Goal: Task Accomplishment & Management: Use online tool/utility

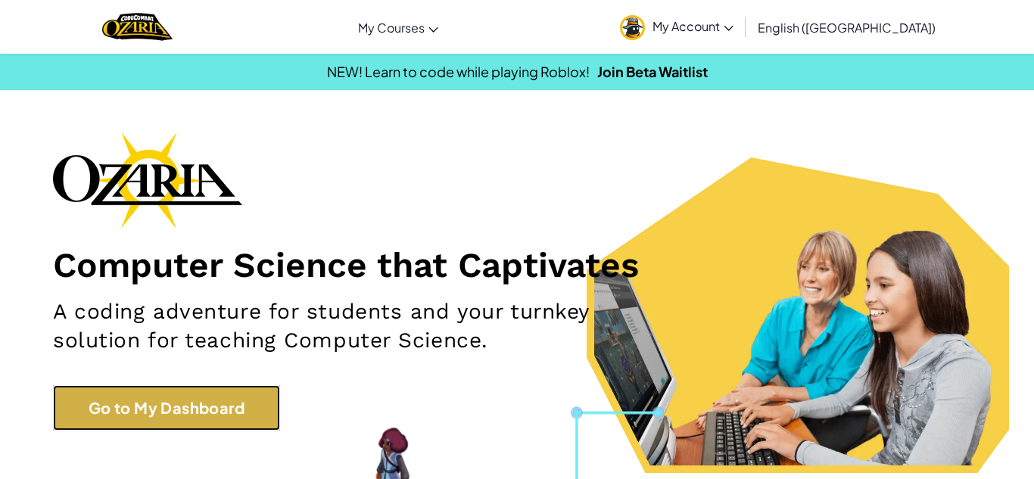
click at [110, 396] on link "Go to My Dashboard" at bounding box center [166, 407] width 227 height 45
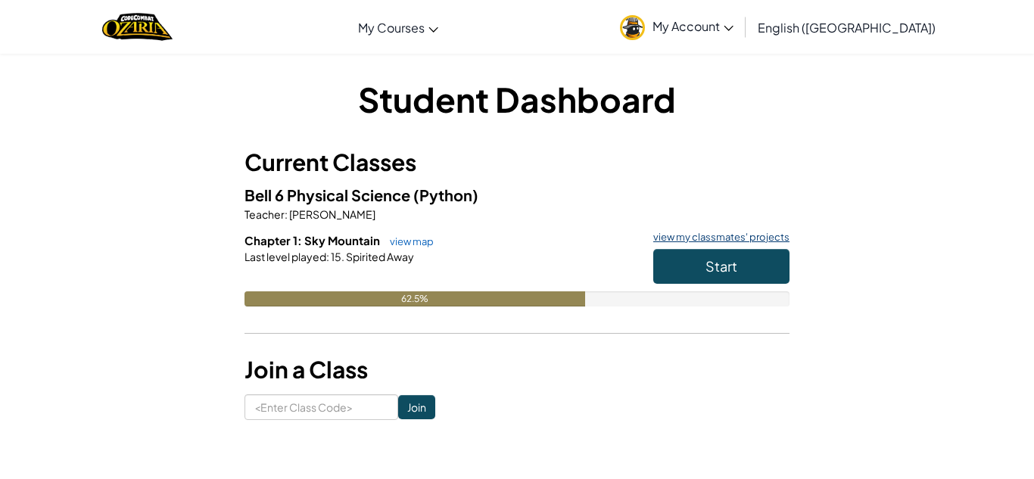
click at [726, 240] on link "view my classmates' projects" at bounding box center [717, 237] width 144 height 10
click at [701, 278] on button "Start" at bounding box center [721, 266] width 136 height 35
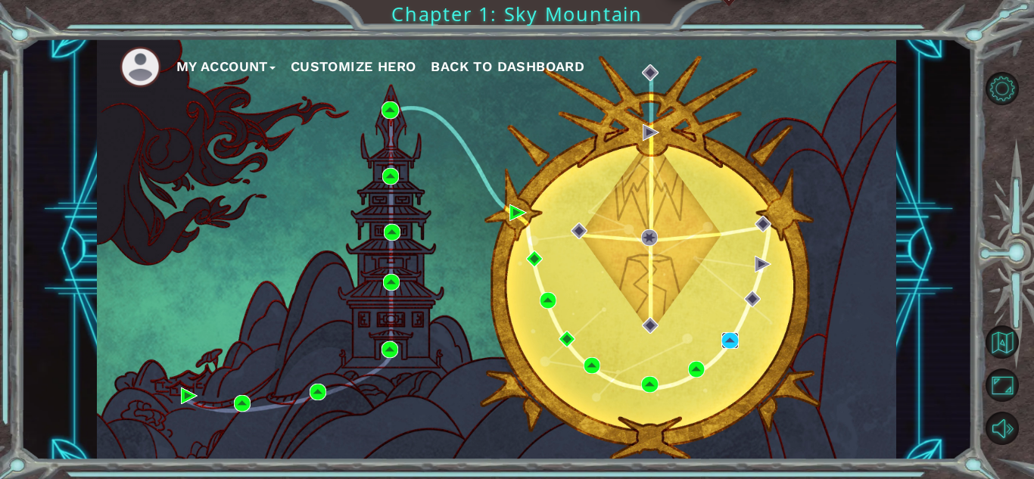
click at [730, 340] on img at bounding box center [729, 340] width 17 height 17
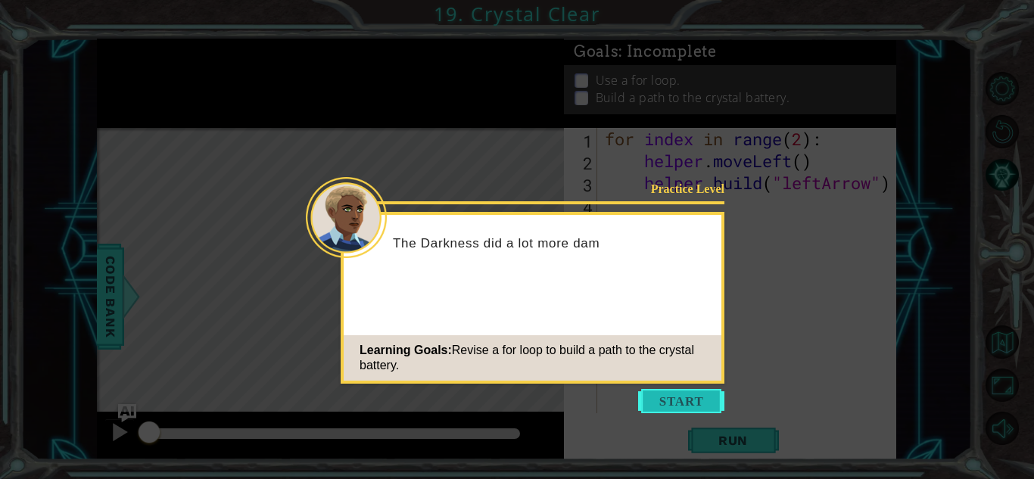
click at [709, 389] on button "Start" at bounding box center [681, 401] width 86 height 24
click at [709, 389] on div "for index in range ( 2 ) : helper . moveLeft ( ) helper . build ( "leftArrow" )" at bounding box center [751, 292] width 298 height 329
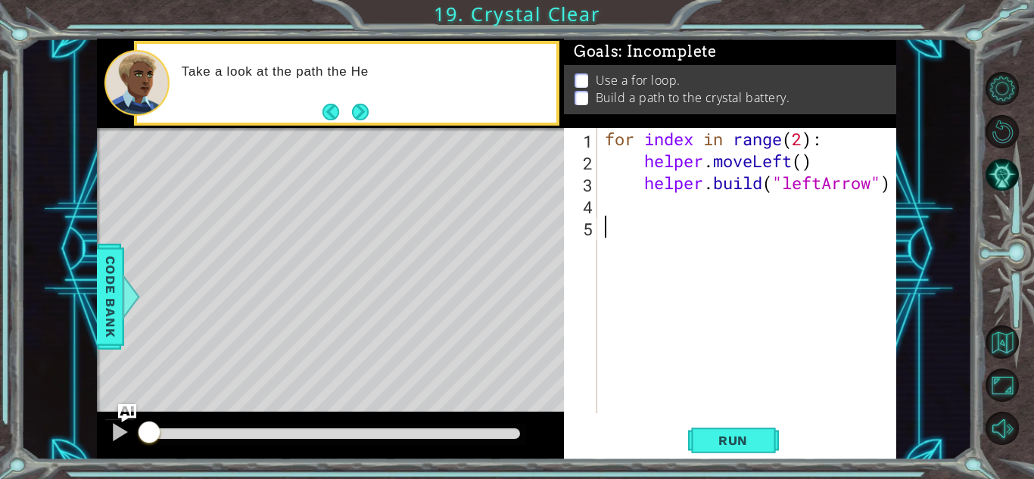
click at [642, 209] on div "for index in range ( 2 ) : helper . moveLeft ( ) helper . build ( "leftArrow" )" at bounding box center [751, 292] width 298 height 329
click at [654, 236] on div "for index in range ( 2 ) : helper . moveLeft ( ) helper . build ( "leftArrow" )" at bounding box center [751, 292] width 298 height 329
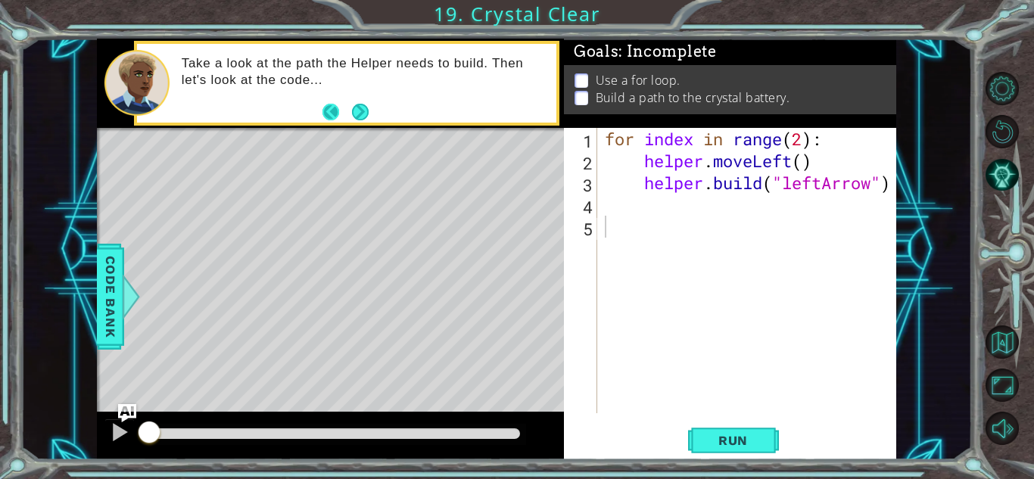
click at [348, 105] on button "Back" at bounding box center [337, 112] width 30 height 17
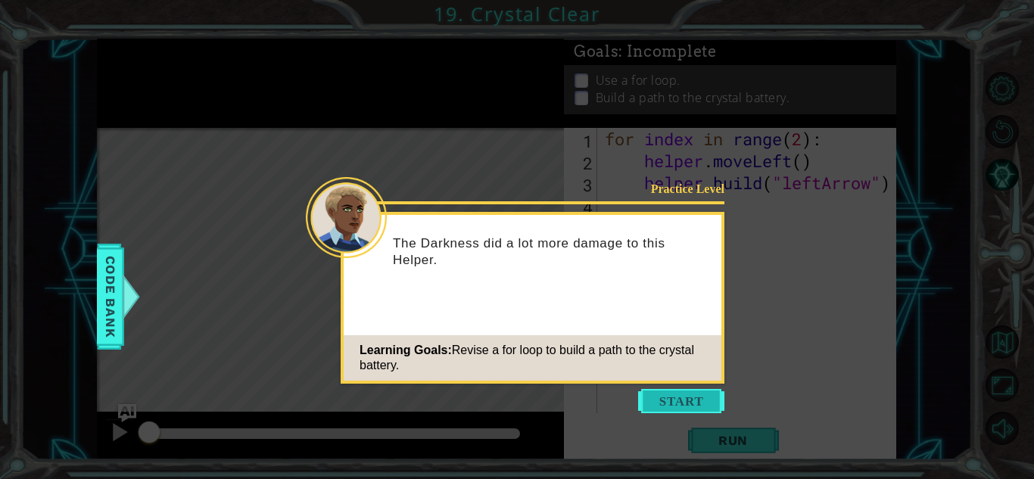
click at [671, 407] on button "Start" at bounding box center [681, 401] width 86 height 24
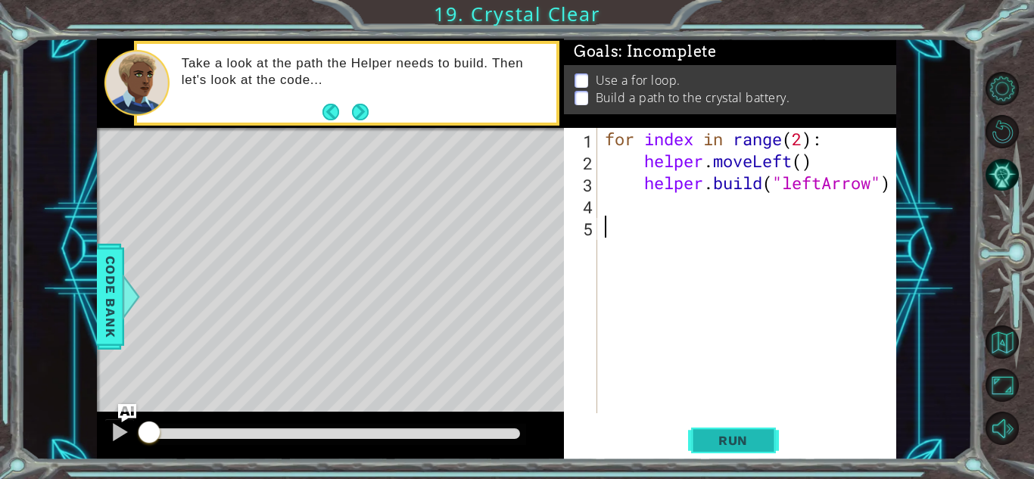
click at [711, 443] on span "Run" at bounding box center [733, 440] width 60 height 15
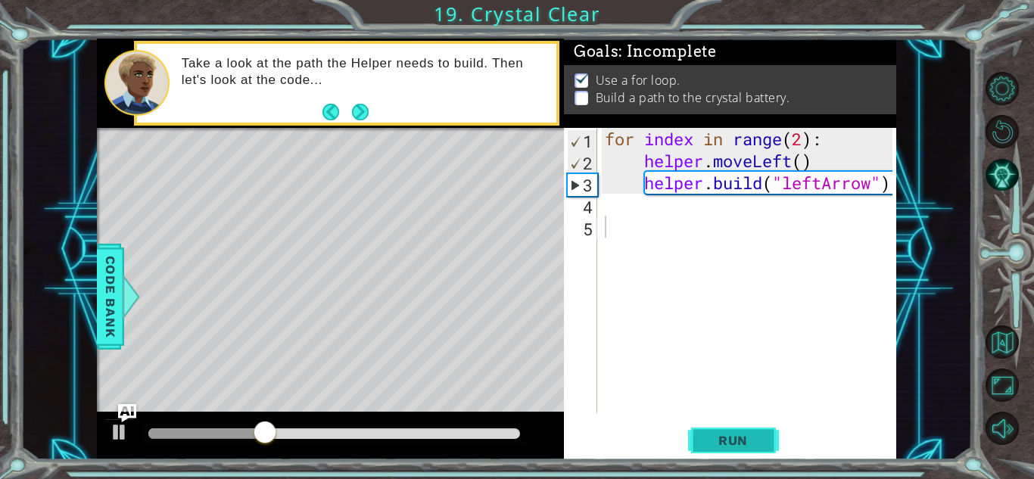
click at [694, 426] on button "Run" at bounding box center [733, 440] width 91 height 33
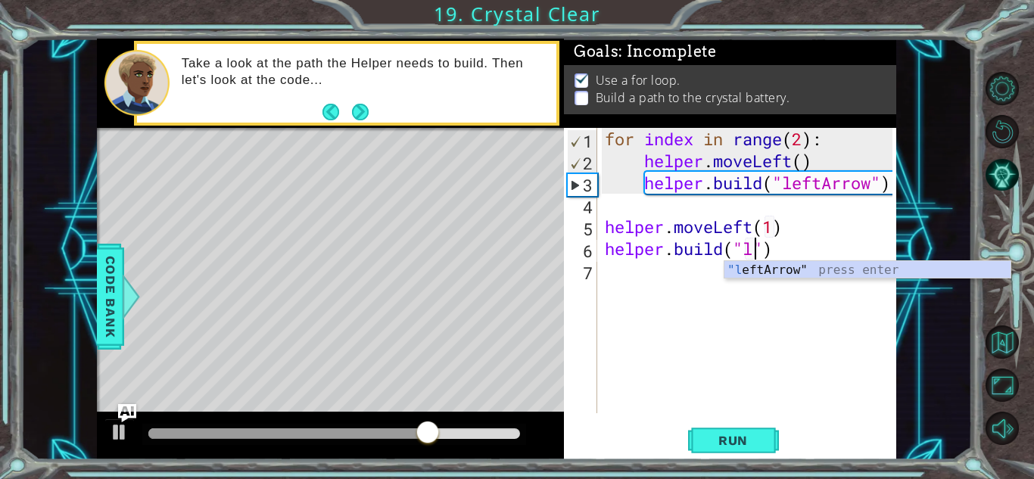
scroll to position [0, 8]
type textarea "[DOMAIN_NAME]("leftArrow")"
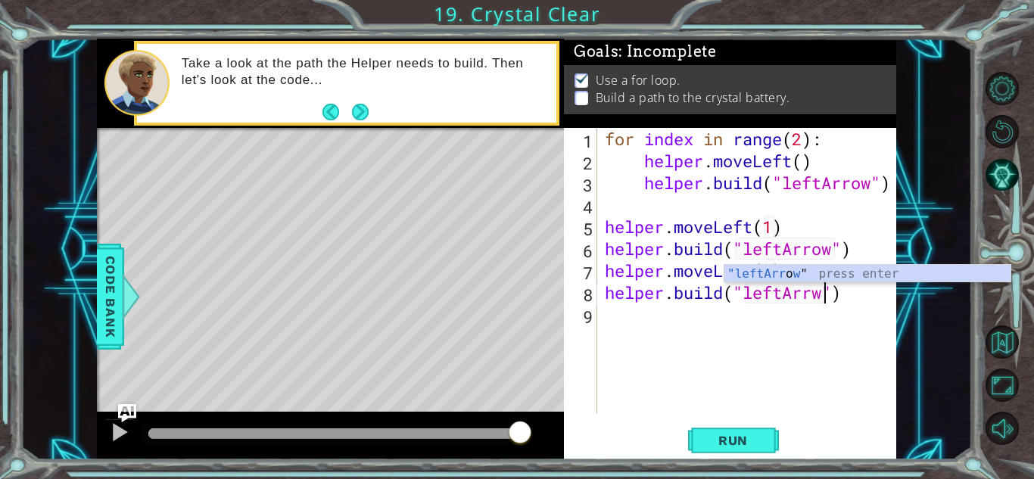
scroll to position [0, 10]
type textarea "[DOMAIN_NAME]("leftArrow")"
click at [721, 439] on span "Run" at bounding box center [733, 440] width 60 height 15
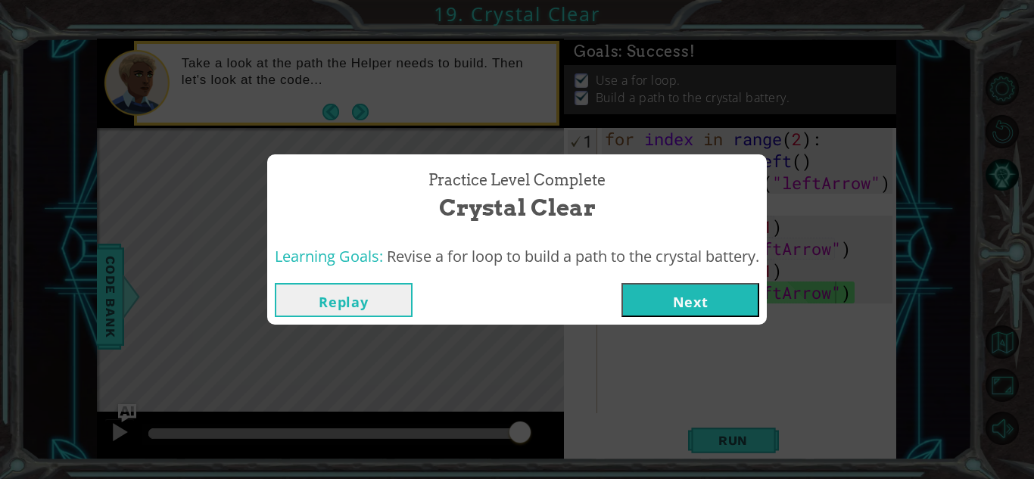
click at [689, 296] on button "Next" at bounding box center [690, 300] width 138 height 34
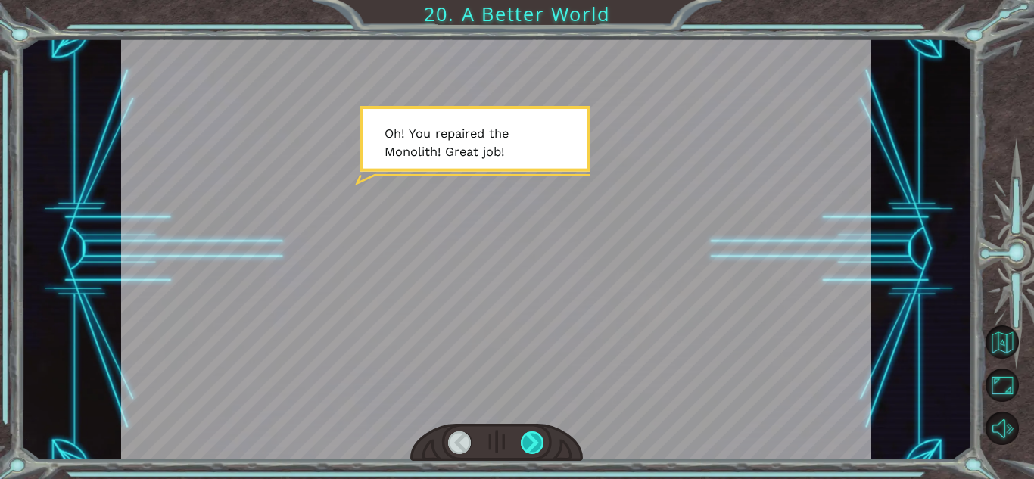
click at [530, 443] on div at bounding box center [532, 442] width 23 height 23
click at [529, 443] on div at bounding box center [532, 442] width 23 height 23
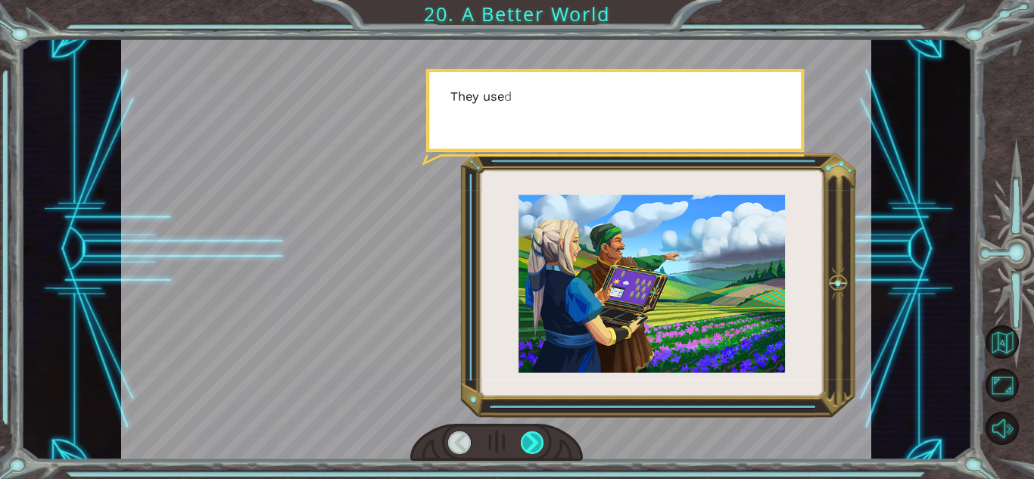
click at [530, 443] on div at bounding box center [532, 442] width 23 height 23
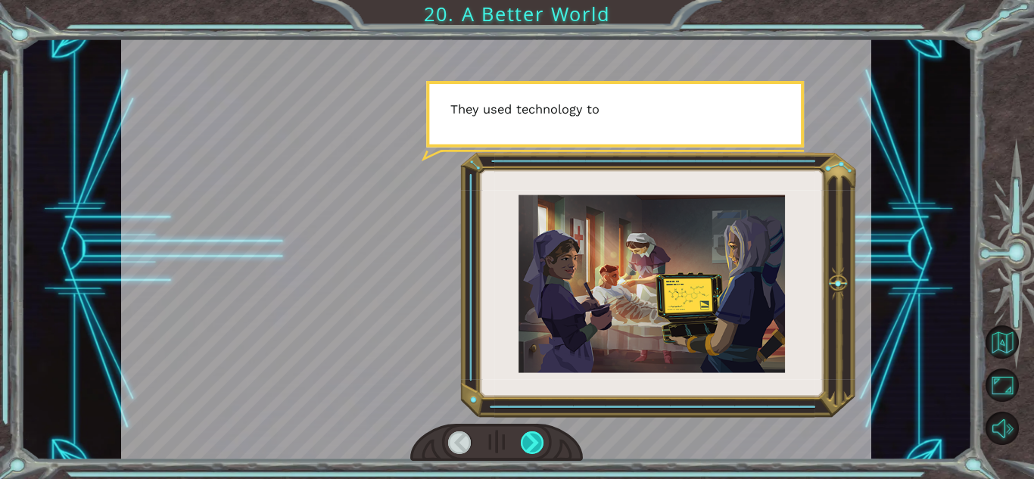
click at [533, 445] on div at bounding box center [532, 442] width 23 height 23
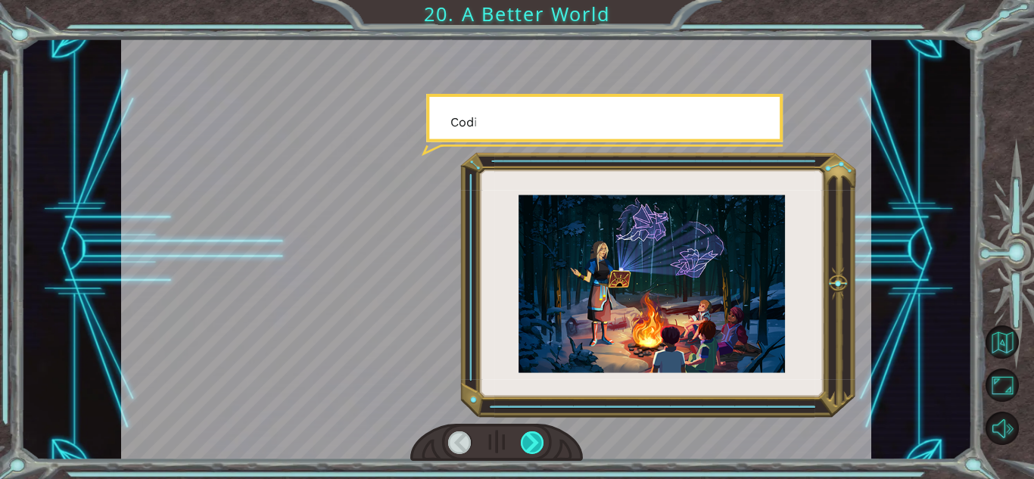
click at [533, 445] on div at bounding box center [532, 442] width 23 height 23
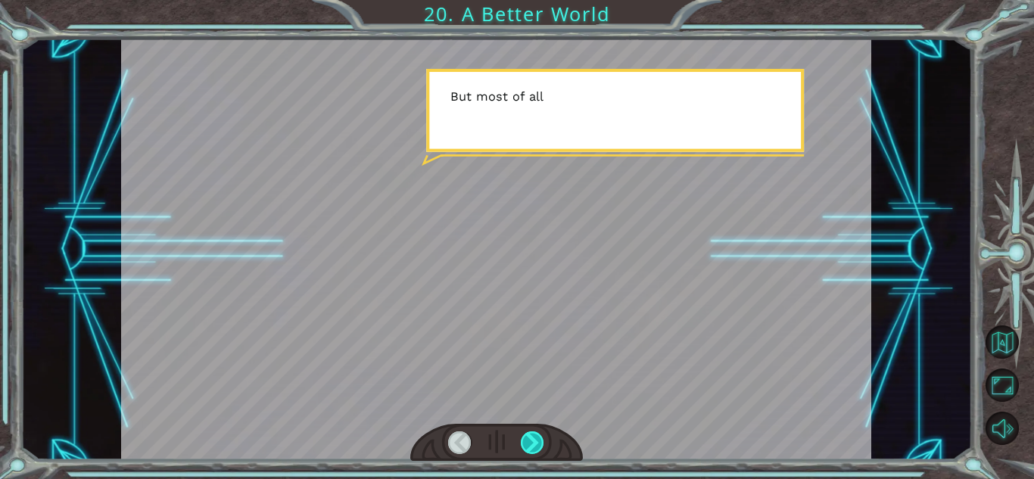
click at [530, 442] on div at bounding box center [532, 442] width 23 height 23
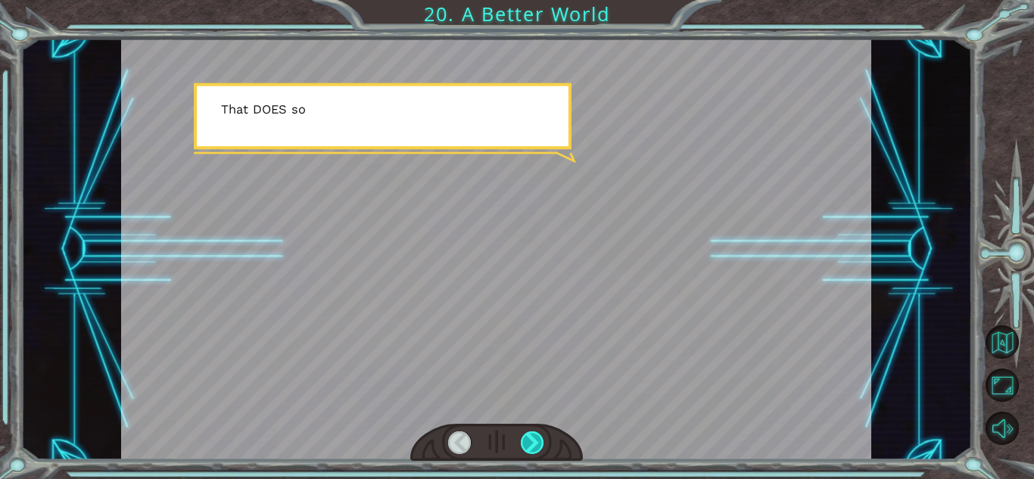
click at [530, 442] on div at bounding box center [532, 442] width 23 height 23
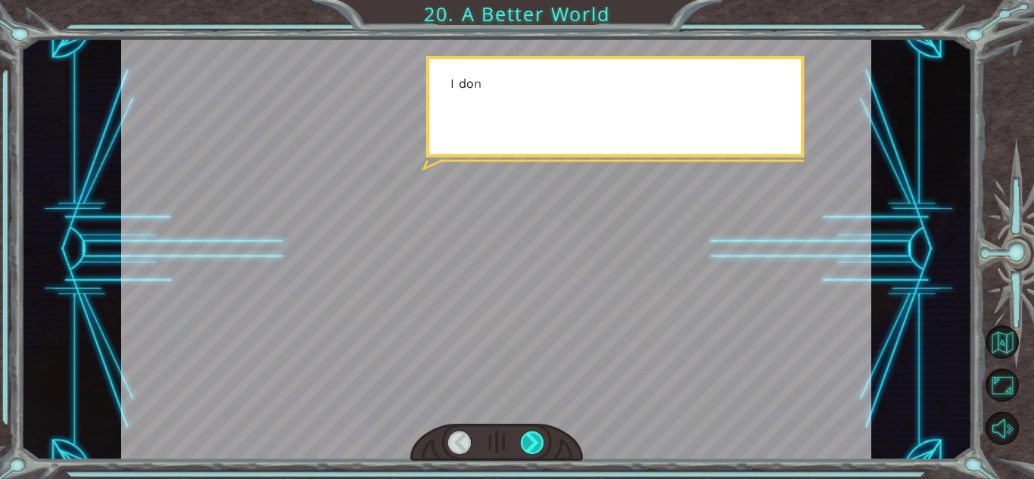
click at [530, 442] on div at bounding box center [532, 442] width 23 height 23
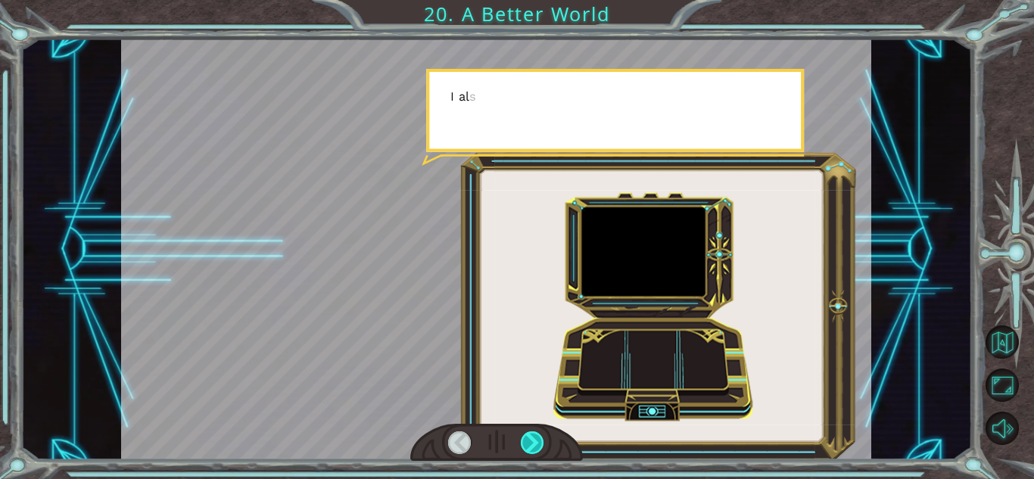
click at [530, 442] on div at bounding box center [532, 442] width 23 height 23
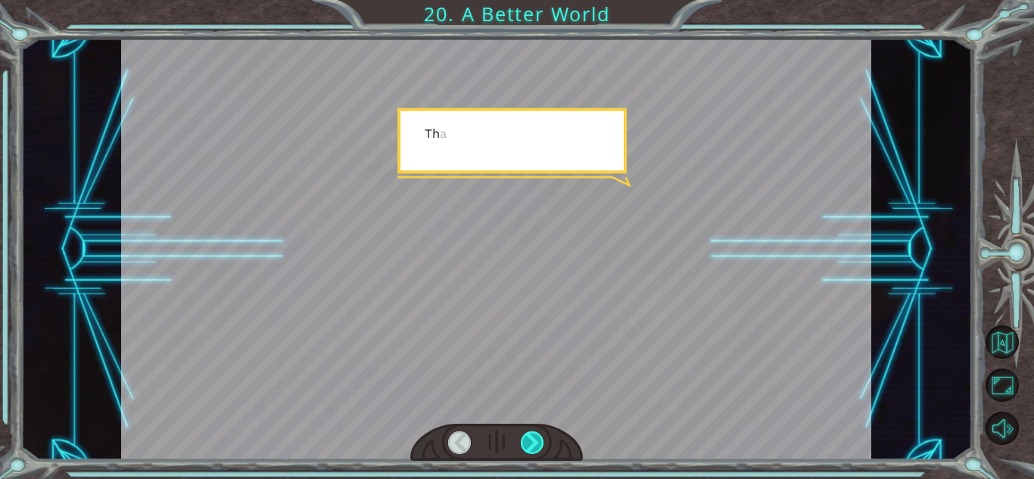
click at [530, 442] on div at bounding box center [532, 442] width 23 height 23
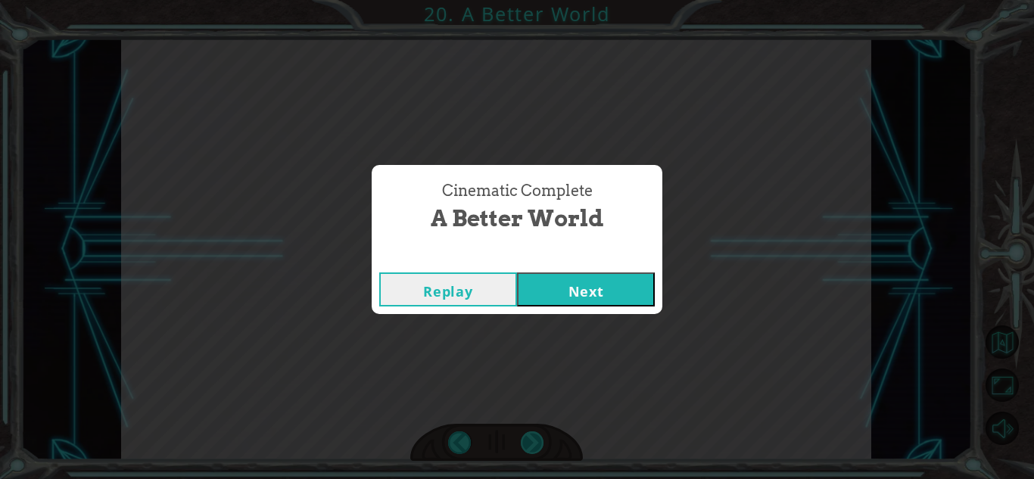
click at [530, 442] on div "Cinematic Complete A Better World Replay Next" at bounding box center [517, 239] width 1034 height 479
click at [577, 277] on button "Next" at bounding box center [586, 289] width 138 height 34
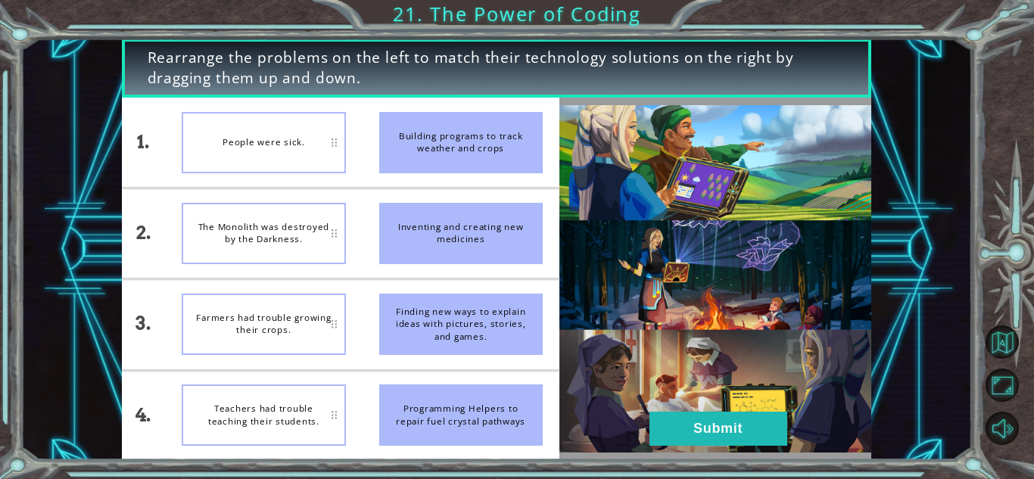
click at [567, 261] on div at bounding box center [567, 261] width 0 height 0
click at [370, 140] on li "Building programs to track weather and crops" at bounding box center [460, 142] width 197 height 89
drag, startPoint x: 455, startPoint y: 170, endPoint x: 452, endPoint y: 232, distance: 62.1
click at [452, 232] on ul "Building programs to track weather and crops Inventing and creating new medicin…" at bounding box center [460, 279] width 197 height 362
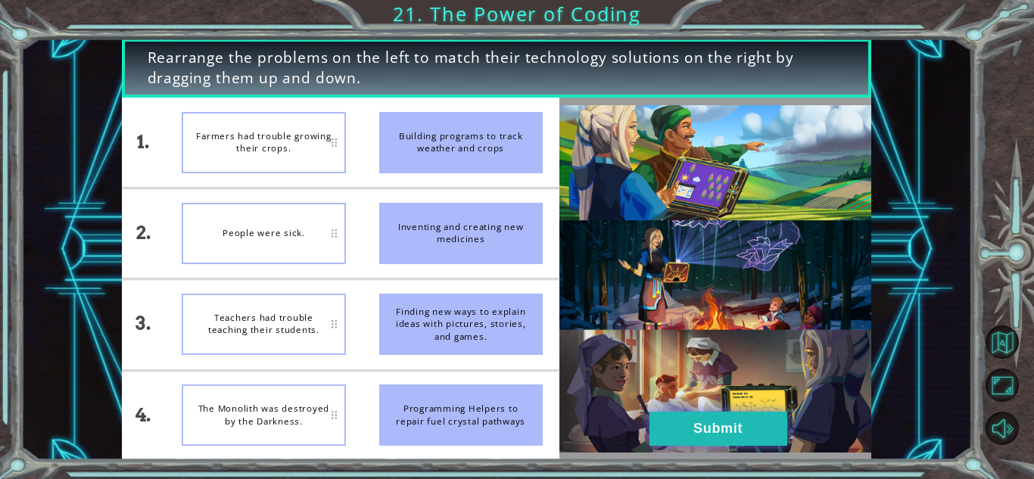
click at [692, 422] on button "Submit" at bounding box center [718, 429] width 138 height 34
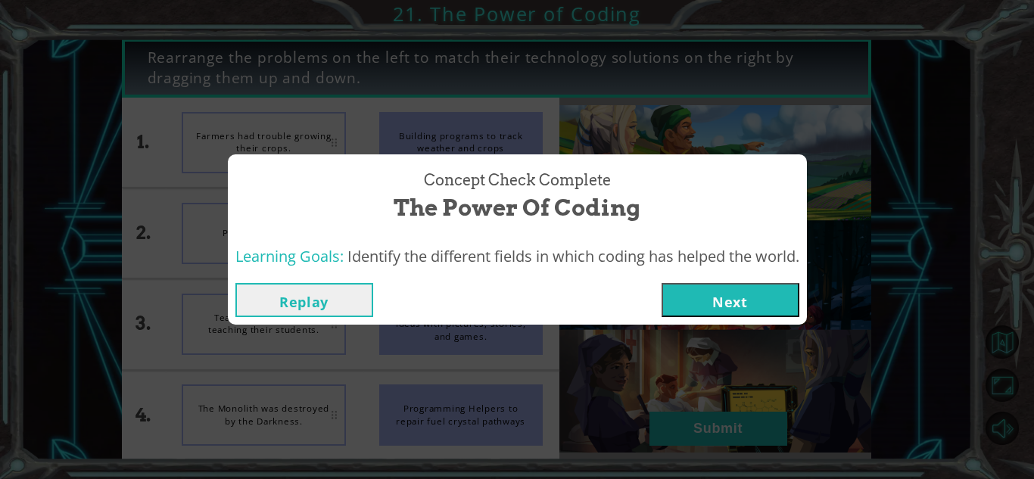
click at [716, 302] on button "Next" at bounding box center [730, 300] width 138 height 34
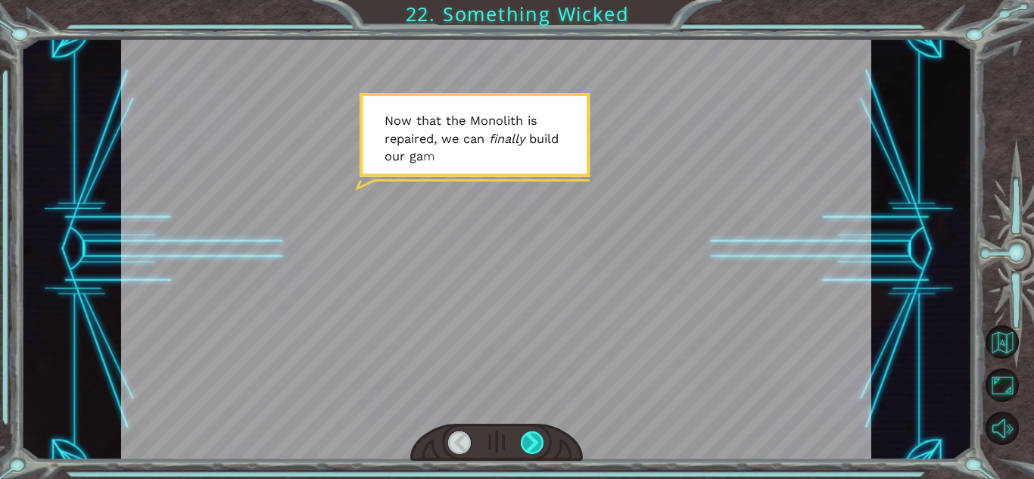
click at [527, 433] on div at bounding box center [532, 442] width 23 height 23
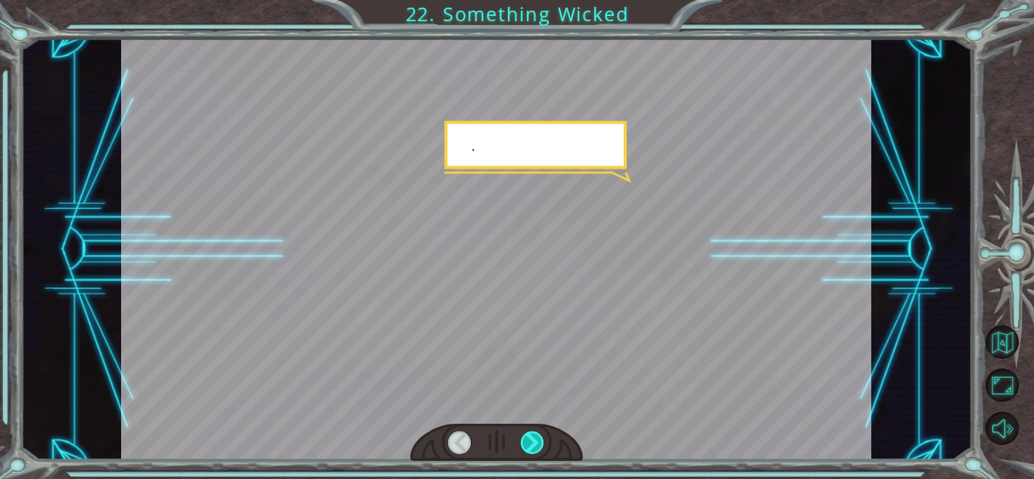
click at [527, 433] on div at bounding box center [532, 442] width 23 height 23
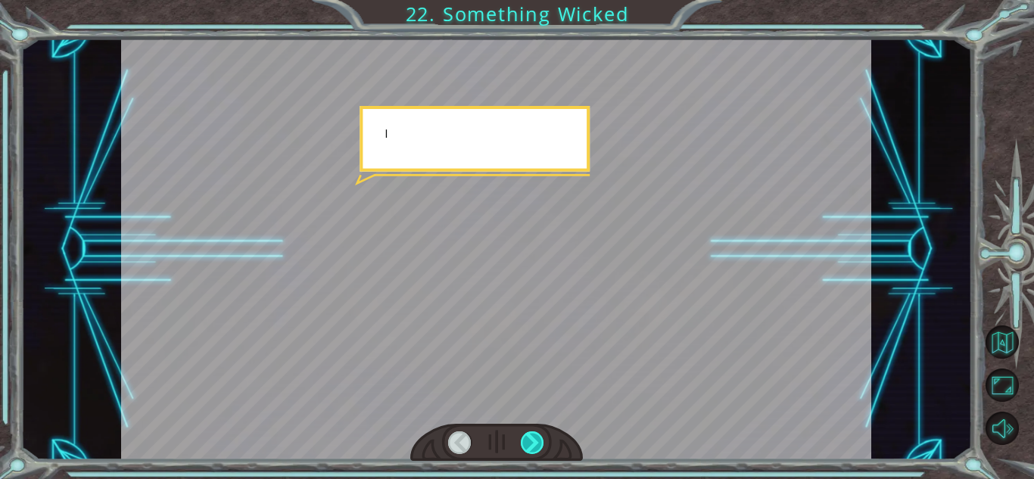
click at [527, 433] on div at bounding box center [532, 442] width 23 height 23
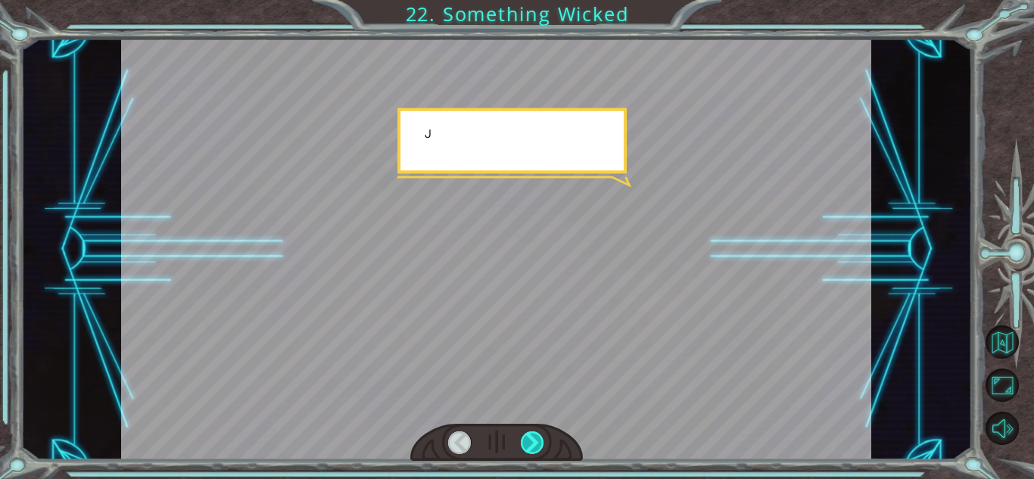
click at [527, 433] on div at bounding box center [532, 442] width 23 height 23
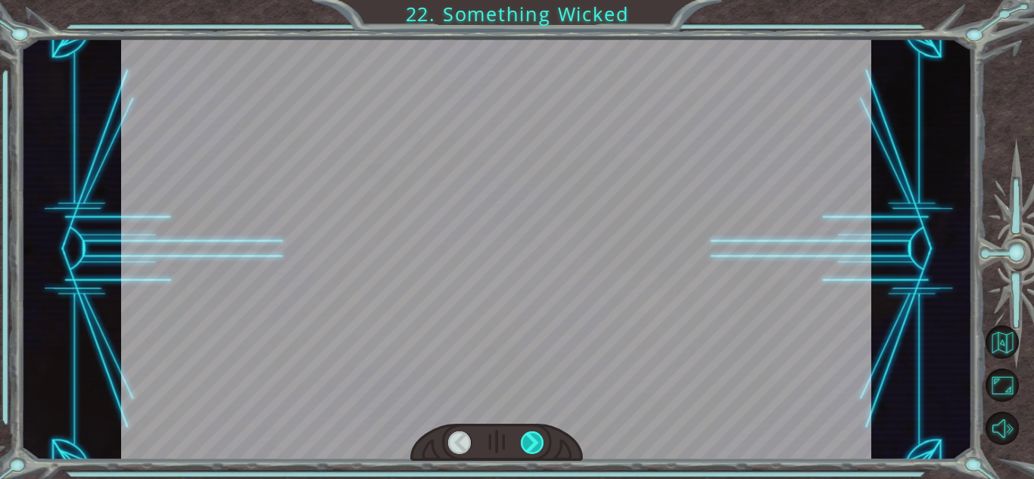
click at [527, 433] on div at bounding box center [532, 442] width 23 height 23
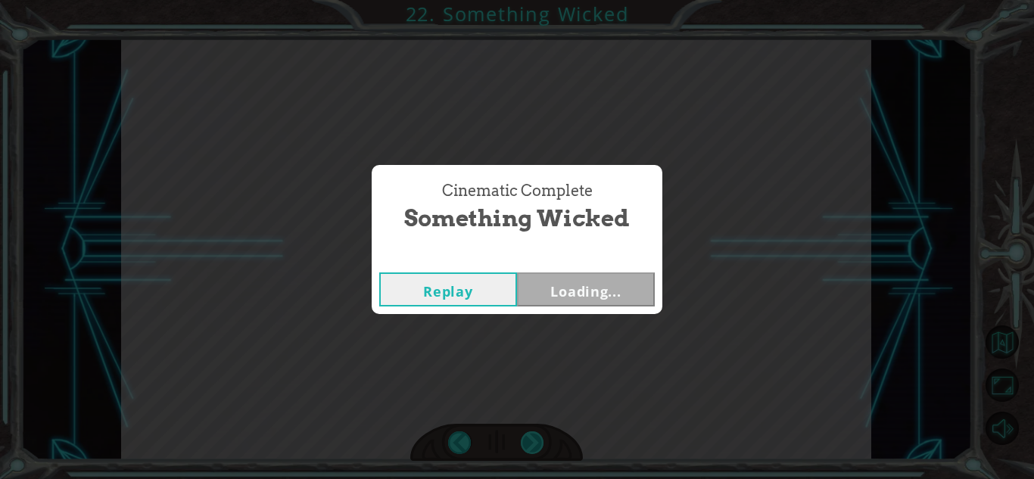
click at [527, 433] on div "Cinematic Complete Something Wicked Replay Loading..." at bounding box center [517, 239] width 1034 height 479
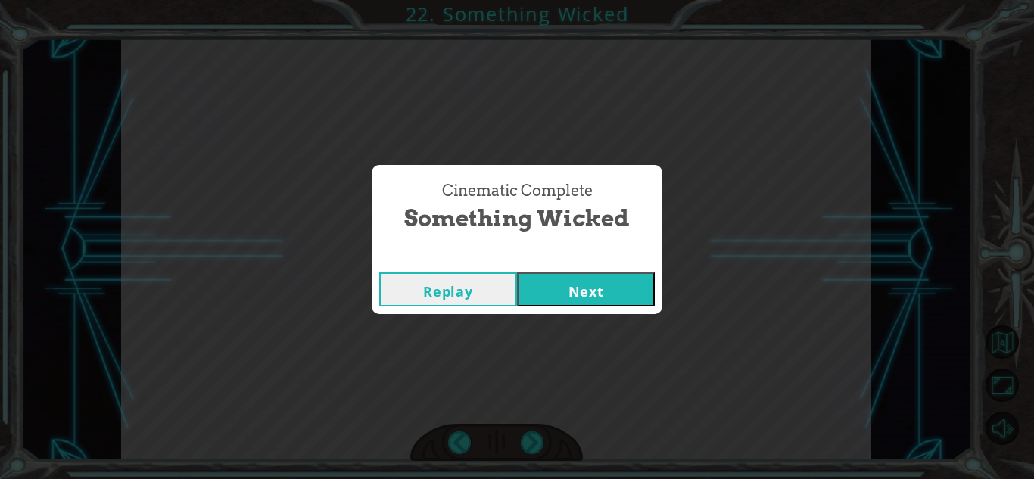
click at [569, 319] on div "Cinematic Complete Something Wicked Replay Next" at bounding box center [517, 239] width 1034 height 479
click at [580, 303] on button "Next" at bounding box center [586, 289] width 138 height 34
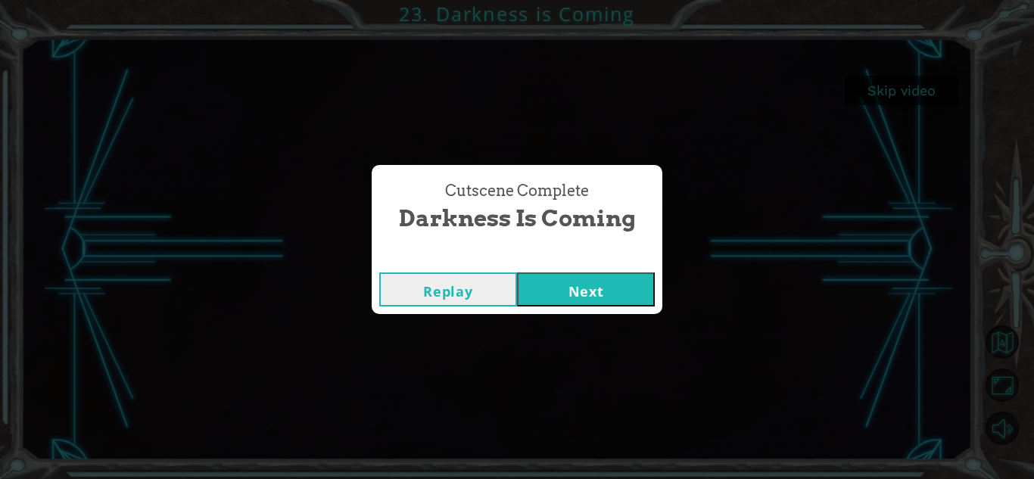
click at [532, 282] on button "Next" at bounding box center [586, 289] width 138 height 34
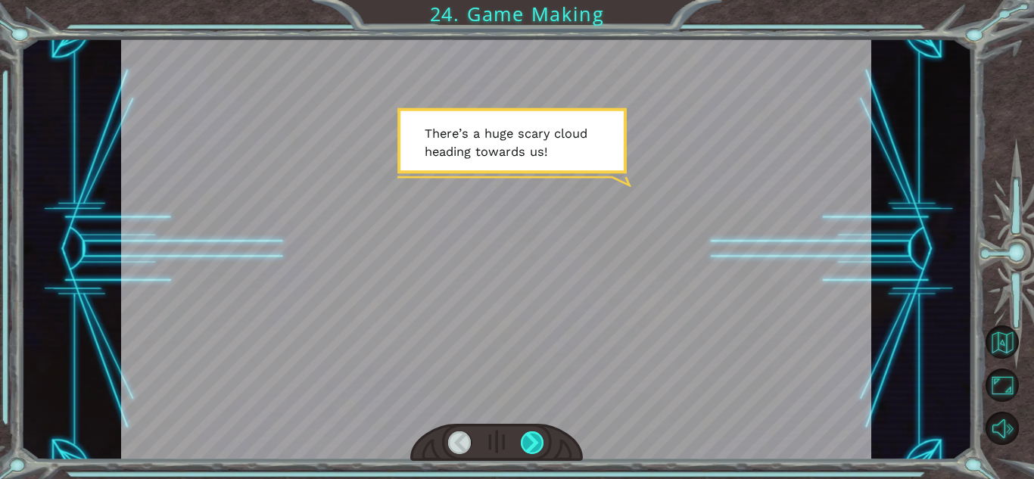
click at [537, 445] on div at bounding box center [532, 442] width 23 height 23
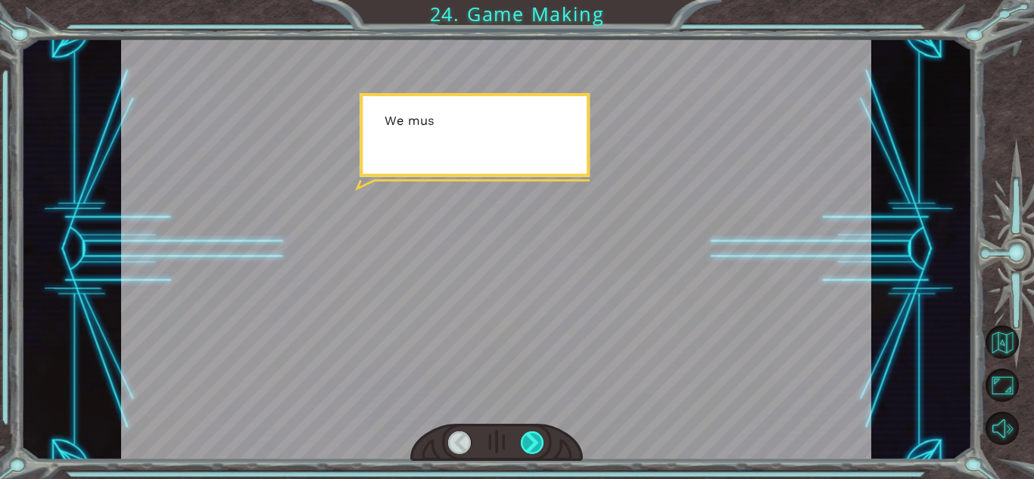
click at [537, 445] on div at bounding box center [532, 442] width 23 height 23
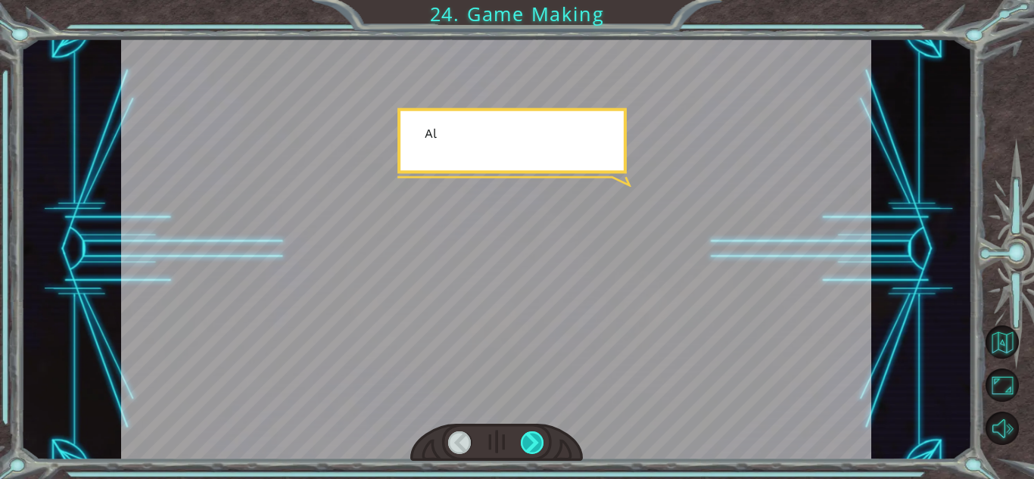
click at [537, 445] on div at bounding box center [532, 442] width 23 height 23
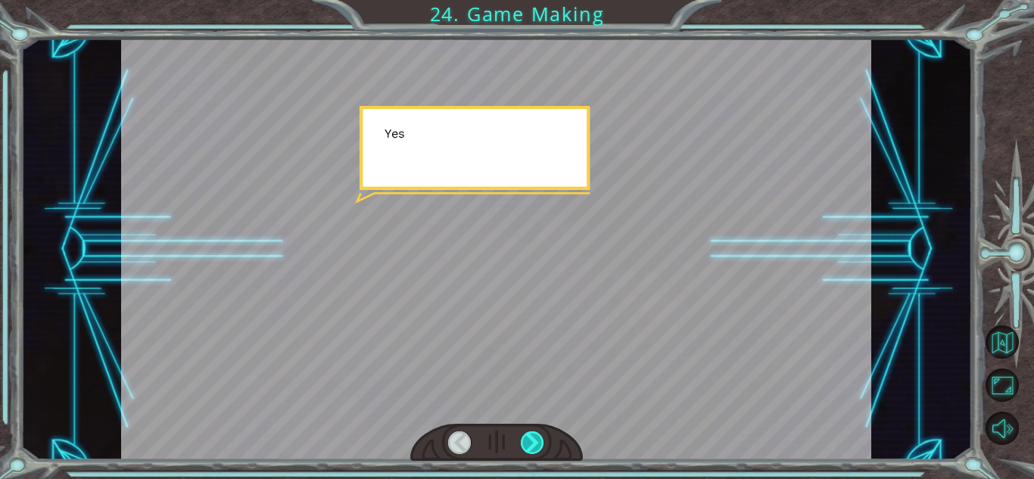
click at [537, 445] on div at bounding box center [532, 442] width 23 height 23
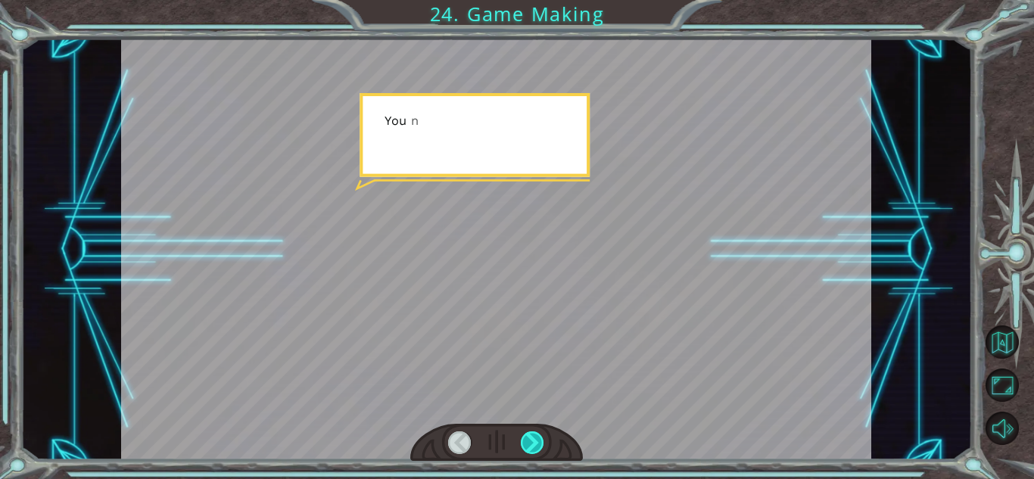
click at [537, 445] on div at bounding box center [532, 442] width 23 height 23
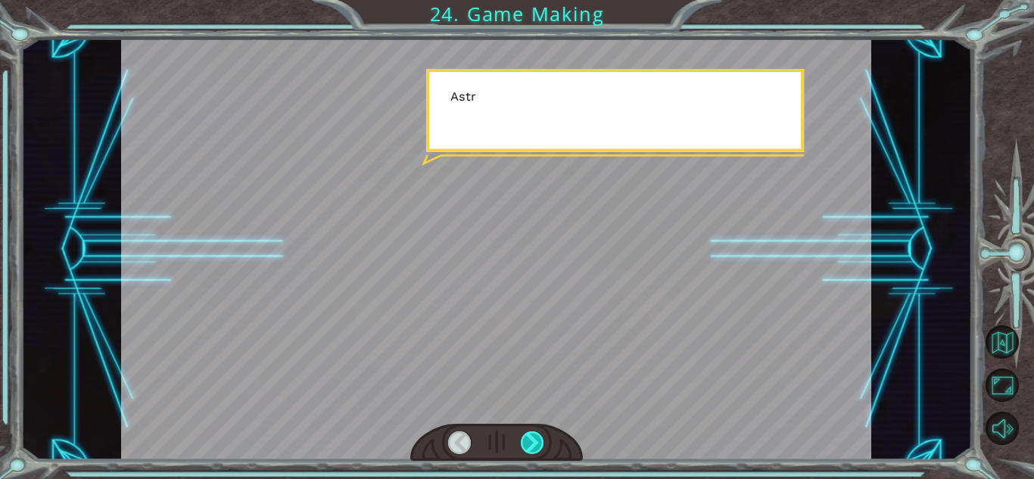
click at [537, 445] on div at bounding box center [532, 442] width 23 height 23
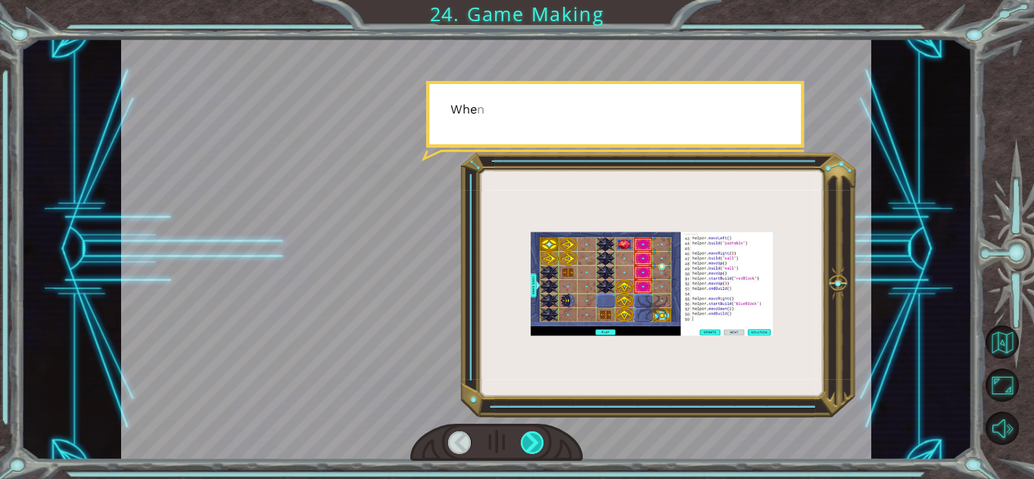
click at [537, 445] on div at bounding box center [532, 442] width 23 height 23
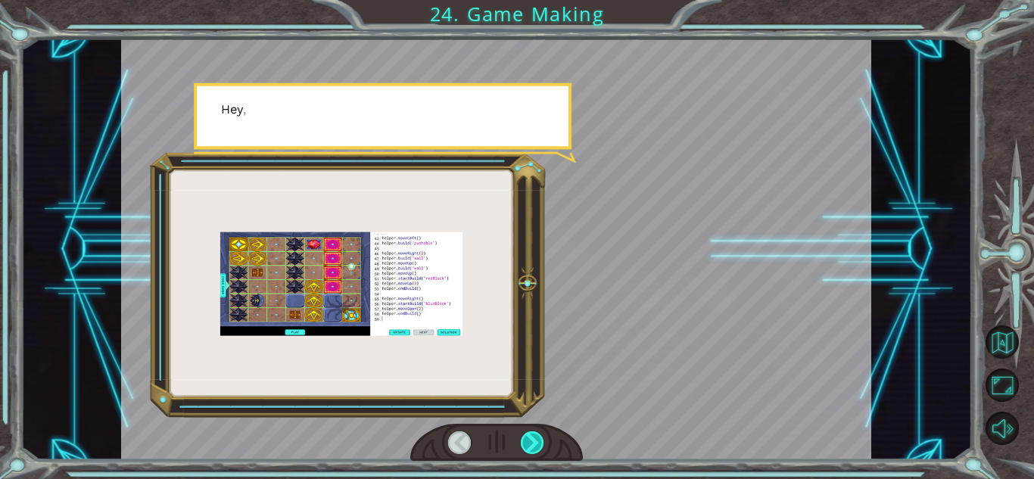
click at [537, 445] on div at bounding box center [532, 442] width 23 height 23
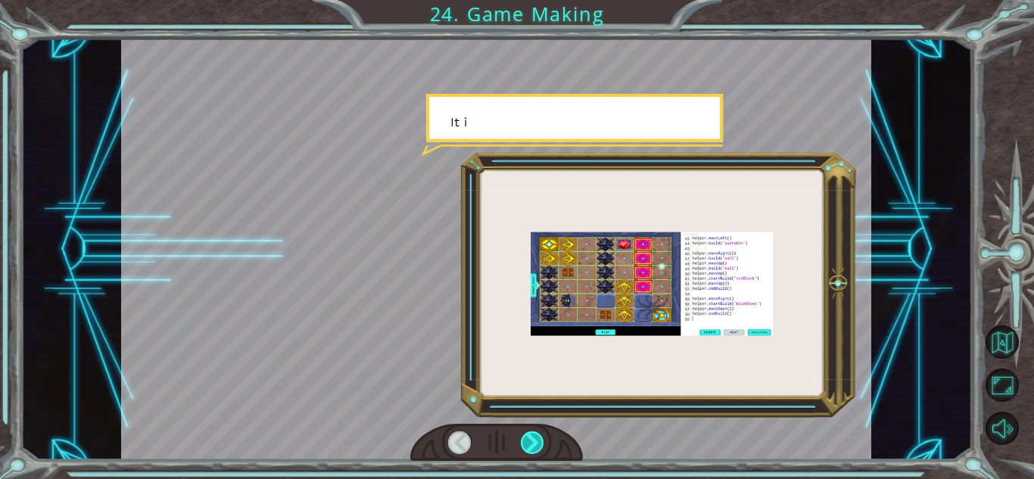
click at [537, 445] on div at bounding box center [532, 442] width 23 height 23
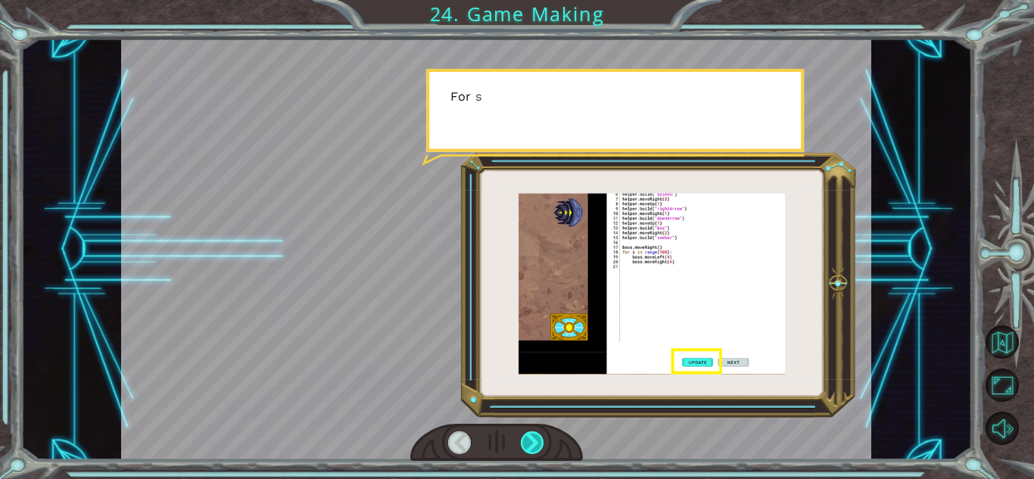
click at [537, 445] on div at bounding box center [532, 442] width 23 height 23
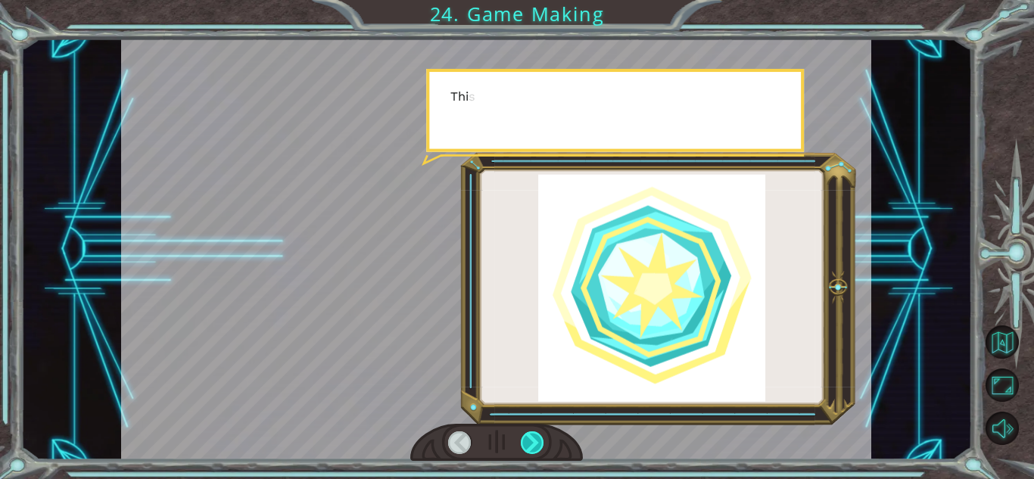
click at [537, 445] on div at bounding box center [532, 442] width 23 height 23
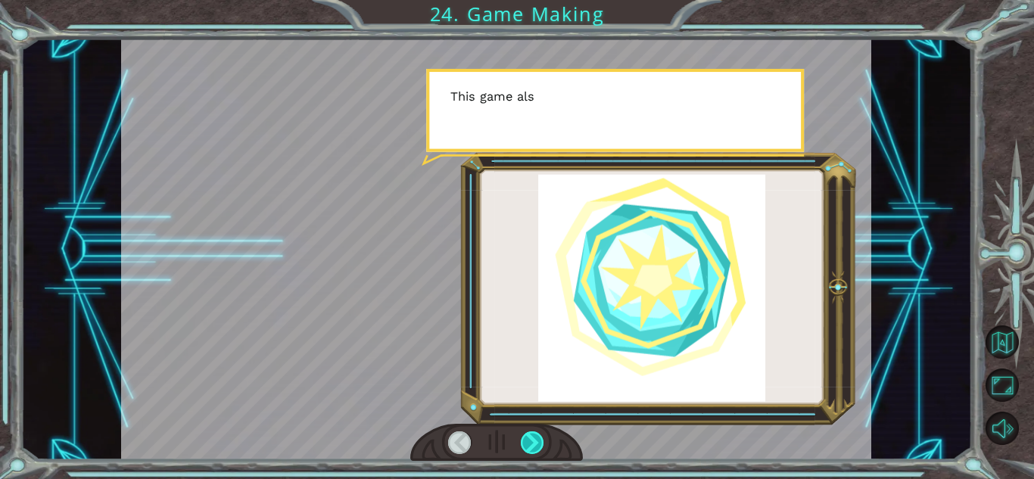
click at [537, 445] on div at bounding box center [532, 442] width 23 height 23
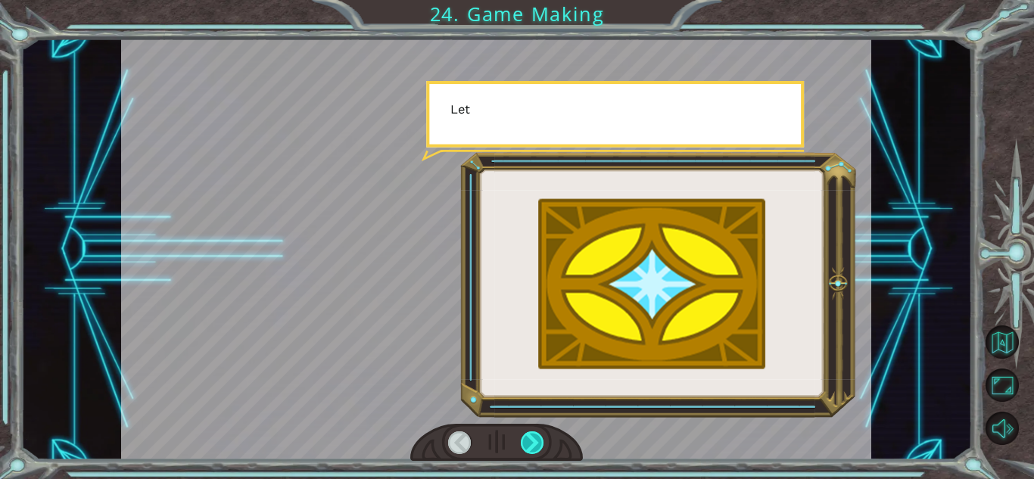
click at [537, 445] on div at bounding box center [532, 442] width 23 height 23
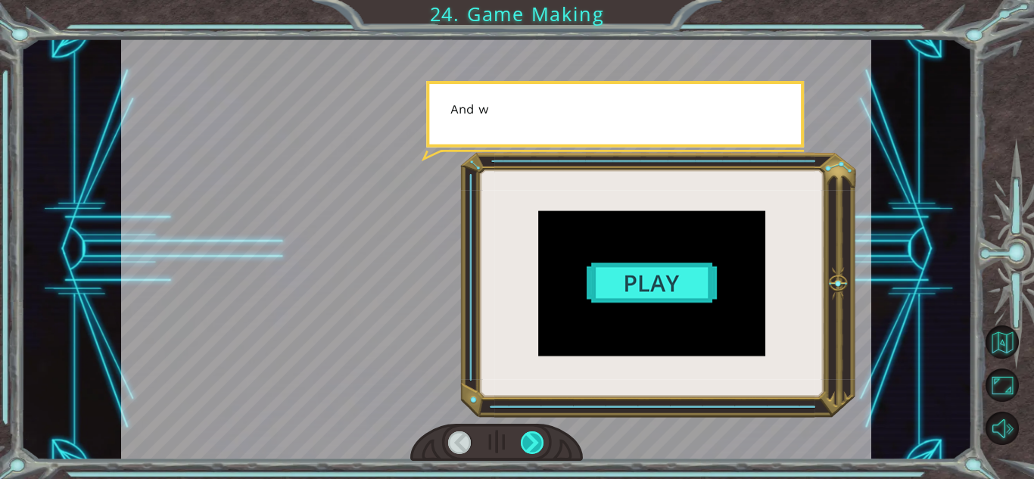
click at [537, 445] on div at bounding box center [532, 442] width 23 height 23
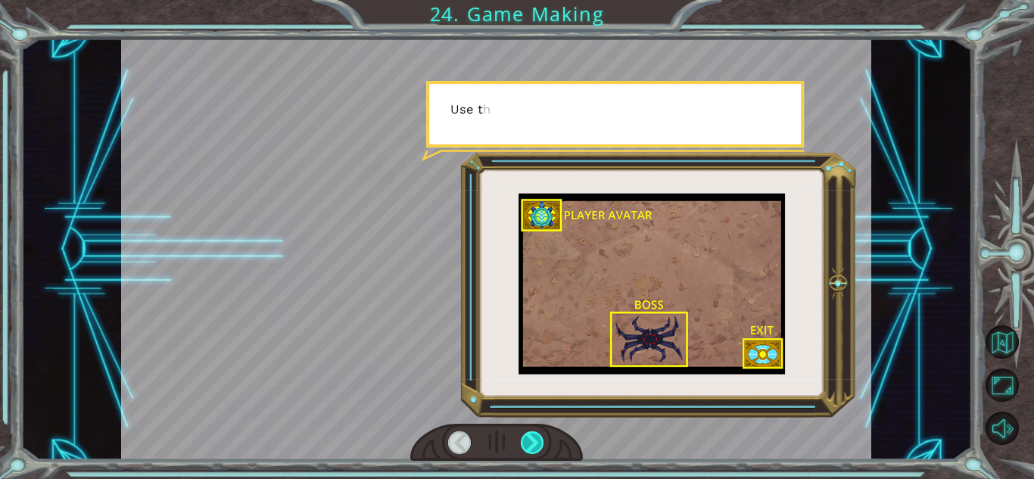
click at [537, 445] on div at bounding box center [532, 442] width 23 height 23
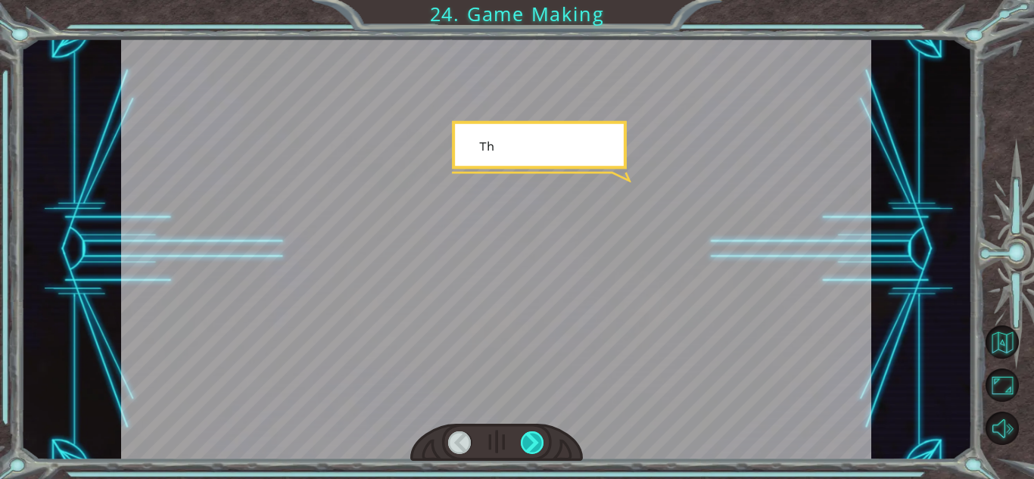
click at [537, 445] on div at bounding box center [532, 442] width 23 height 23
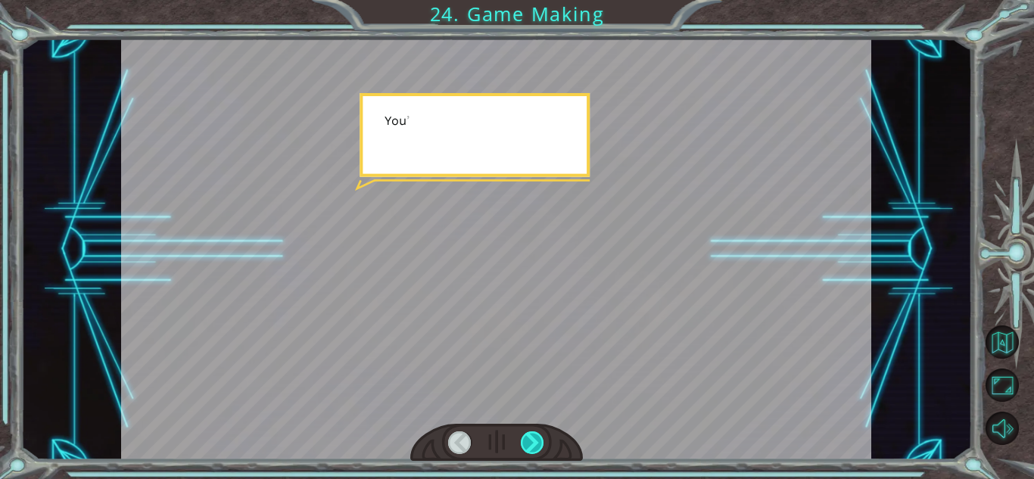
click at [537, 445] on div at bounding box center [532, 442] width 23 height 23
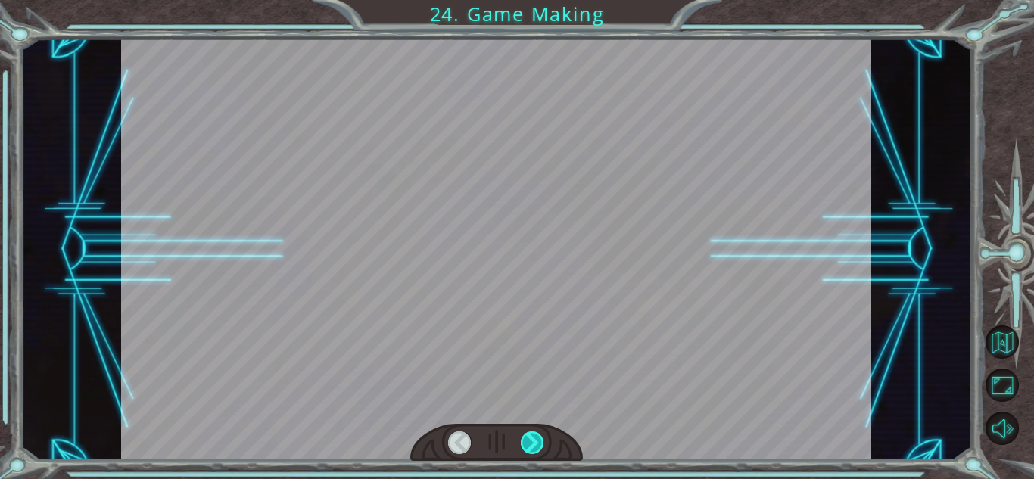
click at [537, 445] on div at bounding box center [532, 442] width 23 height 23
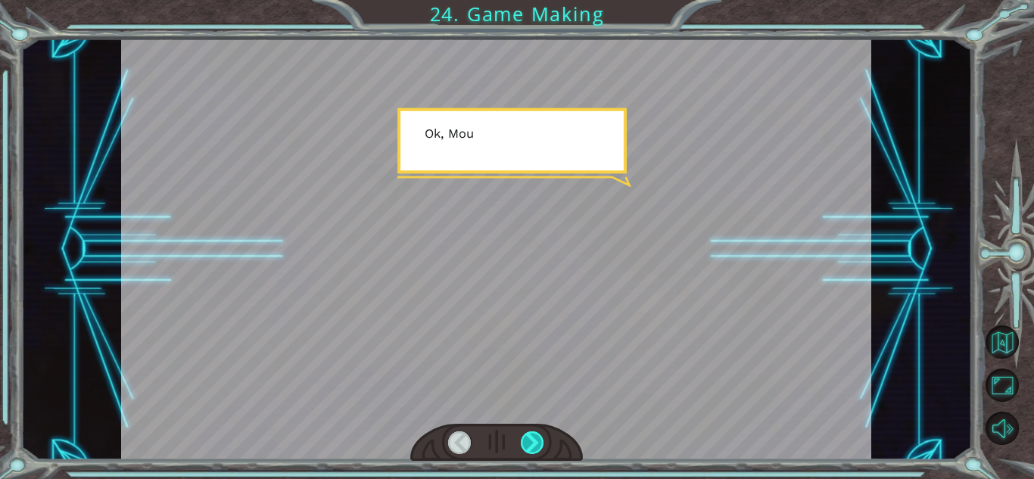
click at [537, 445] on div at bounding box center [532, 442] width 23 height 23
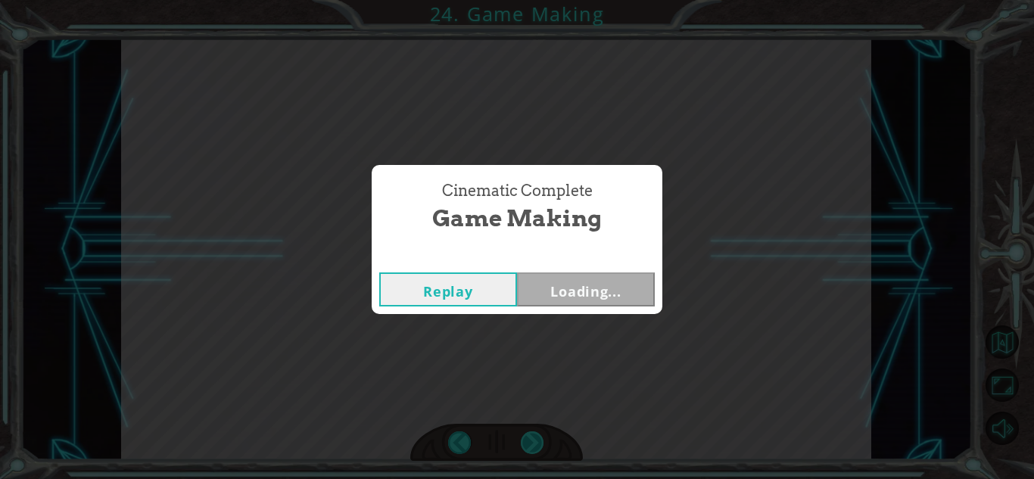
click at [533, 446] on div "Cinematic Complete Game Making Replay Loading..." at bounding box center [517, 239] width 1034 height 479
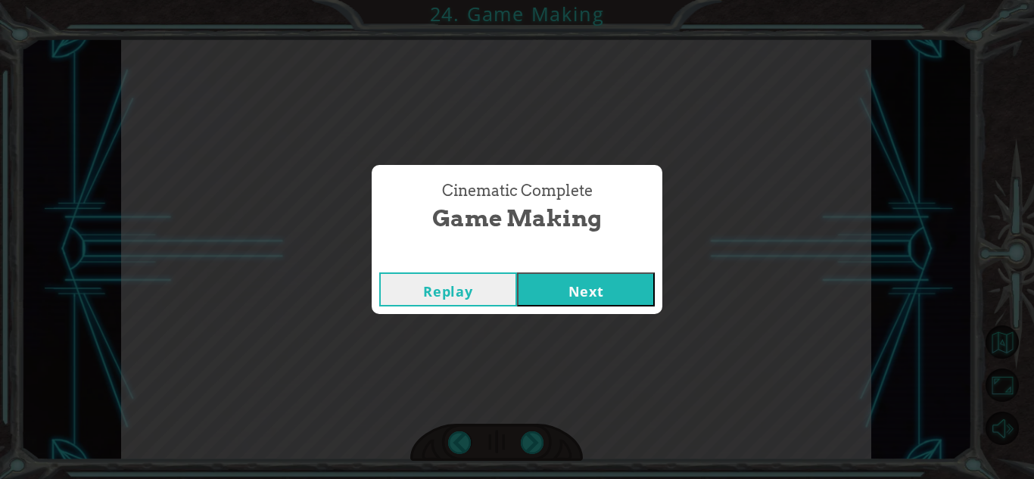
click at [620, 272] on button "Next" at bounding box center [586, 289] width 138 height 34
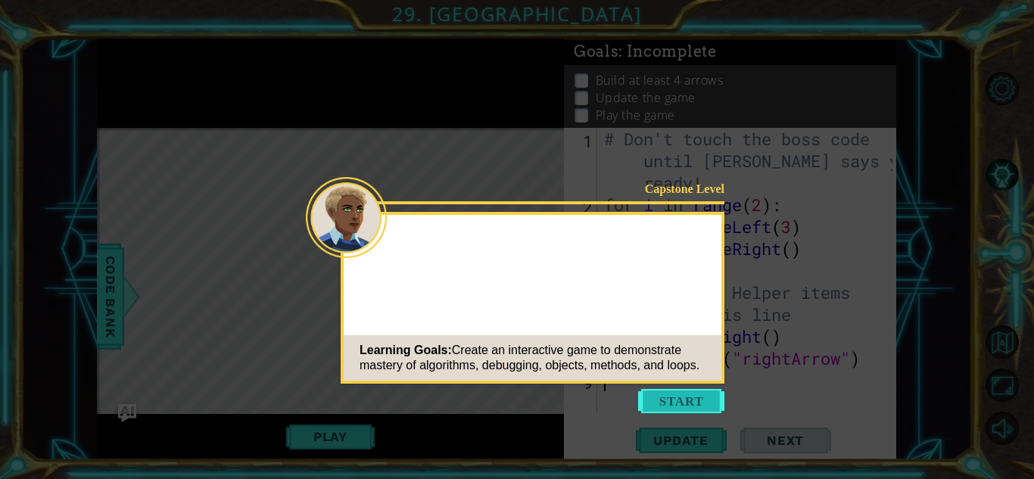
click at [707, 411] on button "Start" at bounding box center [681, 401] width 86 height 24
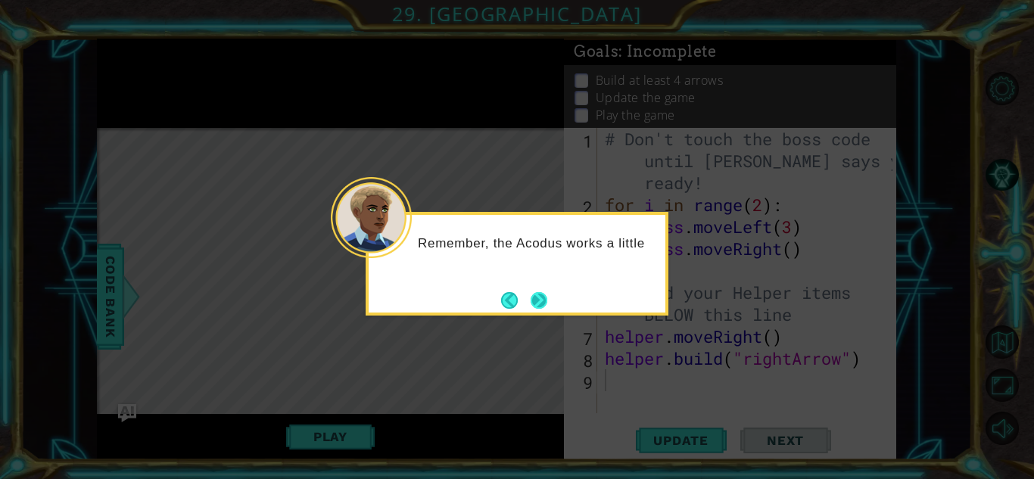
click at [545, 303] on button "Next" at bounding box center [538, 300] width 17 height 17
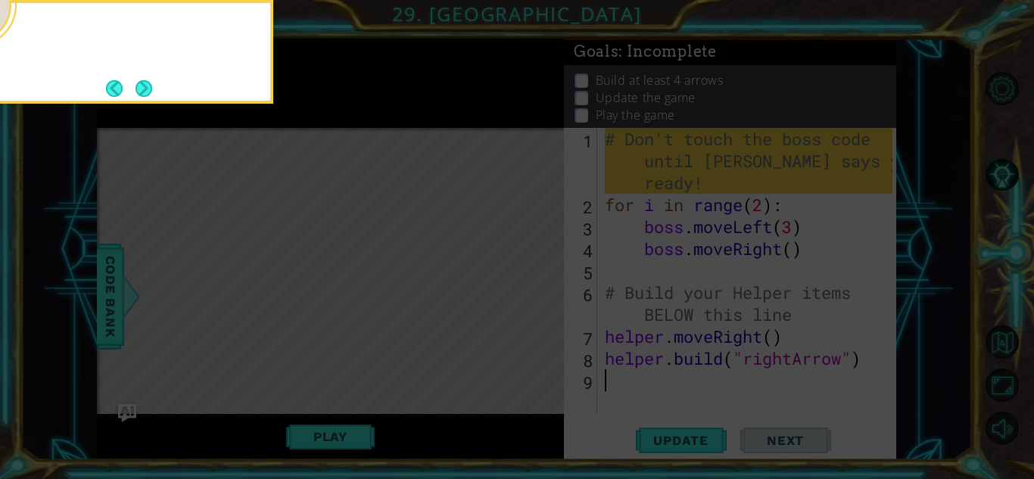
click at [545, 303] on icon at bounding box center [517, 239] width 1034 height 479
click at [161, 85] on div "For now, don't change the boss code. We'll work on tha" at bounding box center [122, 47] width 297 height 76
click at [156, 85] on div "For now, don't change the boss code. We'll work on that later." at bounding box center [122, 47] width 297 height 76
click at [151, 85] on button "Next" at bounding box center [143, 88] width 17 height 17
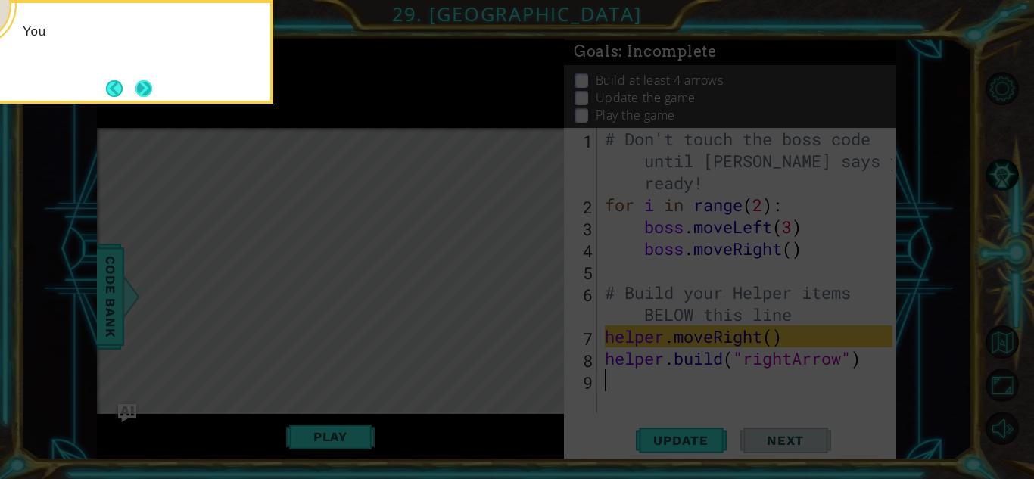
click at [148, 87] on button "Next" at bounding box center [143, 88] width 17 height 17
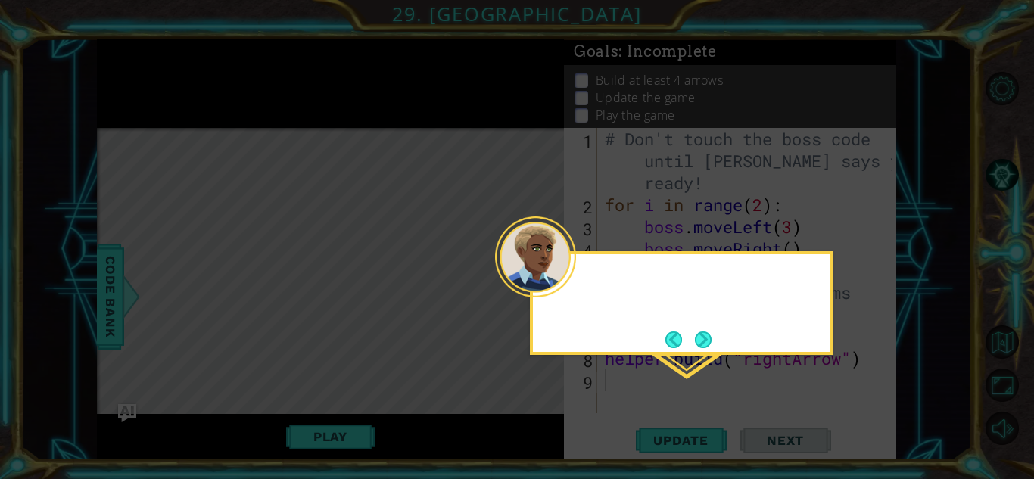
click at [148, 87] on icon at bounding box center [517, 239] width 1034 height 479
click at [698, 338] on button "Next" at bounding box center [703, 339] width 17 height 17
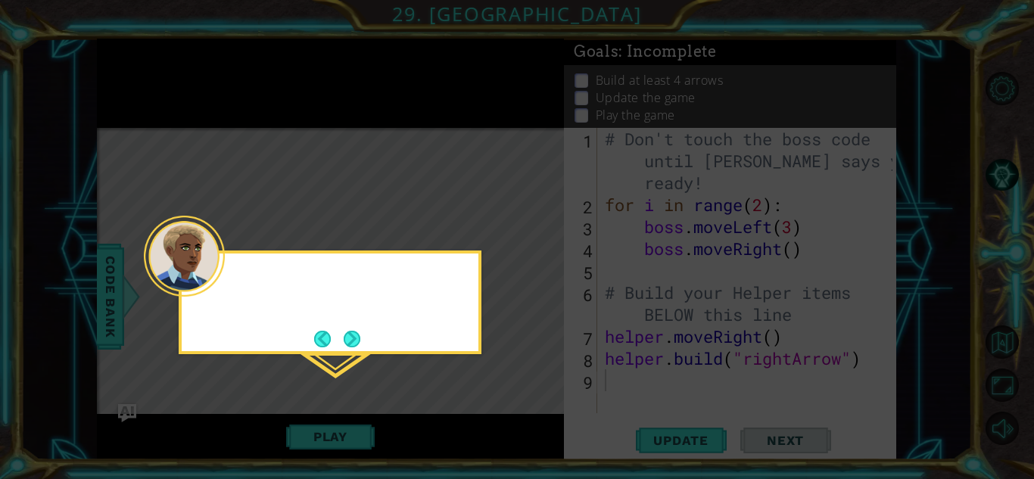
click at [698, 338] on icon at bounding box center [517, 239] width 1034 height 479
click at [355, 333] on button "Next" at bounding box center [352, 339] width 17 height 17
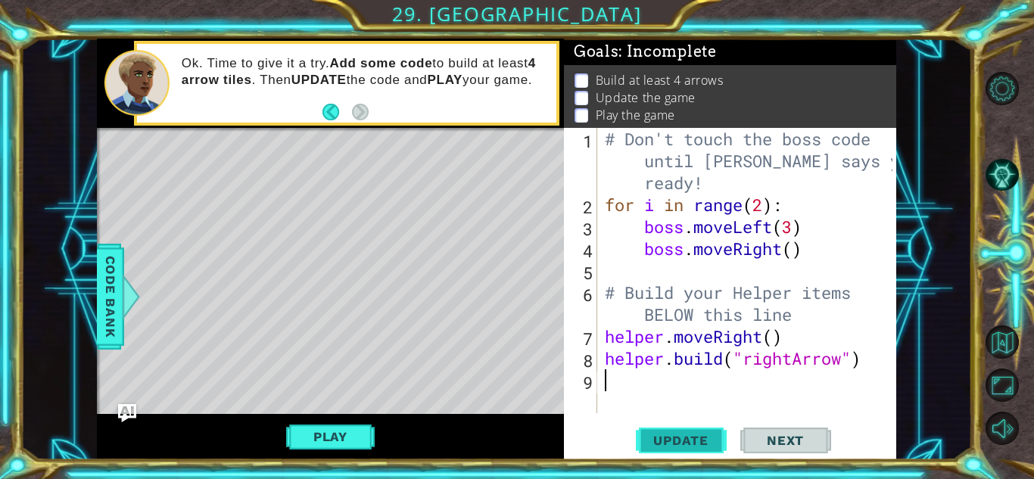
click at [686, 431] on button "Update" at bounding box center [681, 440] width 91 height 33
click at [310, 436] on button "Play" at bounding box center [330, 436] width 89 height 29
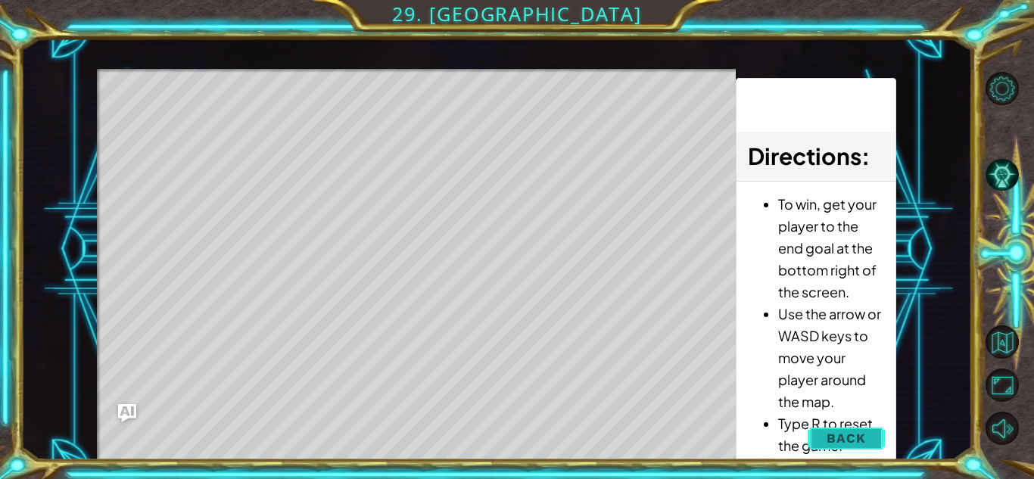
click at [875, 441] on button "Back" at bounding box center [845, 438] width 76 height 30
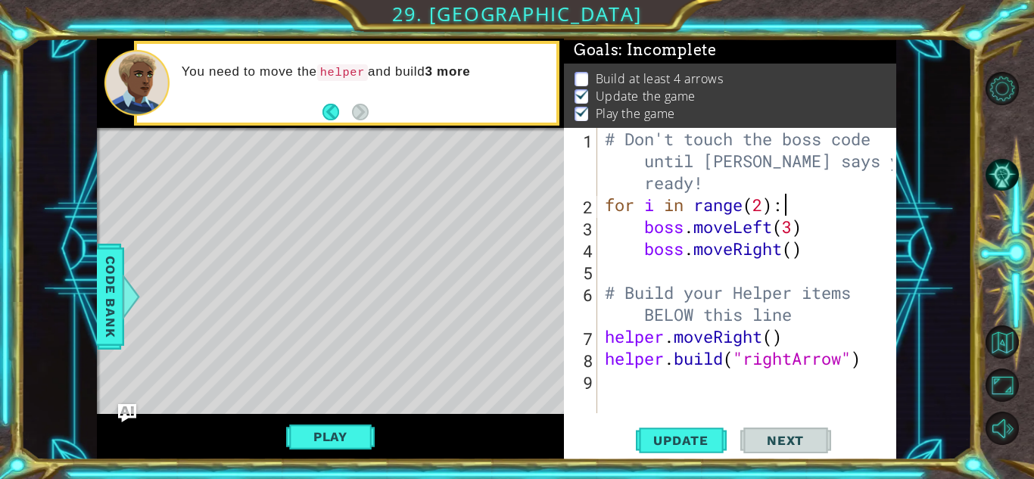
click at [801, 214] on div "# Don't touch the boss code until [PERSON_NAME] says you're ready! for i in ran…" at bounding box center [751, 314] width 298 height 373
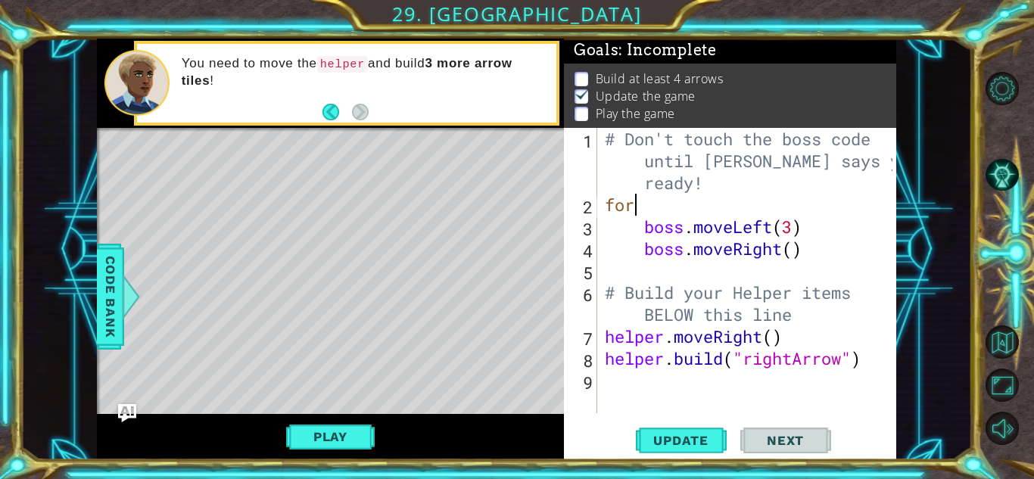
type textarea "f"
type textarea "# Don't touch the boss code until [PERSON_NAME] says you're ready!"
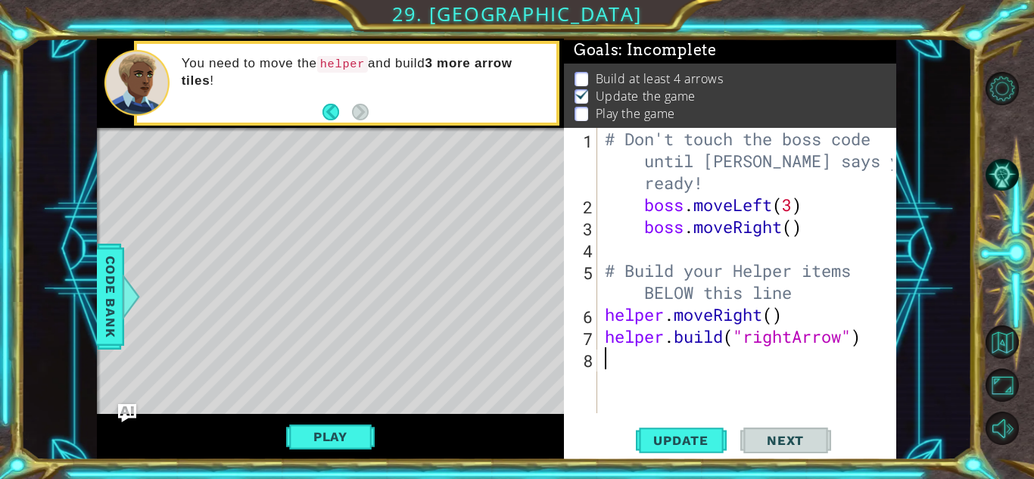
click at [681, 353] on div "# Don't touch the boss code until [PERSON_NAME] says you're ready! boss . moveL…" at bounding box center [751, 314] width 298 height 373
click at [787, 440] on span "Next" at bounding box center [784, 440] width 67 height 15
click at [717, 441] on span "Update" at bounding box center [680, 440] width 85 height 15
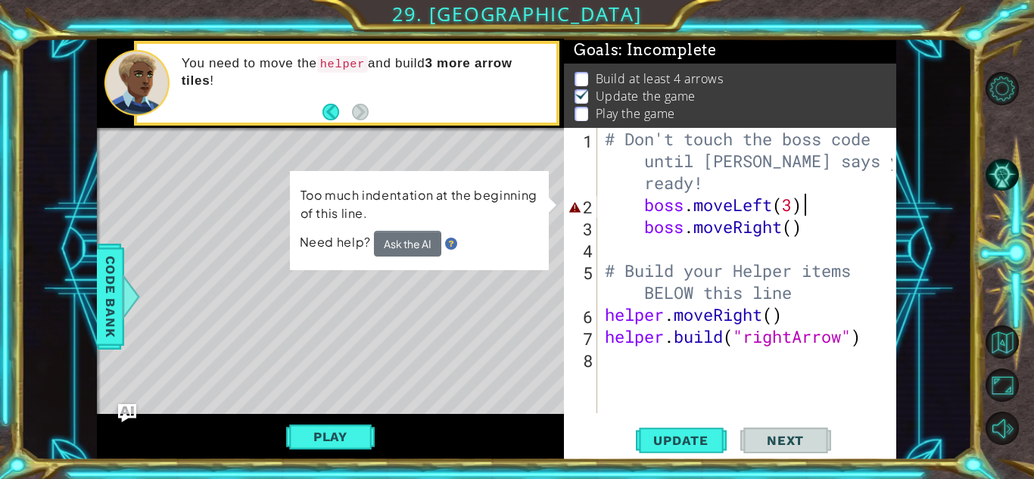
click at [809, 209] on div "# Don't touch the boss code until [PERSON_NAME] says you're ready! boss . moveL…" at bounding box center [751, 314] width 298 height 373
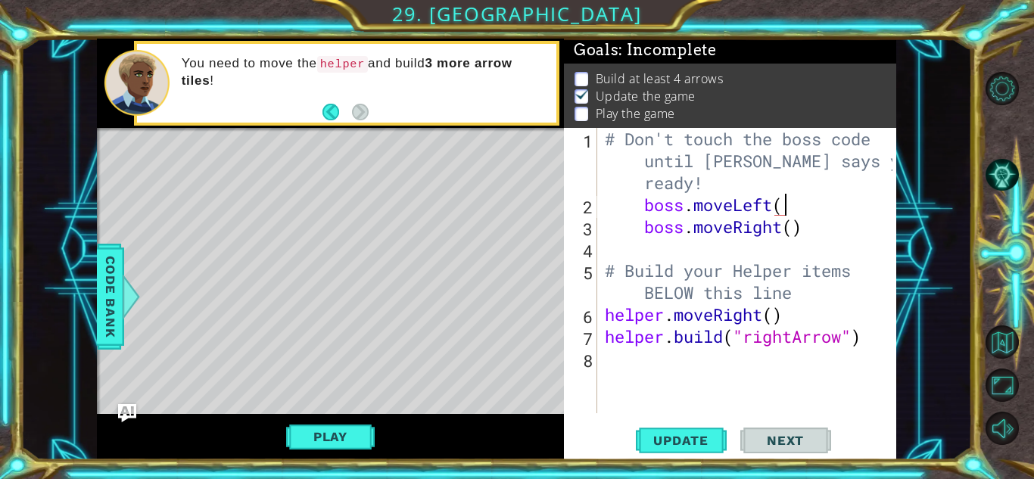
type textarea "boss.moveLeft"
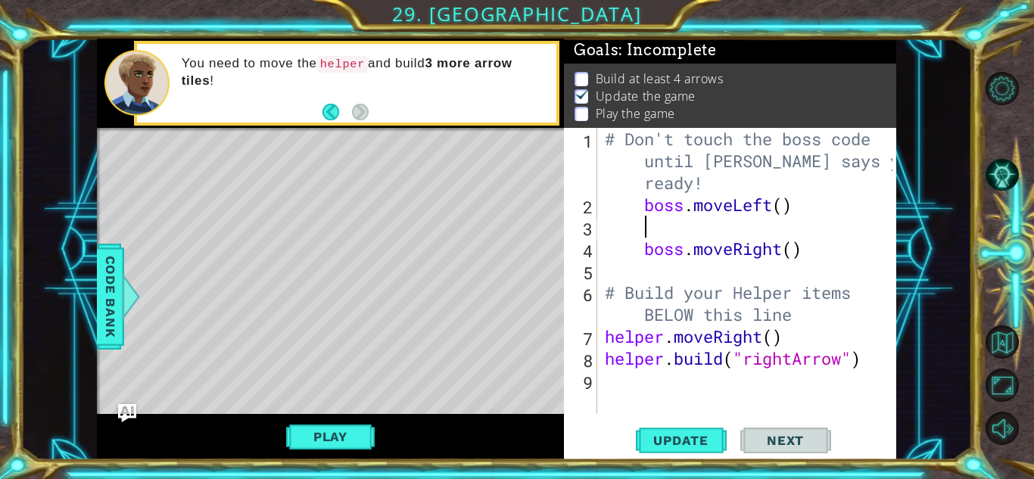
scroll to position [0, 2]
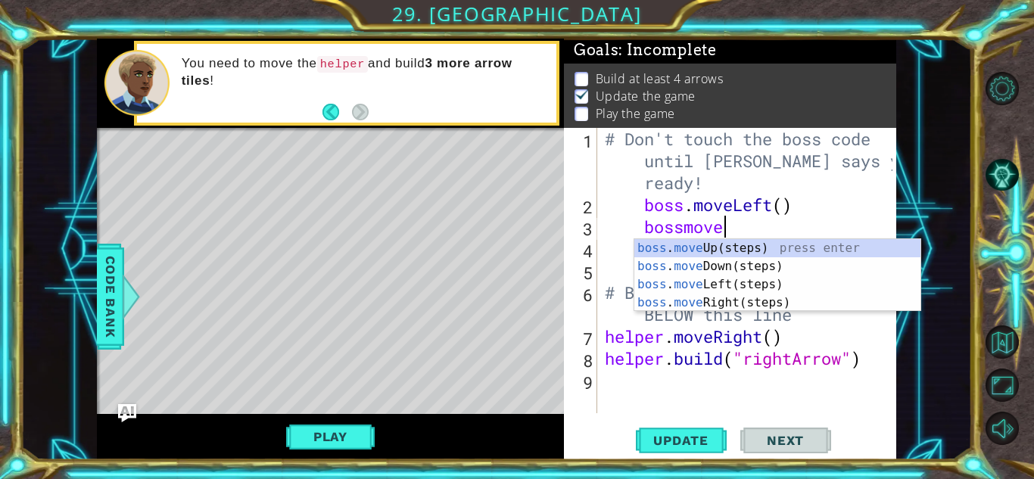
type textarea "bossmovele"
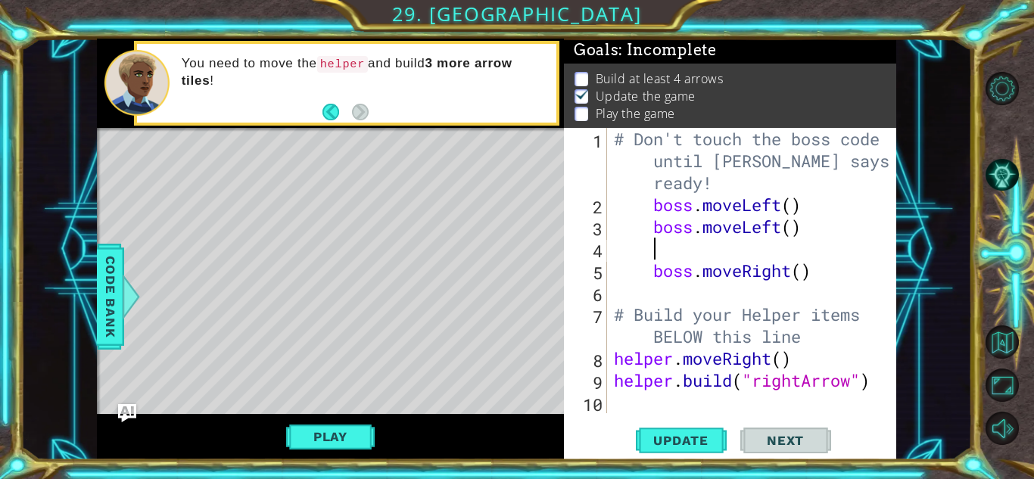
scroll to position [0, 1]
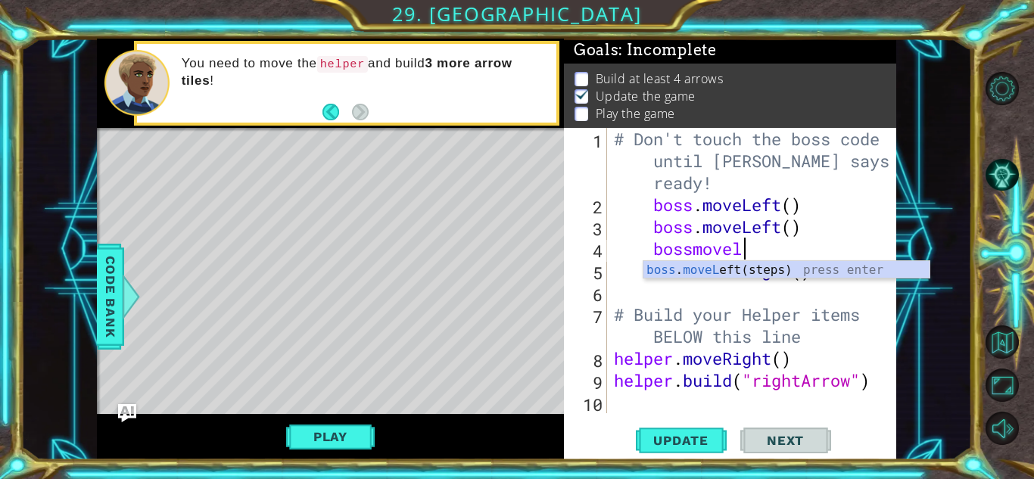
type textarea "bossmovele"
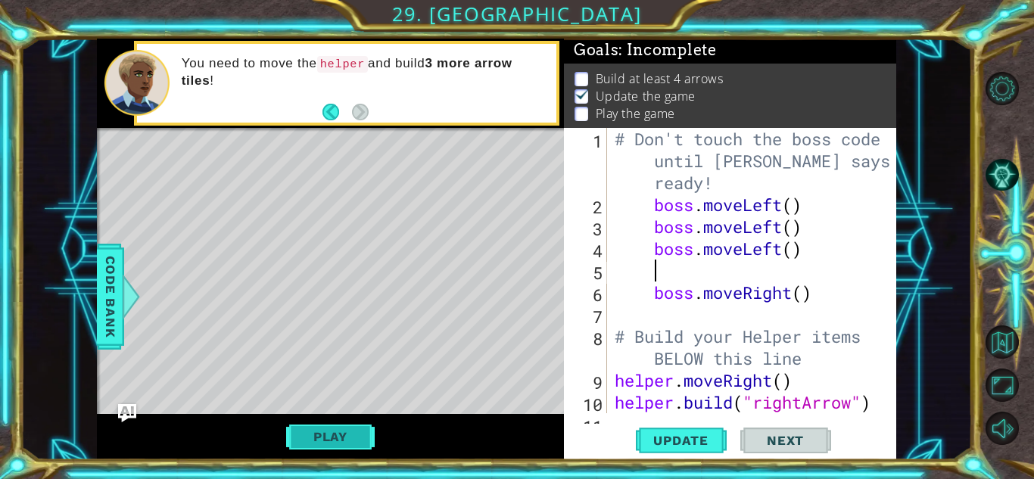
click at [346, 436] on button "Play" at bounding box center [330, 436] width 89 height 29
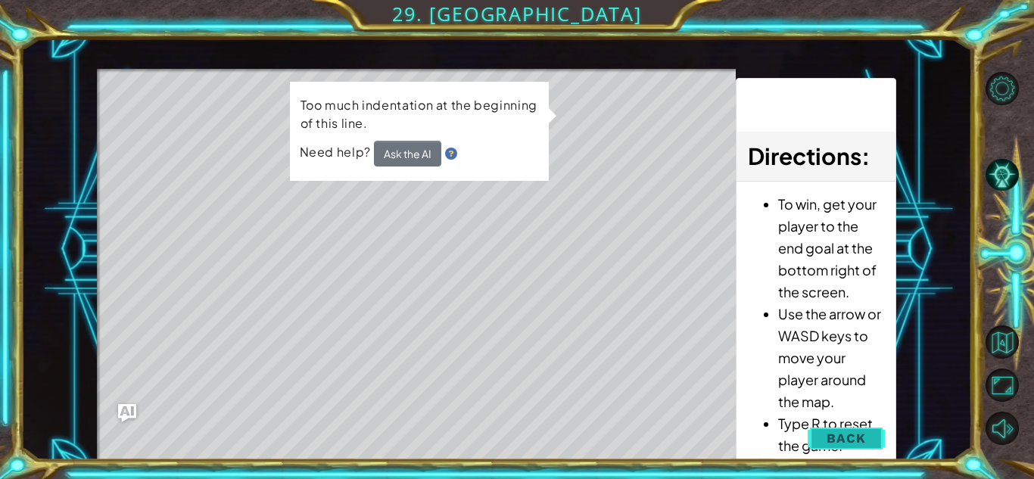
click at [827, 441] on button "Back" at bounding box center [845, 438] width 76 height 30
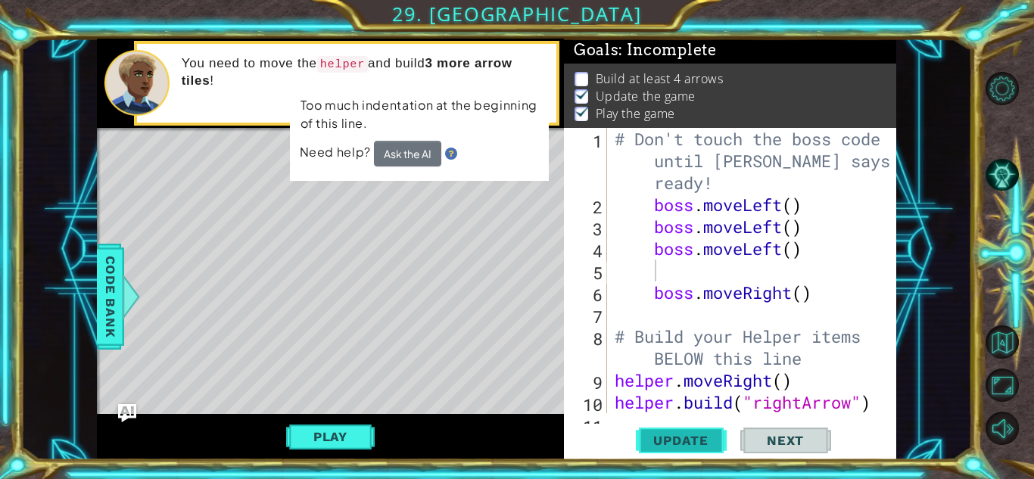
click at [713, 446] on span "Update" at bounding box center [680, 440] width 85 height 15
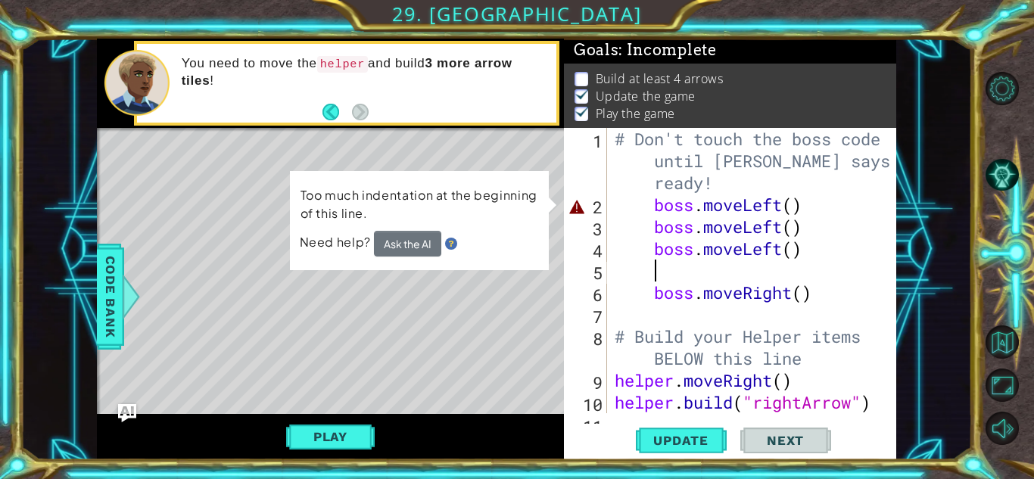
scroll to position [0, 0]
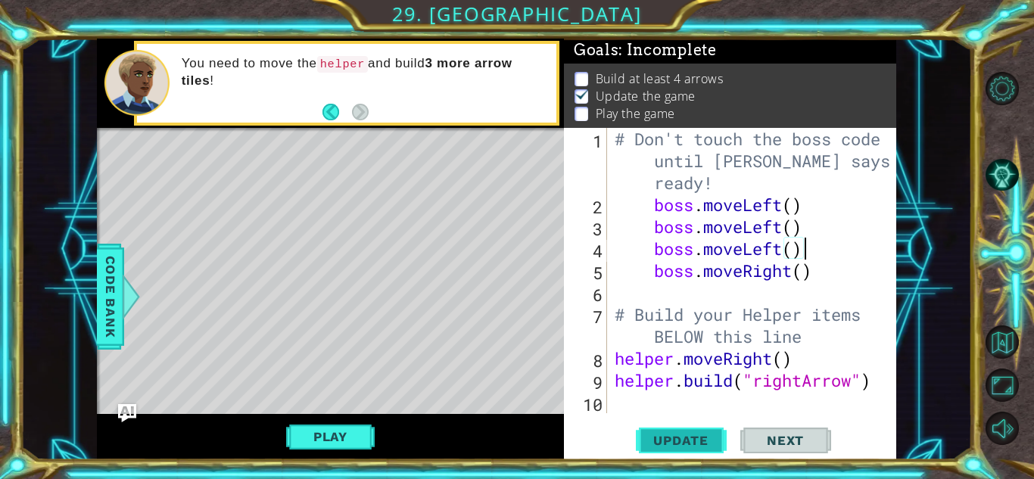
click at [671, 449] on button "Update" at bounding box center [681, 440] width 91 height 33
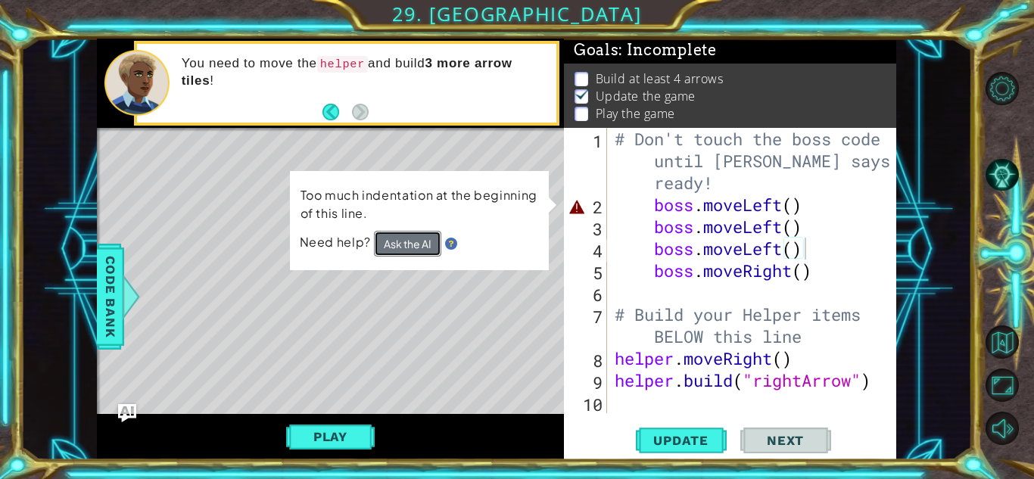
click at [393, 240] on button "Ask the AI" at bounding box center [407, 244] width 67 height 26
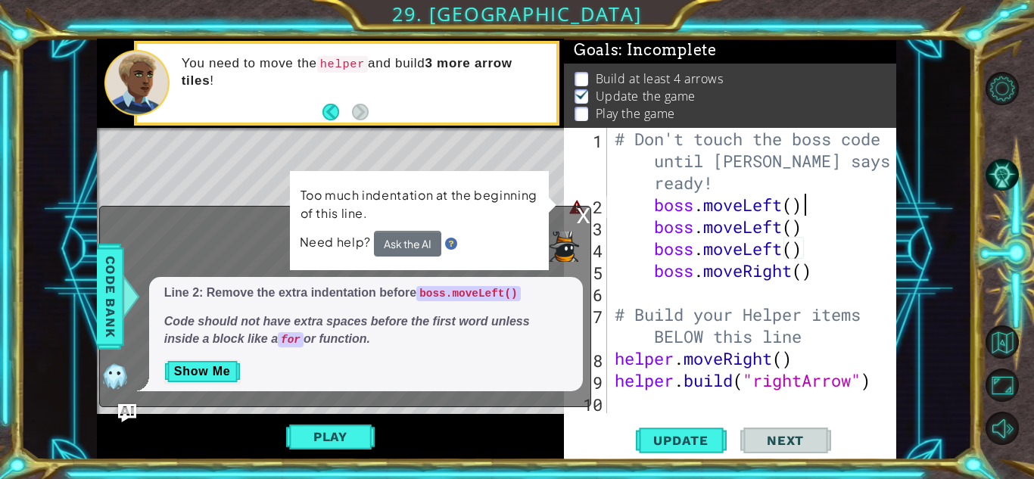
click at [812, 205] on div "# Don't touch the boss code until [PERSON_NAME] says you're ready! boss . moveL…" at bounding box center [755, 314] width 288 height 373
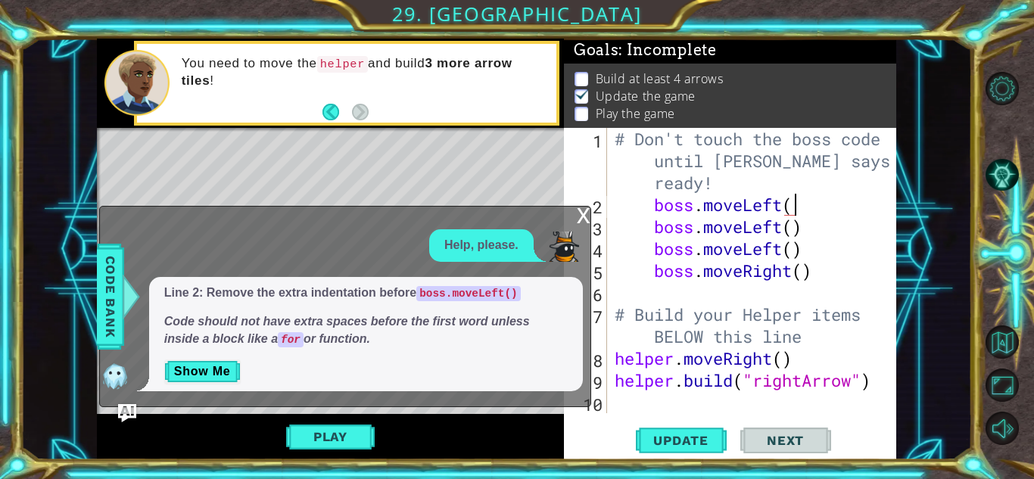
type textarea "boss.moveLeft"
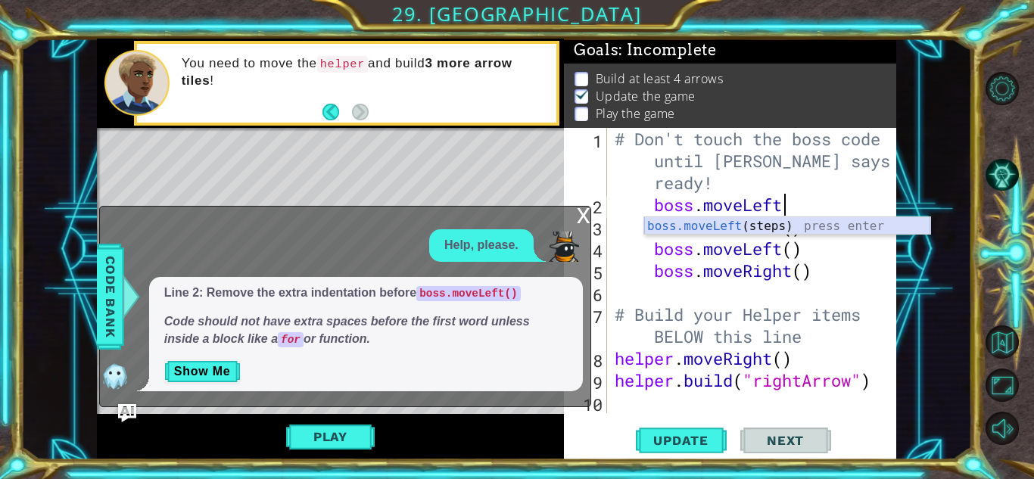
click at [797, 227] on div "boss.moveLeft (steps) press enter" at bounding box center [787, 244] width 286 height 54
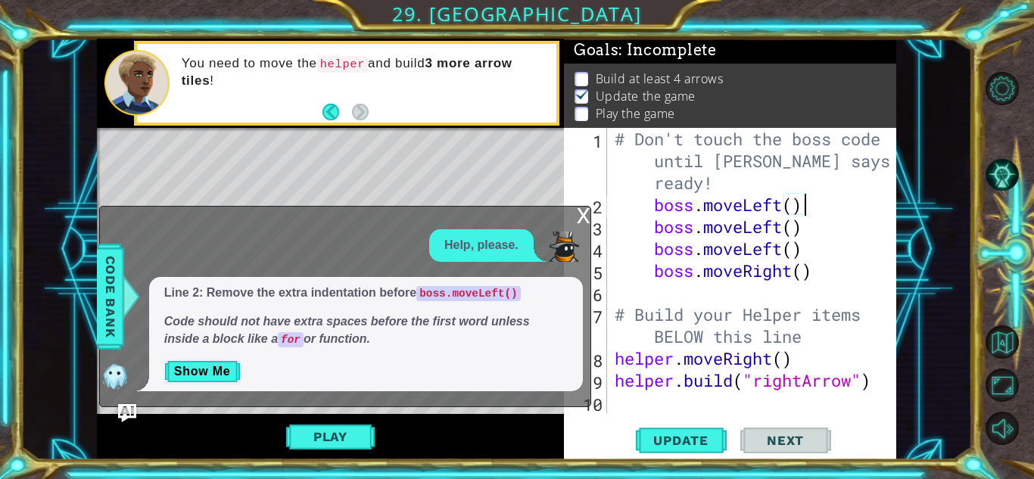
click at [642, 199] on div "# Don't touch the boss code until [PERSON_NAME] says you're ready! boss . moveL…" at bounding box center [755, 314] width 288 height 373
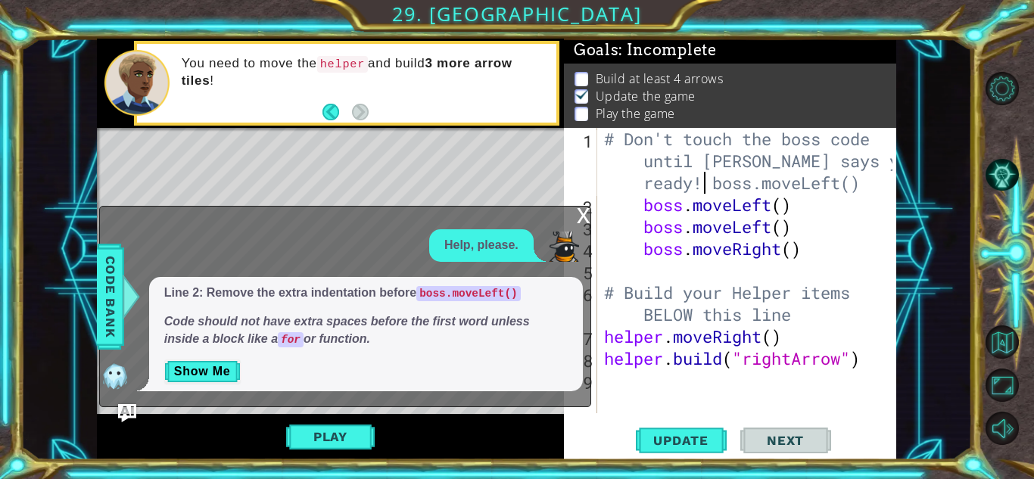
scroll to position [0, 26]
click at [634, 210] on div "# Don't touch the boss code until [PERSON_NAME] says you're ready! boss.moveLef…" at bounding box center [750, 314] width 299 height 373
click at [644, 225] on div "# Don't touch the boss code until [PERSON_NAME] says you're ready! boss.moveLef…" at bounding box center [750, 314] width 299 height 373
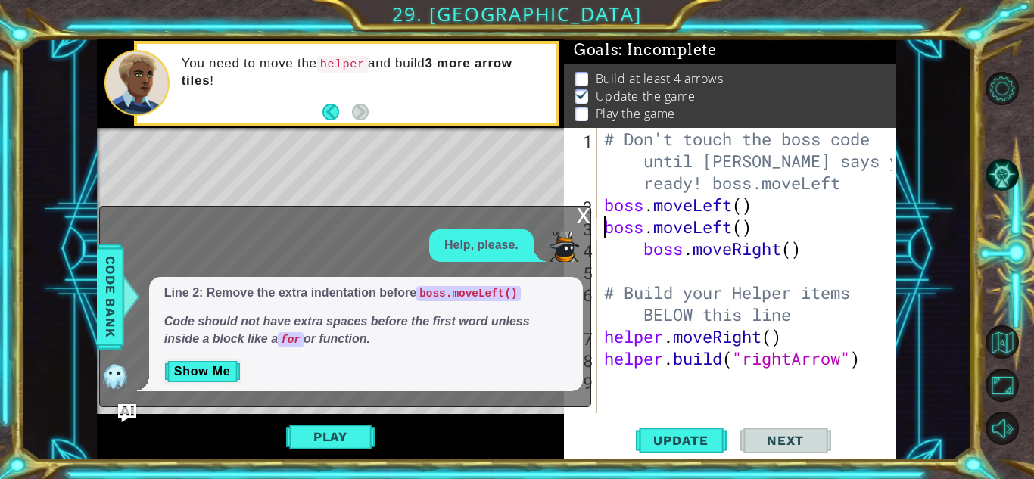
click at [644, 249] on div "# Don't touch the boss code until [PERSON_NAME] says you're ready! boss.moveLef…" at bounding box center [750, 314] width 299 height 373
type textarea "boss.moveRight()"
click at [689, 436] on span "Update" at bounding box center [680, 440] width 85 height 15
click at [331, 449] on button "Play" at bounding box center [330, 436] width 89 height 29
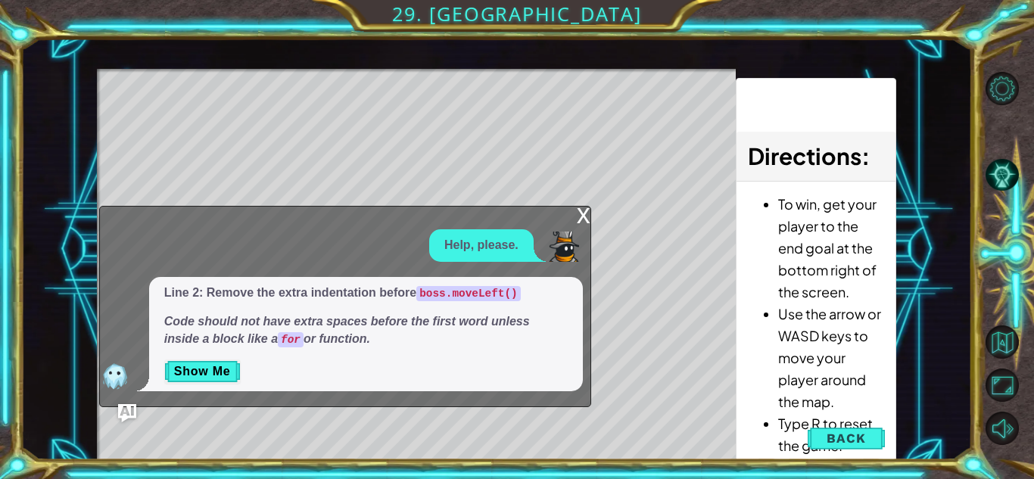
click at [586, 213] on div "x" at bounding box center [584, 214] width 14 height 15
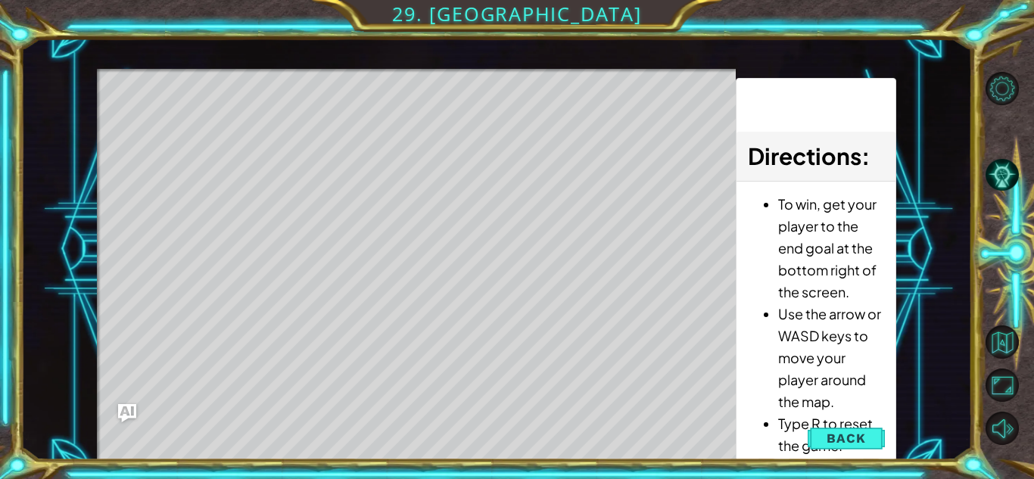
drag, startPoint x: 819, startPoint y: 434, endPoint x: 747, endPoint y: 399, distance: 79.9
click at [747, 399] on div "1 2 3 4 5 6 7 # Don't touch the boss code until [PERSON_NAME] says you're ready…" at bounding box center [496, 249] width 799 height 421
click button "Back" at bounding box center [845, 438] width 76 height 30
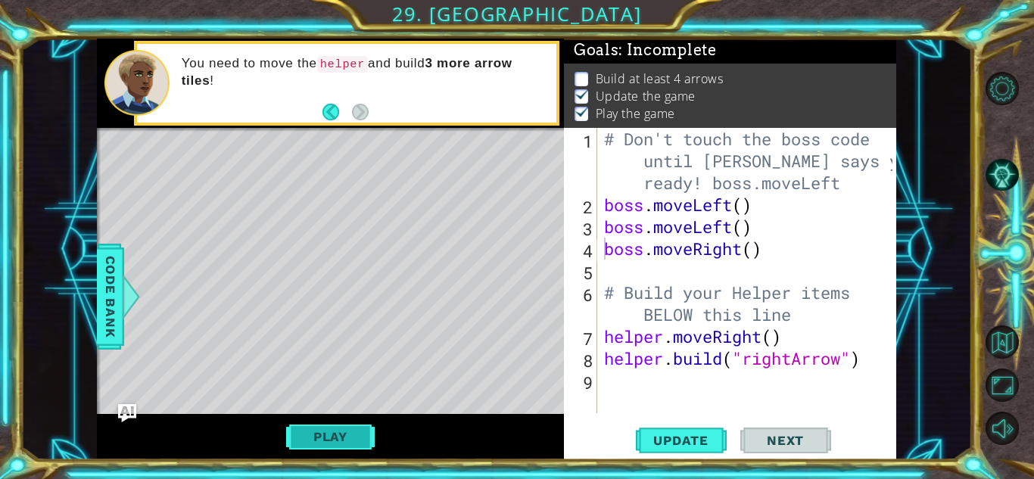
click at [303, 444] on button "Play" at bounding box center [330, 436] width 89 height 29
click at [649, 378] on div "# Don't touch the boss code until [PERSON_NAME] says you're ready! boss.moveLef…" at bounding box center [750, 314] width 299 height 373
type textarea "h"
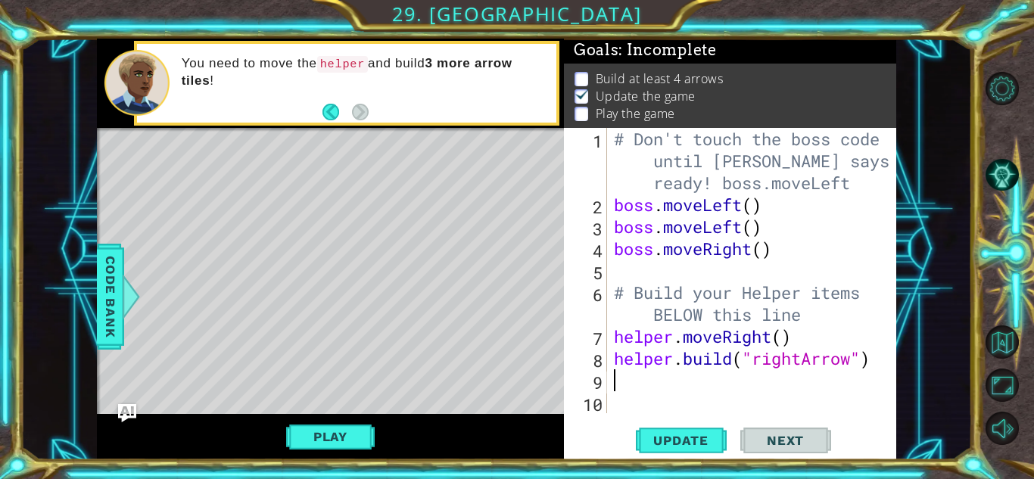
type textarea "l"
type textarea "[DOMAIN_NAME]("rightArrow")"
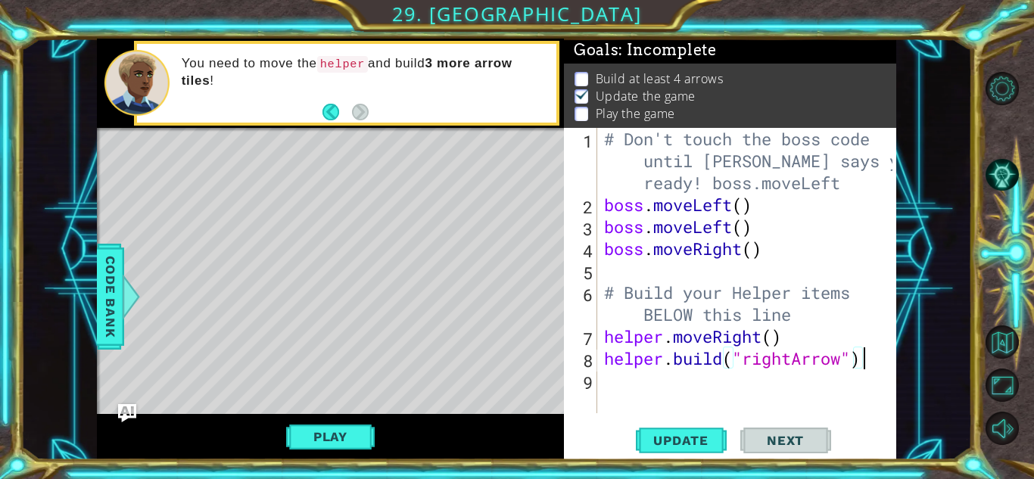
click at [623, 390] on div "# Don't touch the boss code until [PERSON_NAME] says you're ready! boss.moveLef…" at bounding box center [750, 314] width 299 height 373
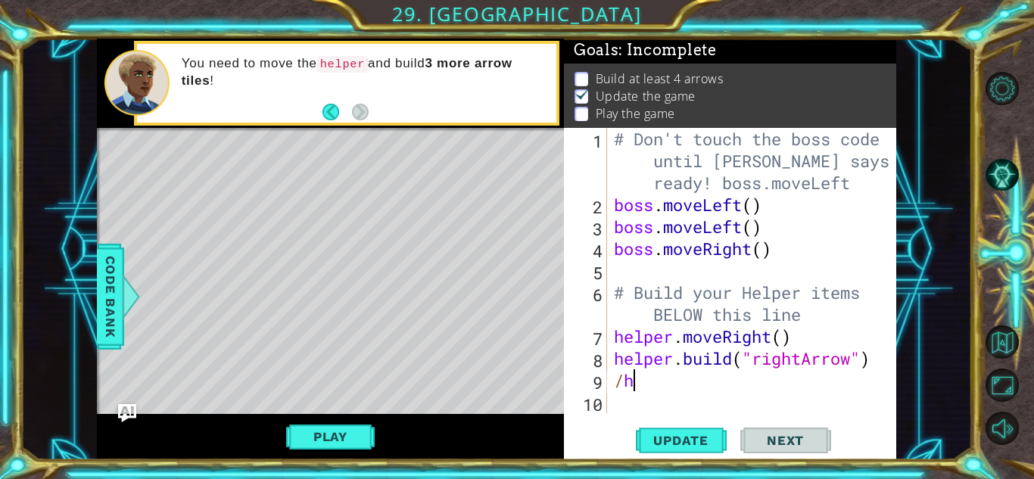
type textarea "/"
type textarea "h"
type textarea "[DOMAIN_NAME]("rightArrow")"
click at [675, 398] on div "# Don't touch the boss code until [PERSON_NAME] says you're ready! boss.moveLef…" at bounding box center [755, 314] width 289 height 373
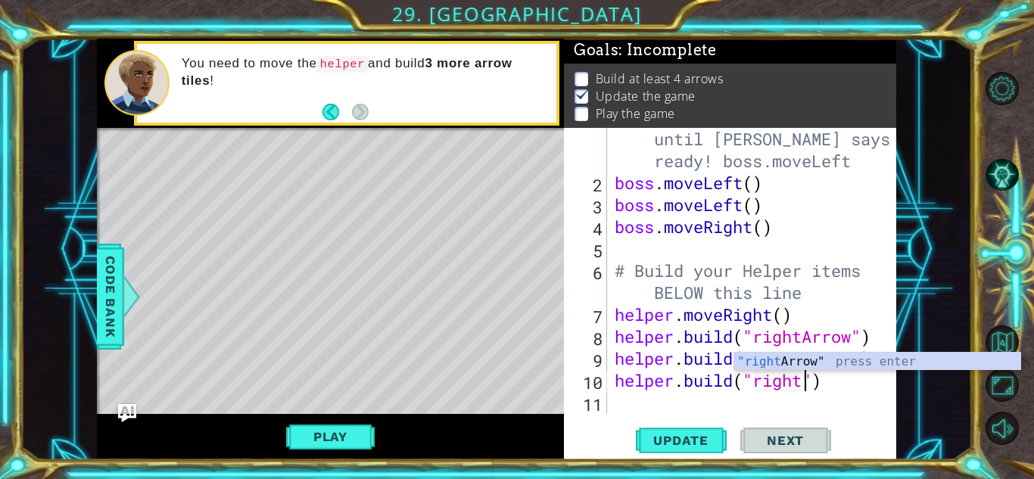
scroll to position [0, 8]
type textarea "[DOMAIN_NAME]("rightArrow")"
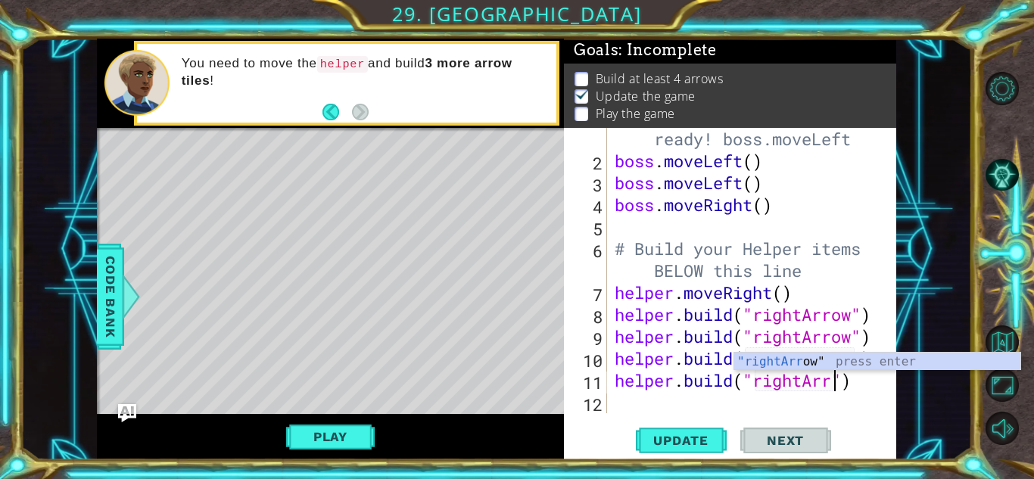
scroll to position [0, 11]
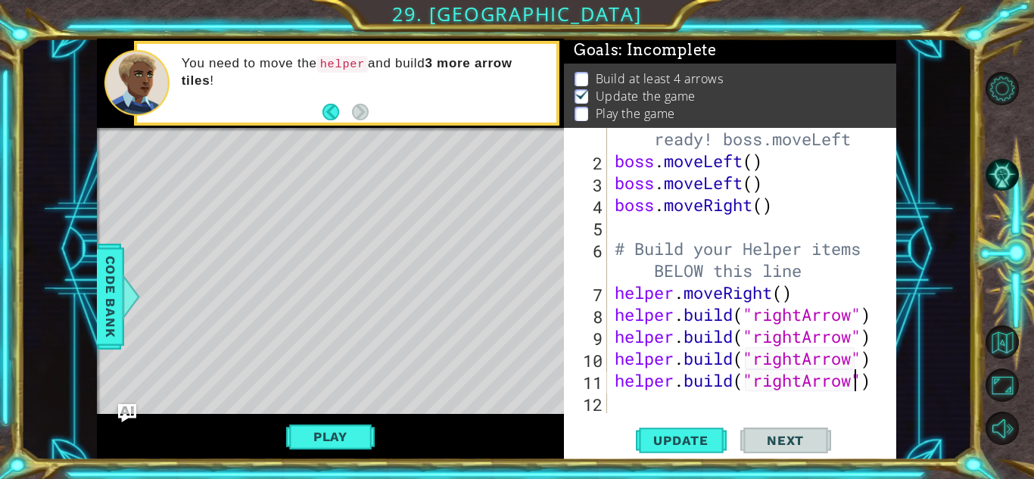
click at [698, 459] on div "[DOMAIN_NAME]("rightArrow") 1 2 3 4 5 6 7 8 9 10 11 12 # Don't touch the boss c…" at bounding box center [730, 293] width 332 height 331
click at [676, 424] on button "Update" at bounding box center [681, 440] width 91 height 33
click at [372, 440] on button "Play" at bounding box center [330, 436] width 89 height 29
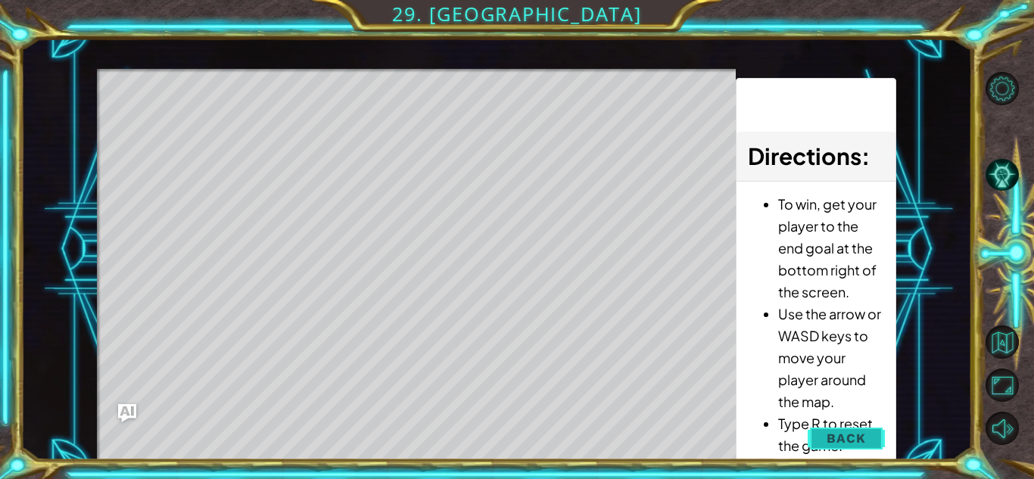
click at [859, 441] on span "Back" at bounding box center [845, 438] width 39 height 15
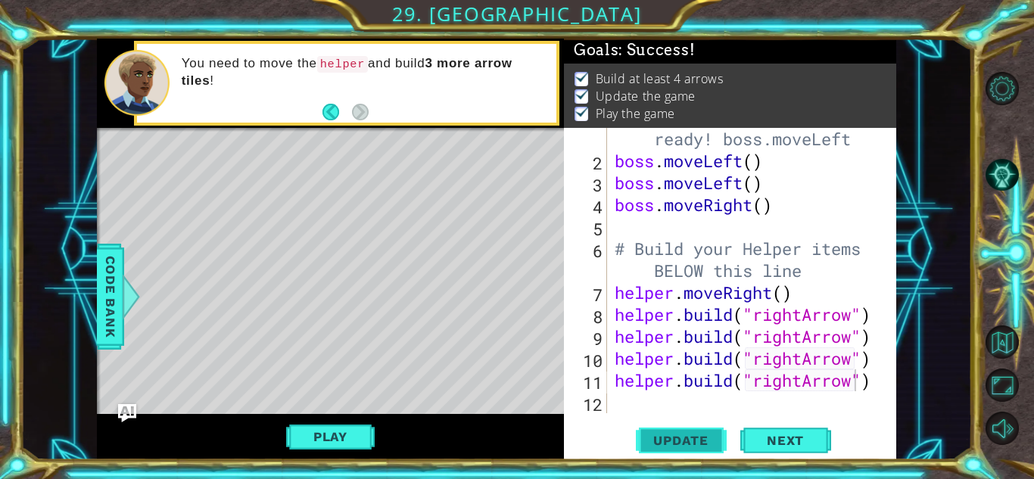
click at [645, 433] on span "Update" at bounding box center [680, 440] width 85 height 15
click at [644, 433] on span "Update" at bounding box center [680, 440] width 85 height 15
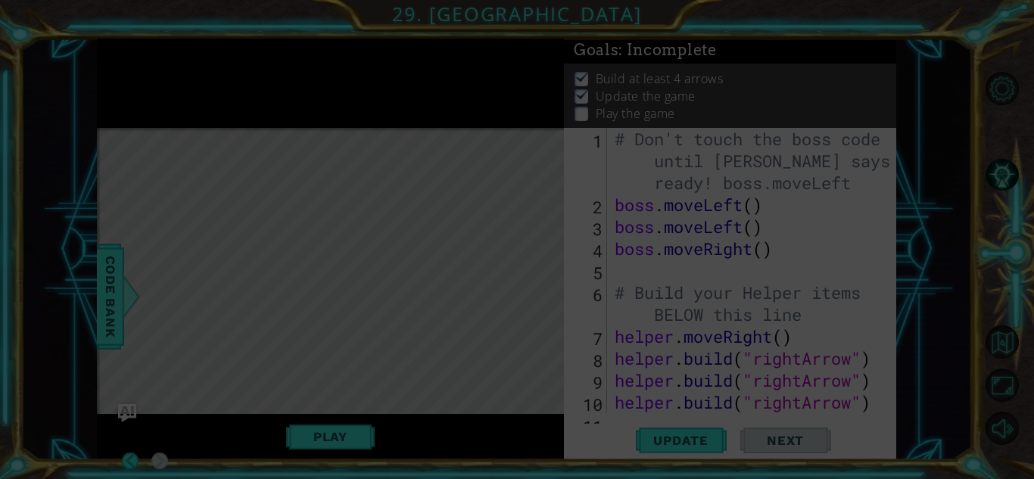
scroll to position [0, 0]
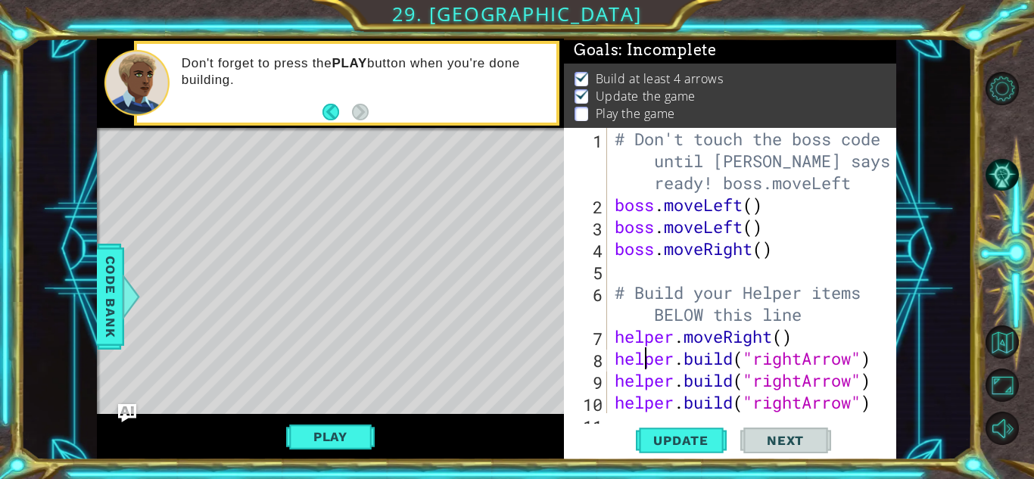
click at [639, 367] on div "# Don't touch the boss code until [PERSON_NAME] says you're ready! boss.moveLef…" at bounding box center [755, 314] width 288 height 373
click at [807, 340] on div "# Don't touch the boss code until [PERSON_NAME] says you're ready! boss.moveLef…" at bounding box center [755, 314] width 288 height 373
click at [716, 366] on div "# Don't touch the boss code until [PERSON_NAME] says you're ready! boss.moveLef…" at bounding box center [755, 314] width 288 height 373
type textarea "[DOMAIN_NAME]("rightArrow")"
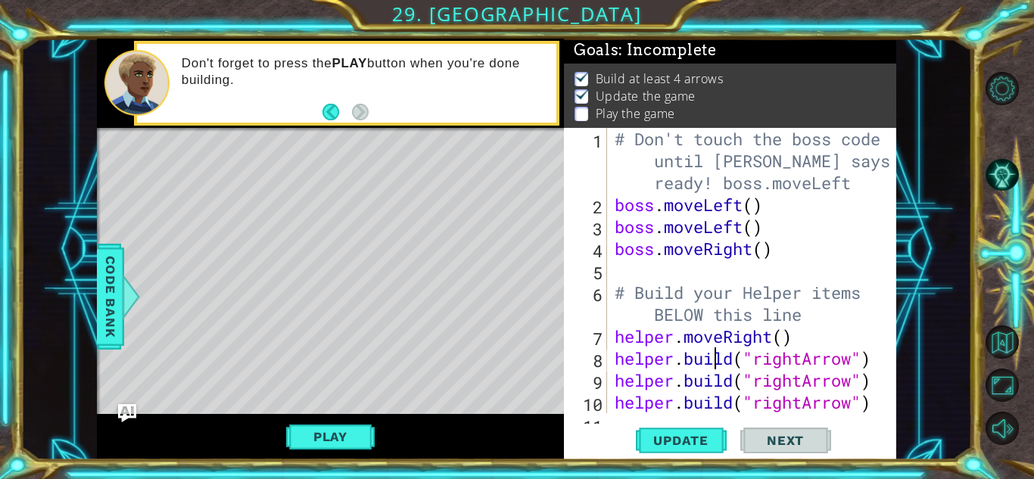
click at [877, 364] on div at bounding box center [884, 292] width 15 height 329
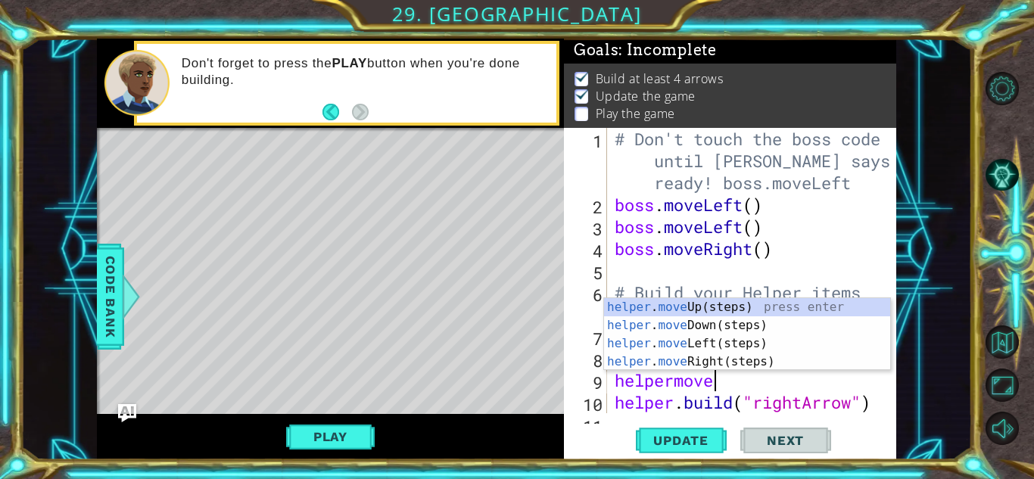
scroll to position [0, 5]
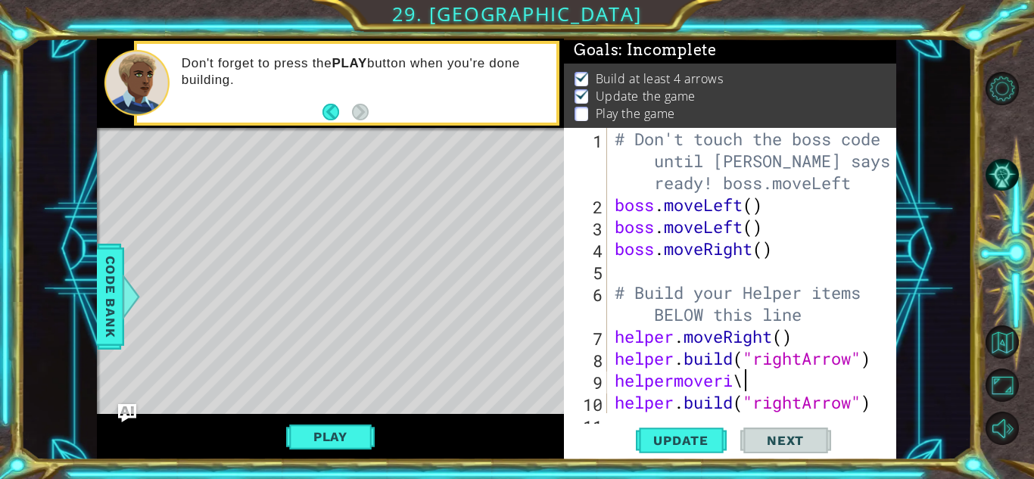
type textarea "helpermoveri"
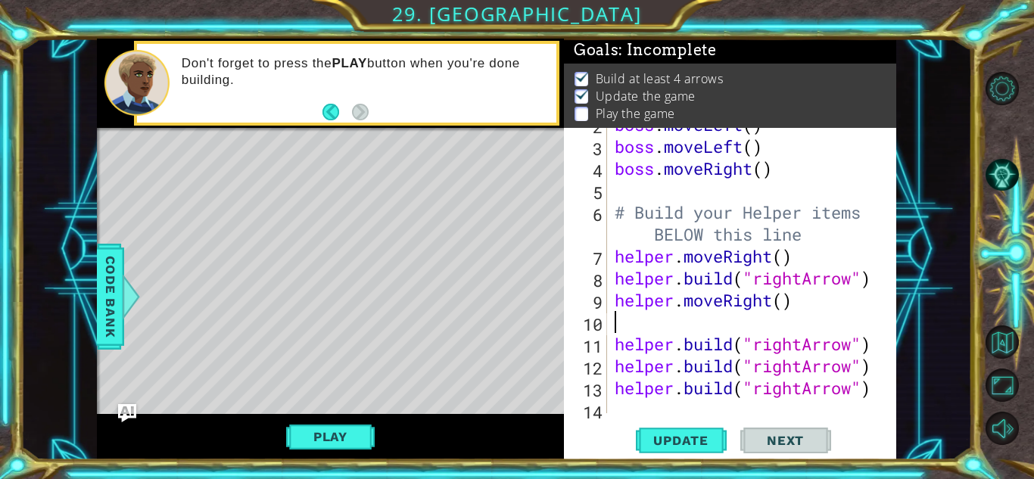
scroll to position [88, 0]
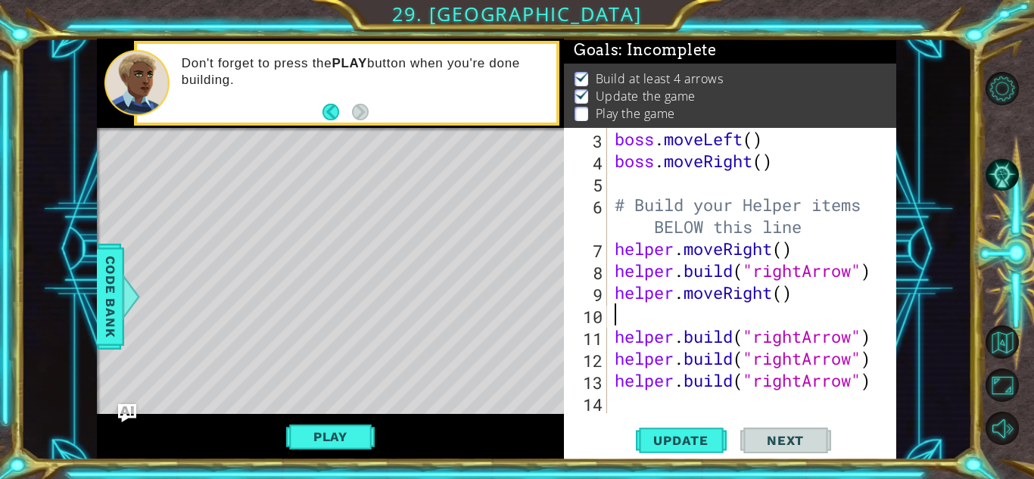
click at [877, 343] on div at bounding box center [884, 226] width 15 height 373
drag, startPoint x: 800, startPoint y: 294, endPoint x: 564, endPoint y: 295, distance: 236.1
click at [564, 295] on div "[DOMAIN_NAME]("rightArrow") 3 4 5 6 7 8 9 10 11 12 13 14 boss . moveLeft ( ) bo…" at bounding box center [728, 270] width 328 height 285
type textarea "helper.moveRight()"
click at [861, 322] on div "boss . moveLeft ( ) boss . moveRight ( ) # Build your Helper items BELOW this l…" at bounding box center [755, 292] width 288 height 329
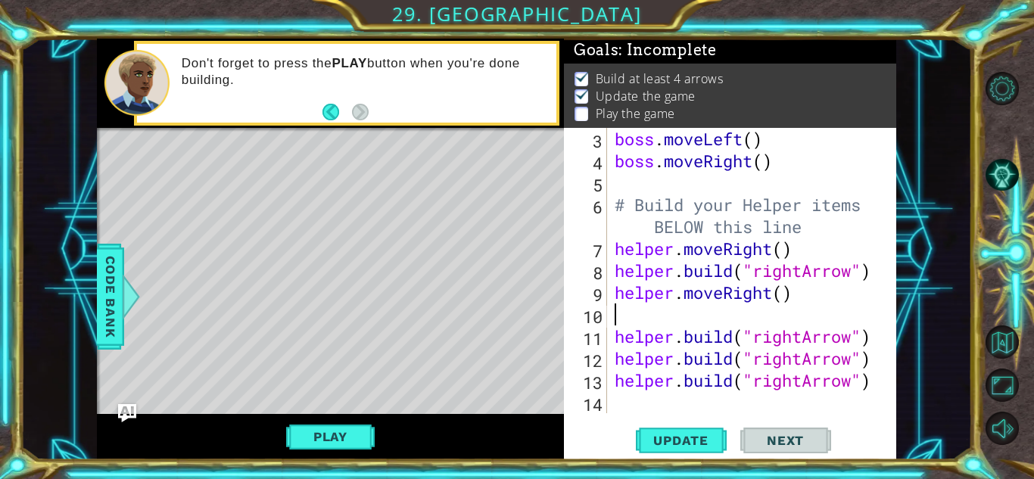
click at [879, 336] on div at bounding box center [884, 226] width 15 height 373
type textarea "[DOMAIN_NAME]("rightArrow")"
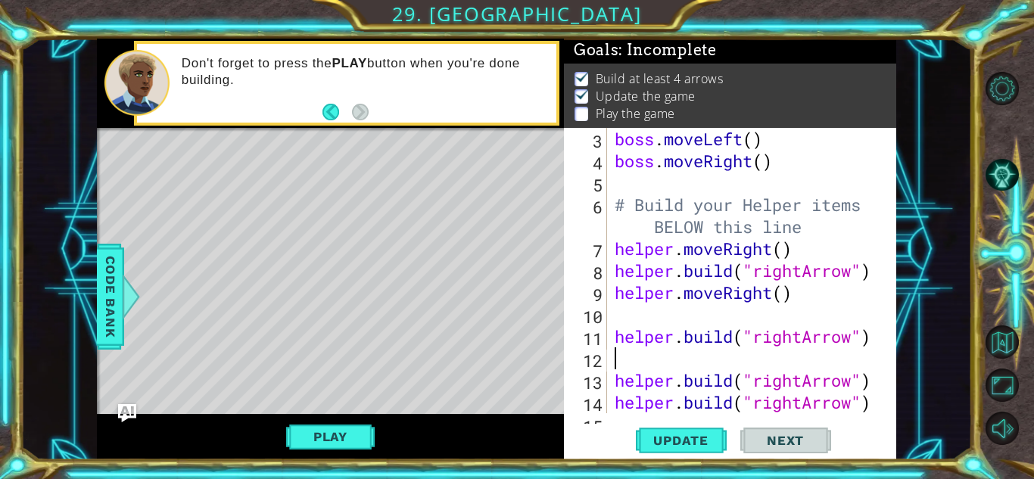
paste textarea "helper.moveRight()"
click at [888, 373] on div at bounding box center [884, 237] width 15 height 395
type textarea "[DOMAIN_NAME]("rightArrow")"
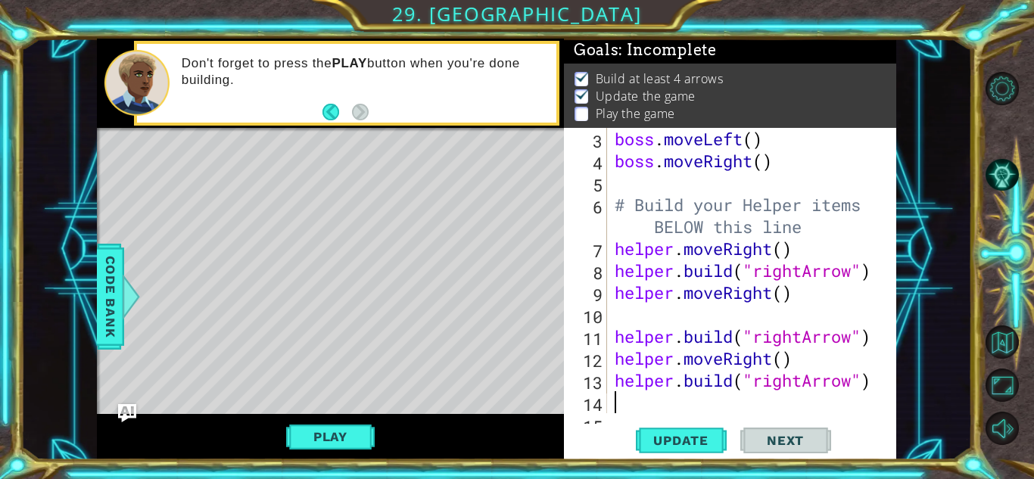
paste textarea "helper.moveRight()"
type textarea "helper.moveRight()"
click at [702, 438] on span "Update" at bounding box center [680, 440] width 85 height 15
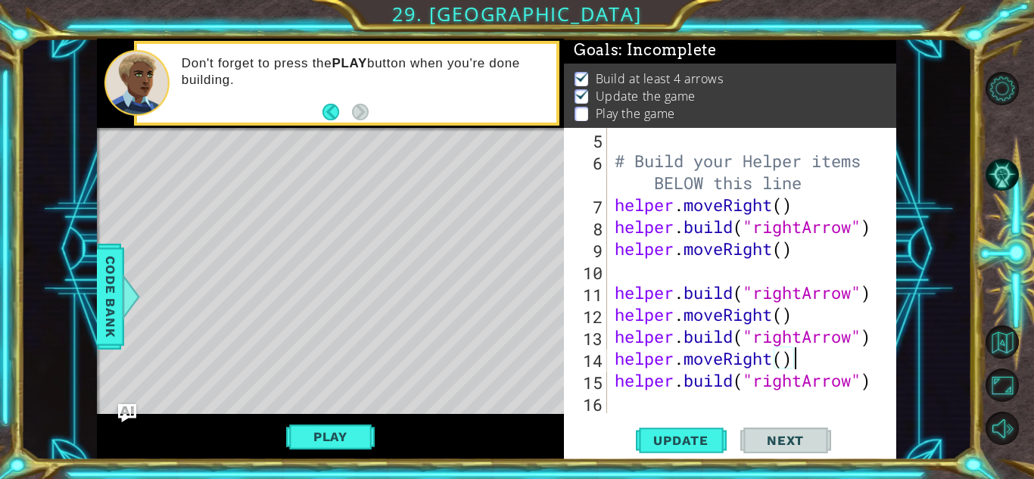
click at [639, 393] on div "# Build your Helper items BELOW this line helper . moveRight ( ) helper . build…" at bounding box center [755, 292] width 288 height 329
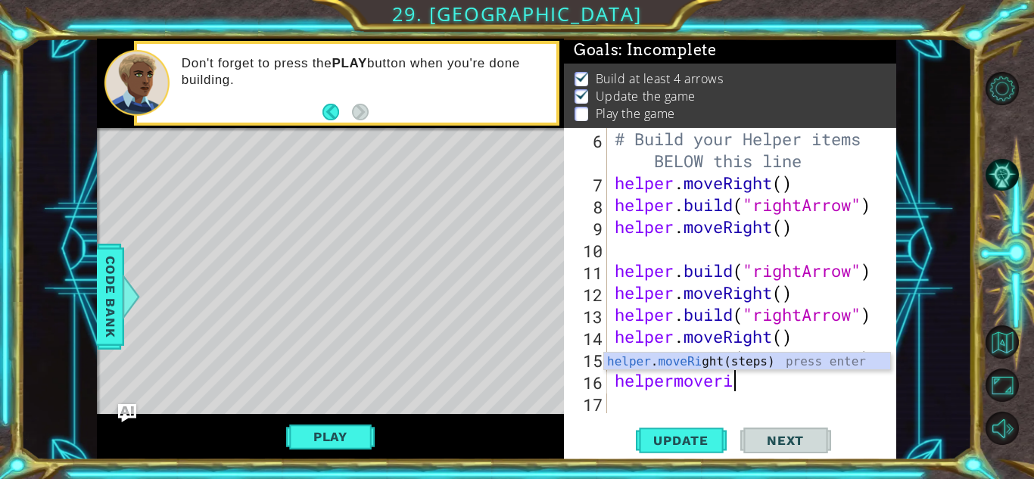
scroll to position [0, 5]
type textarea "helpermoverig"
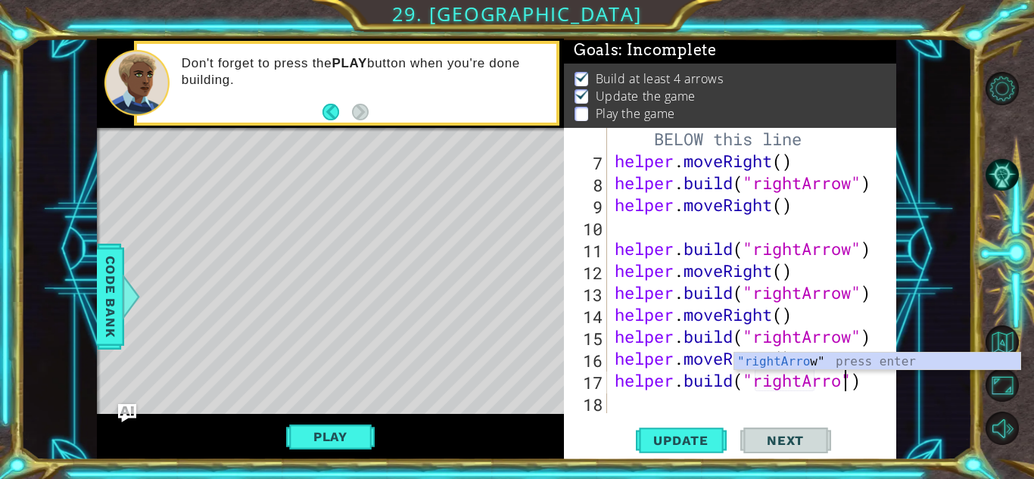
scroll to position [0, 11]
type textarea "[DOMAIN_NAME]("rightArrow")"
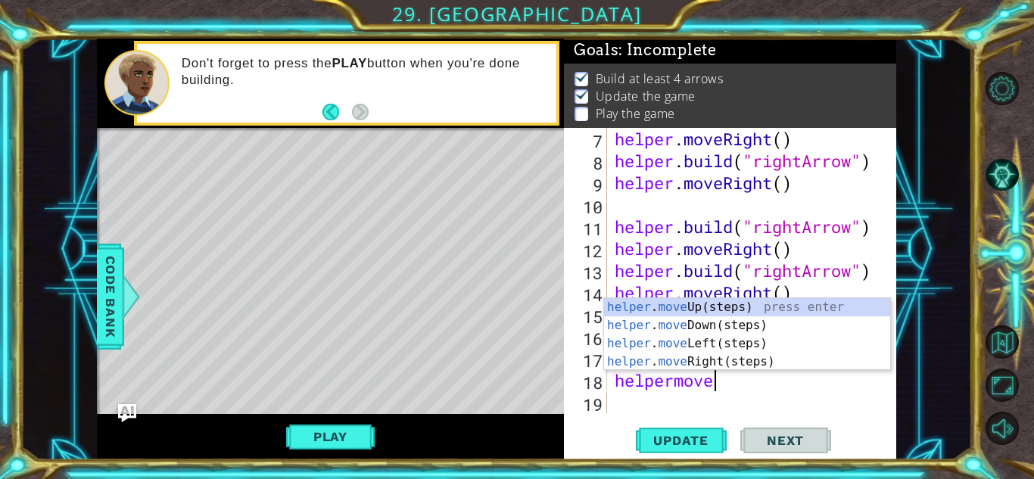
scroll to position [0, 5]
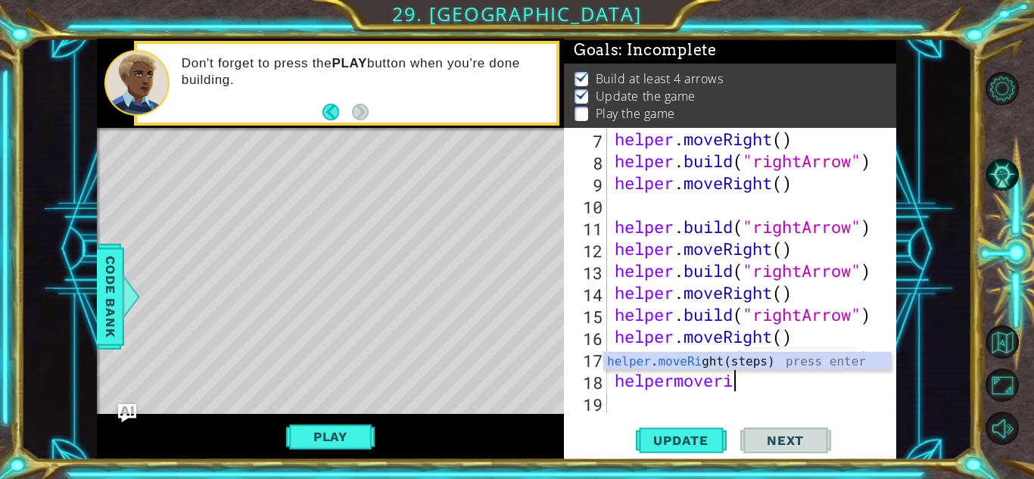
type textarea "helpermoverig"
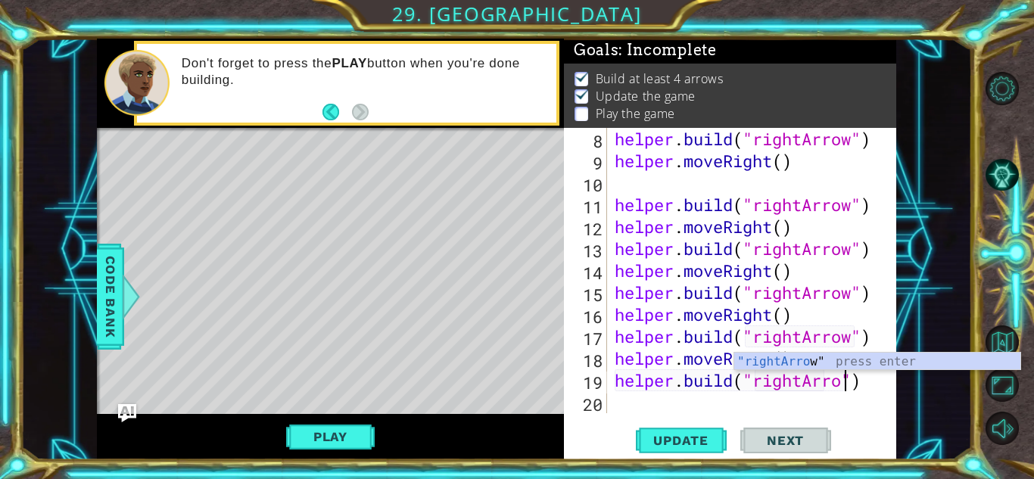
scroll to position [0, 11]
type textarea "[DOMAIN_NAME]("rightArrow")"
click at [667, 451] on button "Update" at bounding box center [681, 440] width 91 height 33
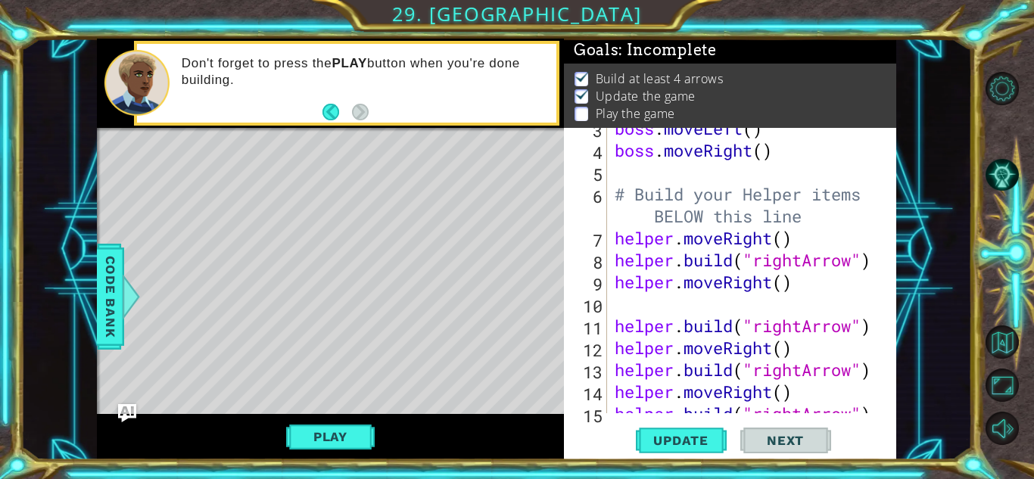
scroll to position [219, 0]
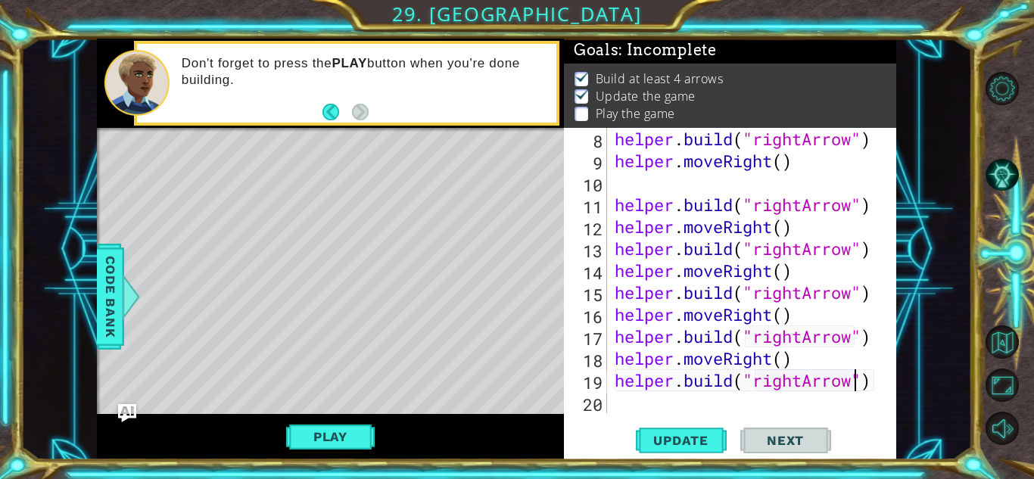
click at [661, 412] on div "helper . build ( "rightArrow" ) helper . moveRight ( ) helper . build ( "rightA…" at bounding box center [755, 292] width 288 height 329
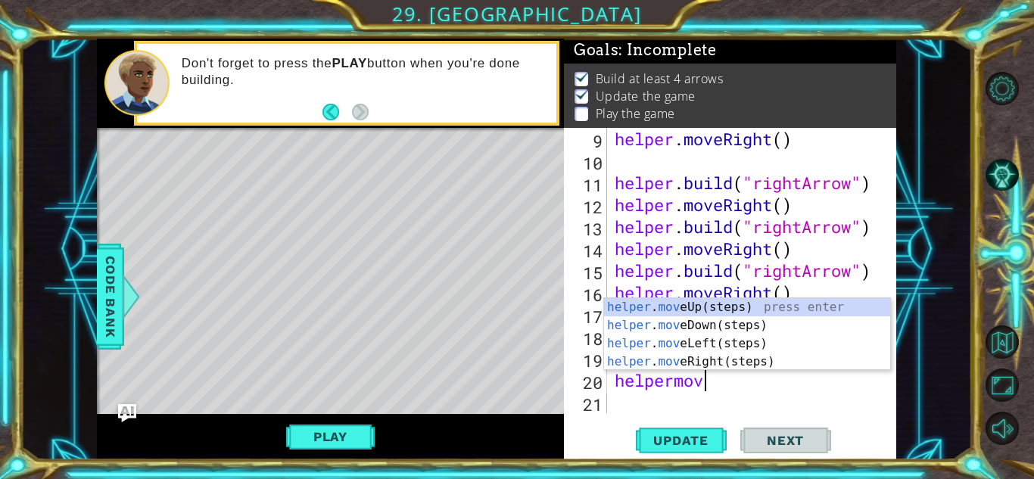
scroll to position [0, 4]
type textarea "helpermoved"
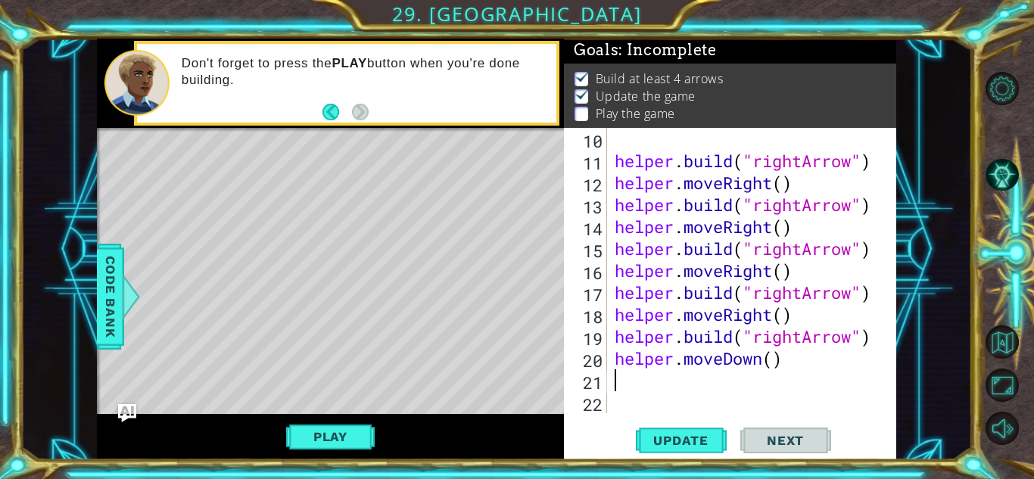
scroll to position [263, 0]
click at [776, 361] on div "helper . build ( "rightArrow" ) helper . moveRight ( ) helper . build ( "rightA…" at bounding box center [755, 292] width 288 height 329
type textarea "helper.moveDown(4)"
click at [769, 379] on div "helper . build ( "rightArrow" ) helper . moveRight ( ) helper . build ( "rightA…" at bounding box center [755, 292] width 288 height 329
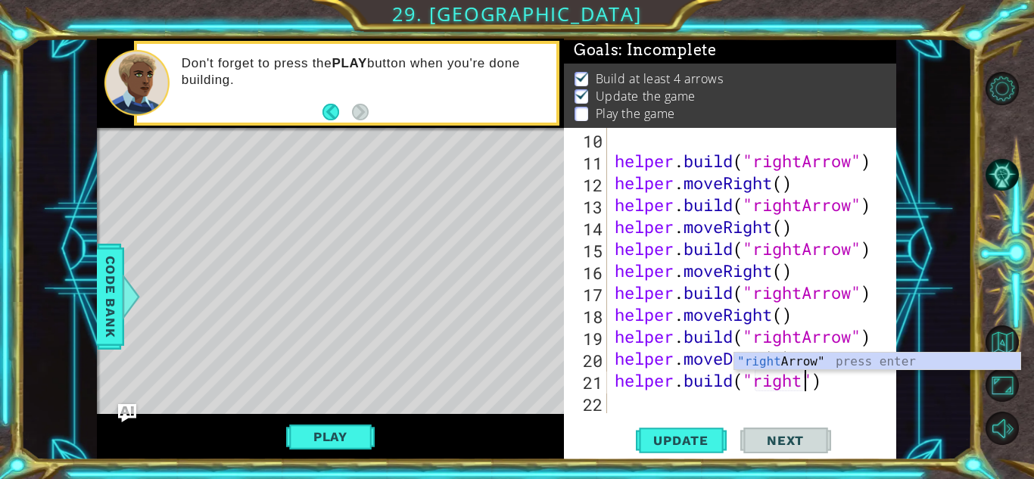
scroll to position [0, 8]
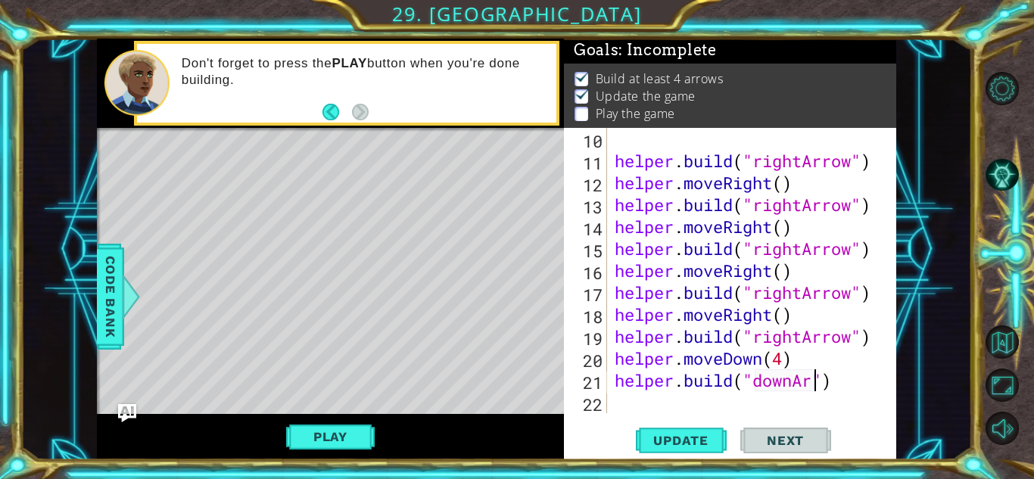
type textarea "[DOMAIN_NAME]("downArrow")"
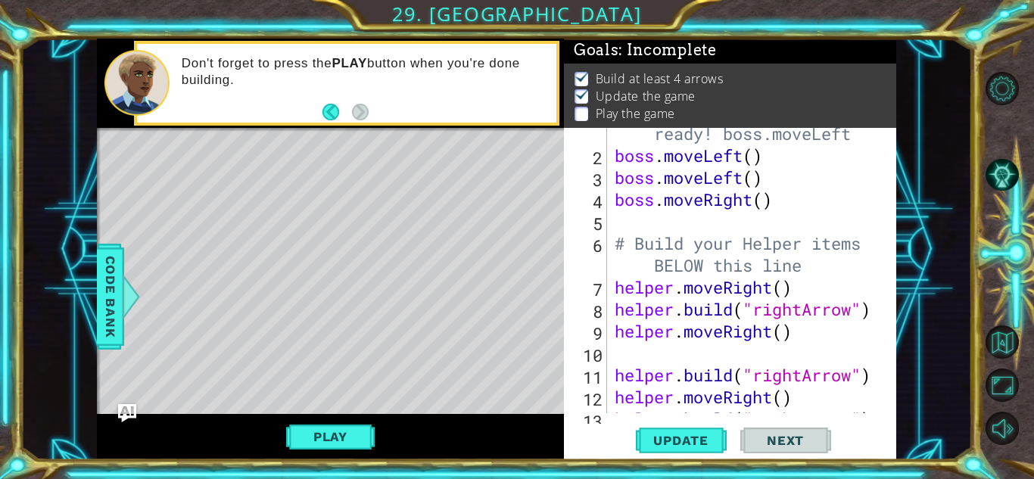
scroll to position [263, 0]
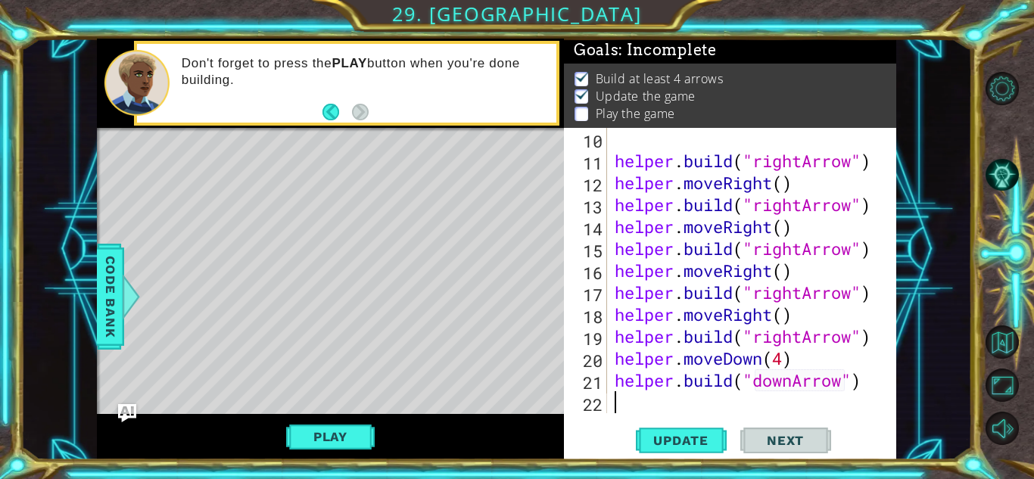
click at [822, 408] on div "helper . build ( "rightArrow" ) helper . moveRight ( ) helper . build ( "rightA…" at bounding box center [755, 292] width 288 height 329
click at [673, 443] on span "Update" at bounding box center [680, 440] width 85 height 15
click at [782, 356] on div "helper . build ( "rightArrow" ) helper . moveRight ( ) helper . build ( "rightA…" at bounding box center [755, 292] width 288 height 329
click at [860, 380] on div "helper . build ( "rightArrow" ) helper . moveRight ( ) helper . build ( "rightA…" at bounding box center [755, 292] width 288 height 329
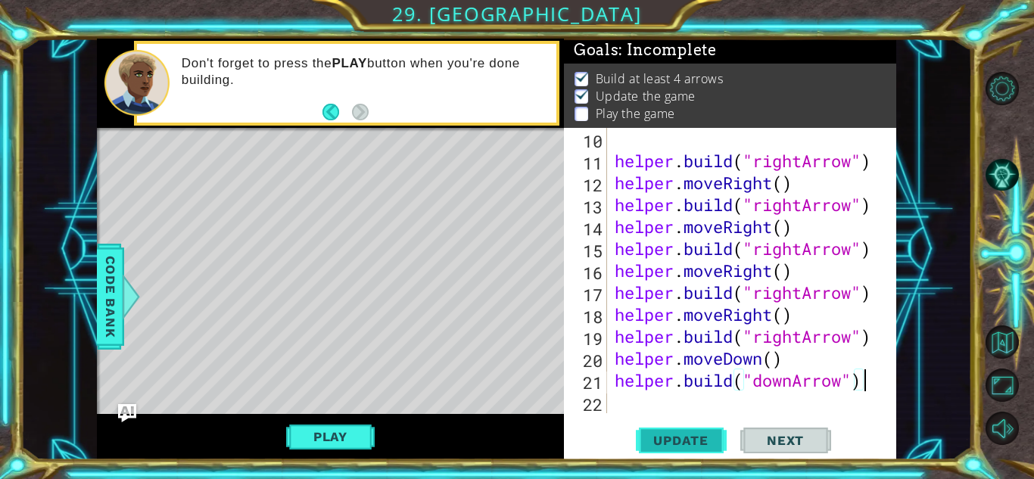
click at [706, 437] on span "Update" at bounding box center [680, 440] width 85 height 15
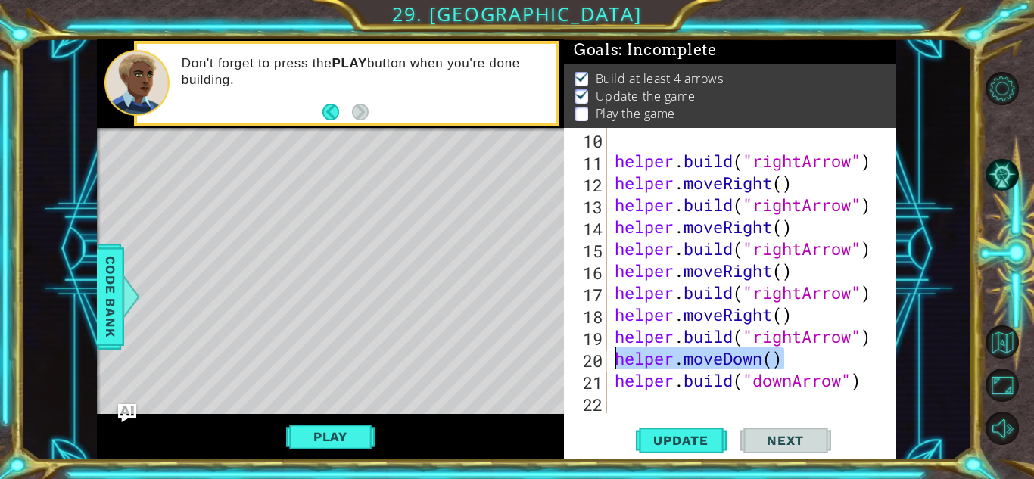
drag, startPoint x: 793, startPoint y: 358, endPoint x: 614, endPoint y: 357, distance: 178.6
click at [614, 357] on div "helper . build ( "rightArrow" ) helper . moveRight ( ) helper . build ( "rightA…" at bounding box center [755, 292] width 288 height 329
type textarea "helper.moveDown()"
click at [660, 404] on div "helper . build ( "rightArrow" ) helper . moveRight ( ) helper . build ( "rightA…" at bounding box center [755, 292] width 288 height 329
paste textarea "helper.moveDown()"
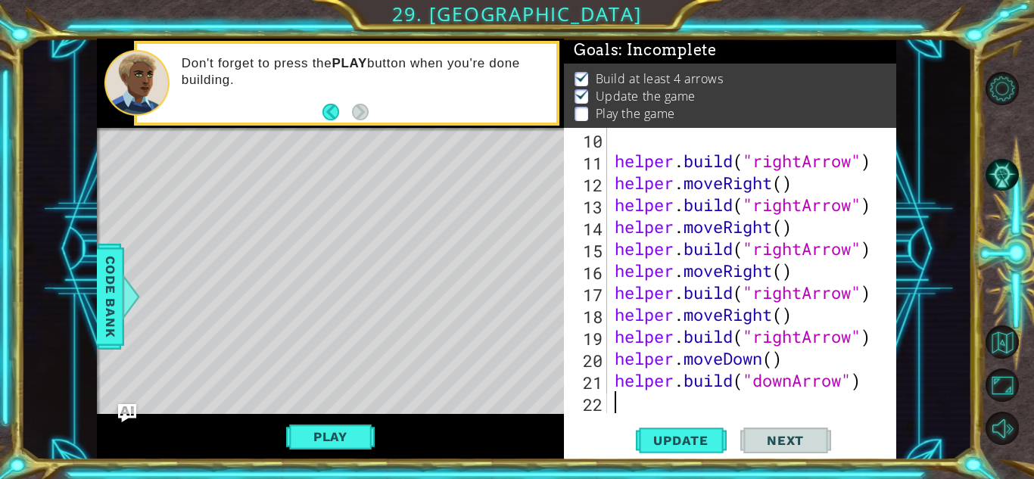
type textarea "helper.moveDown()"
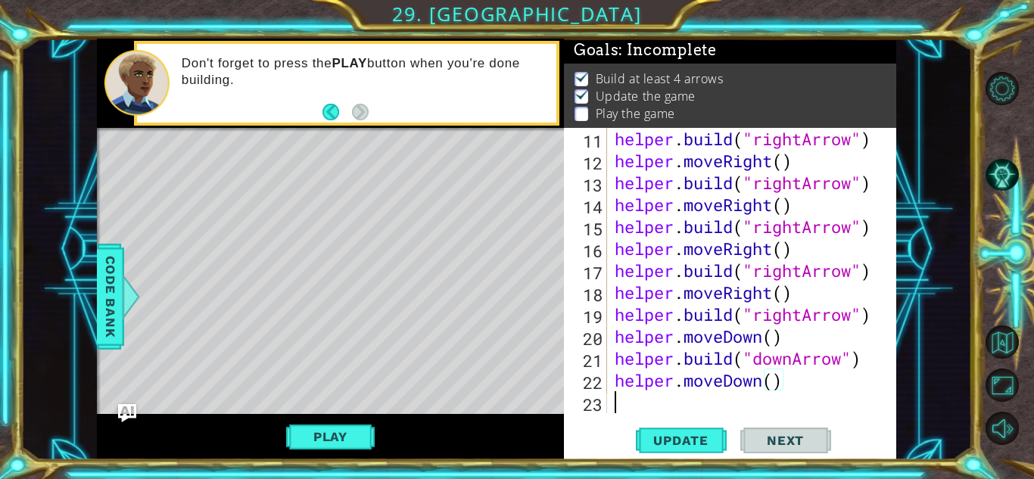
click at [665, 400] on div "helper . build ( "rightArrow" ) helper . moveRight ( ) helper . build ( "rightA…" at bounding box center [755, 292] width 288 height 329
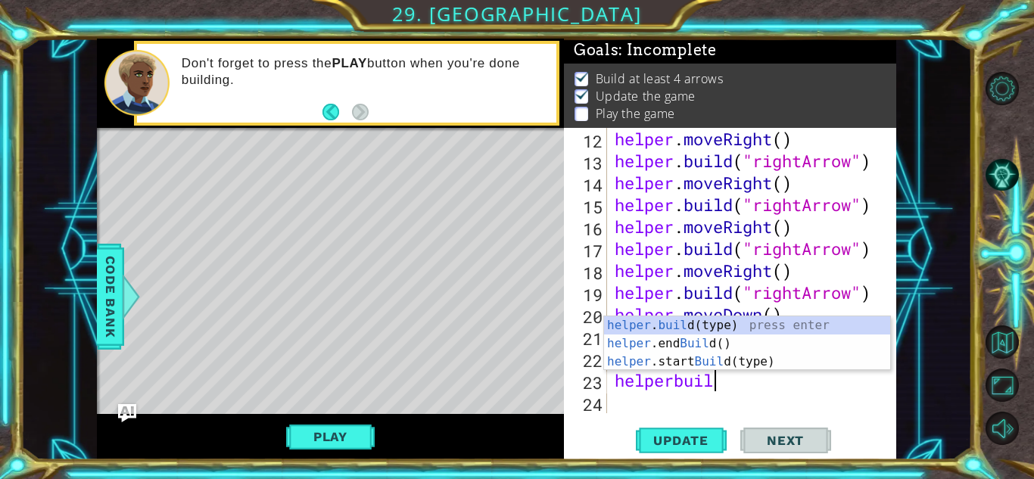
scroll to position [0, 4]
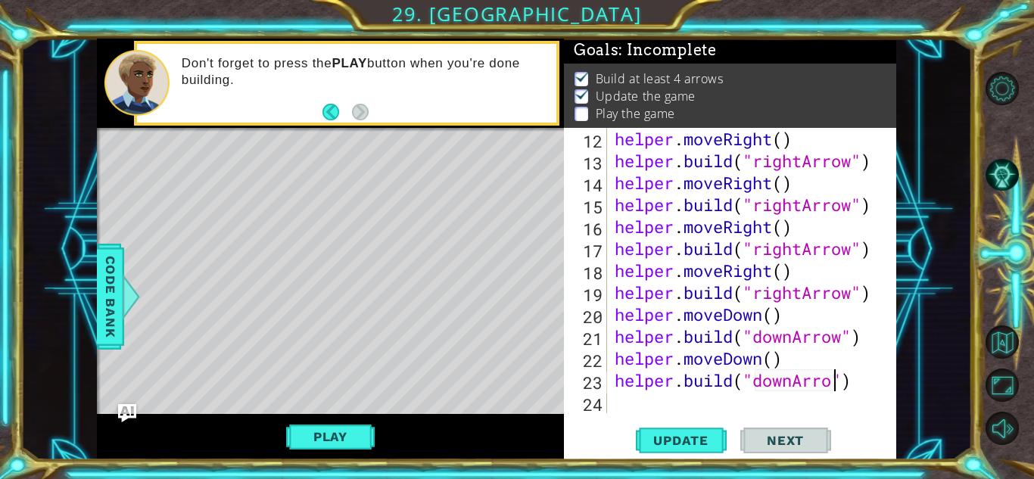
type textarea "[DOMAIN_NAME]("downArrow")"
click at [656, 406] on div "helper . moveRight ( ) helper . build ( "rightArrow" ) helper . moveRight ( ) h…" at bounding box center [755, 292] width 288 height 329
paste textarea "helper.moveDown()"
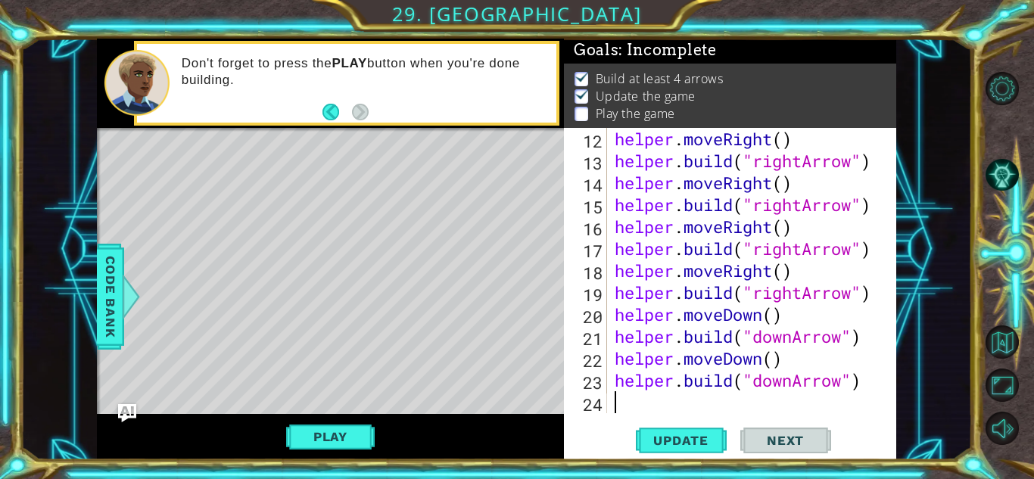
type textarea "helper.moveDown()"
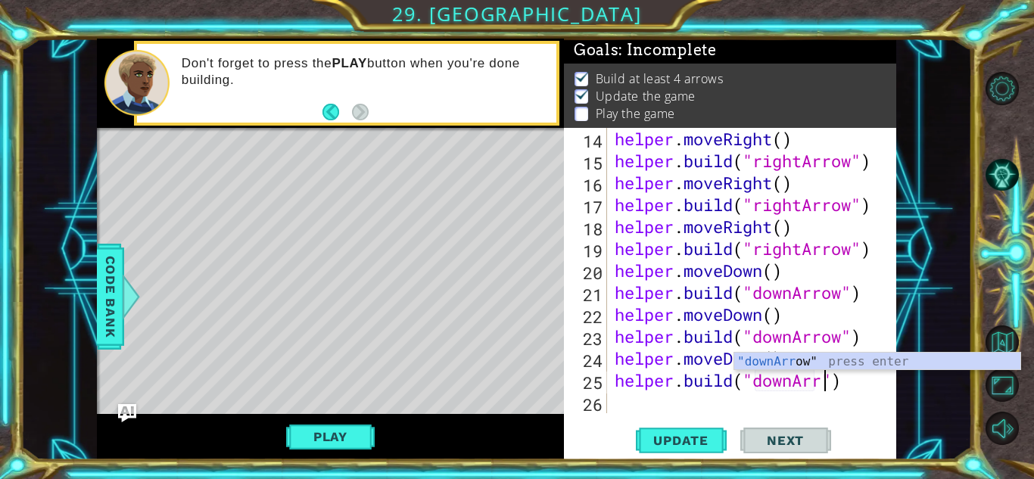
scroll to position [0, 10]
type textarea "[DOMAIN_NAME]("downArrow")"
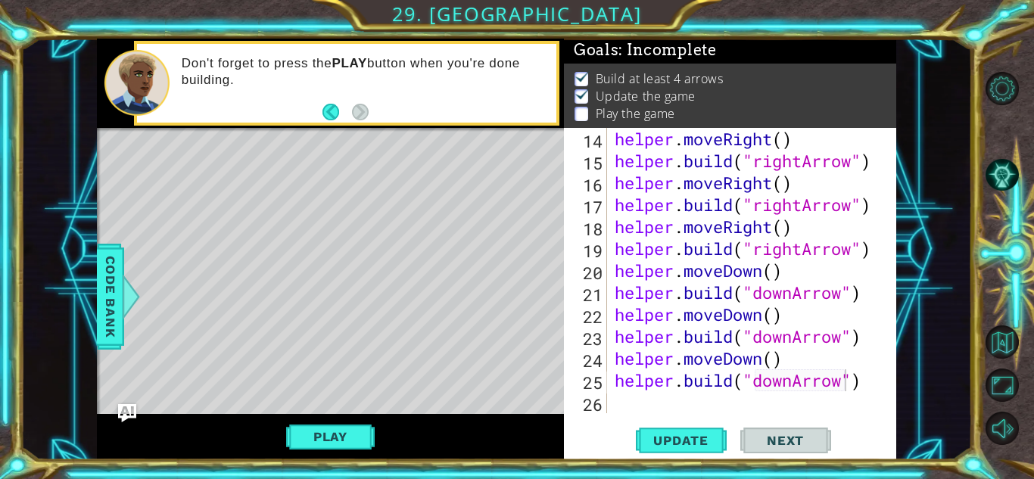
click at [751, 433] on span "Next" at bounding box center [784, 440] width 67 height 15
click at [697, 439] on span "Update" at bounding box center [680, 440] width 85 height 15
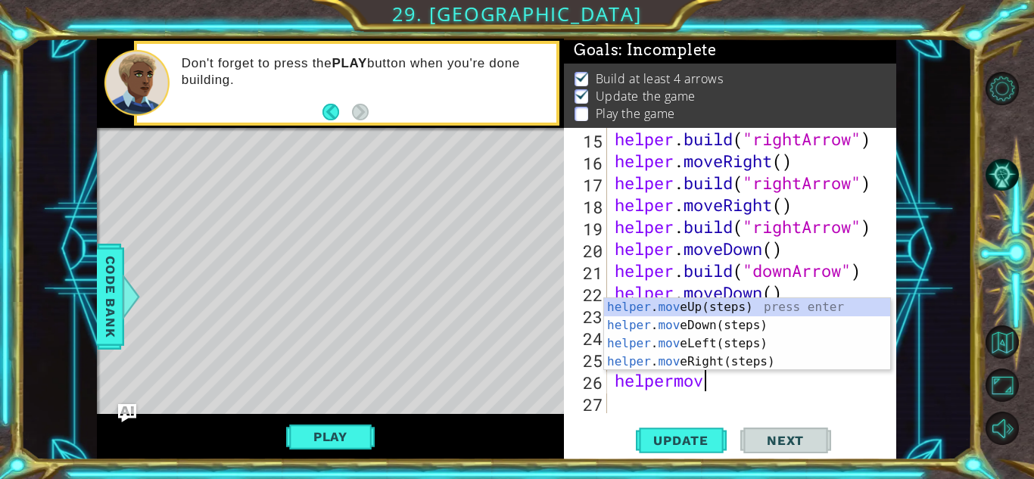
scroll to position [0, 4]
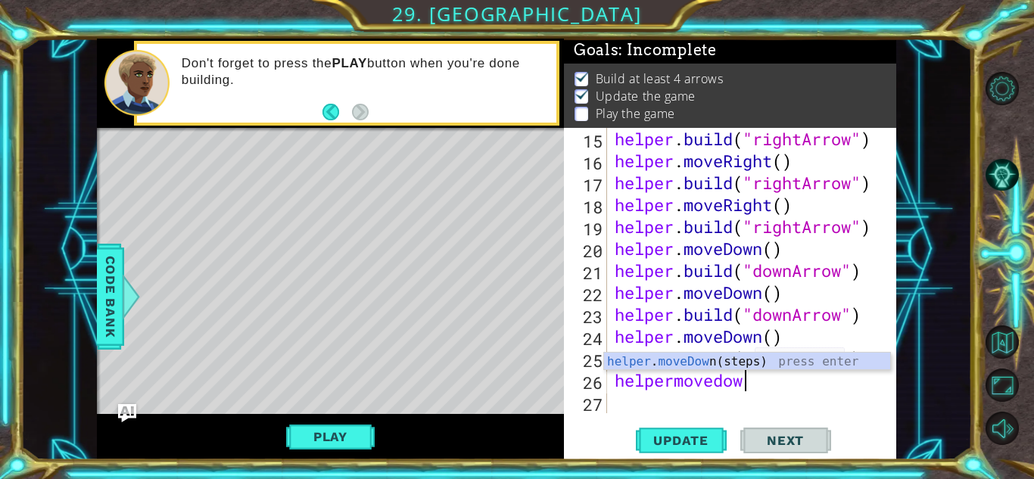
type textarea "helpermovedown"
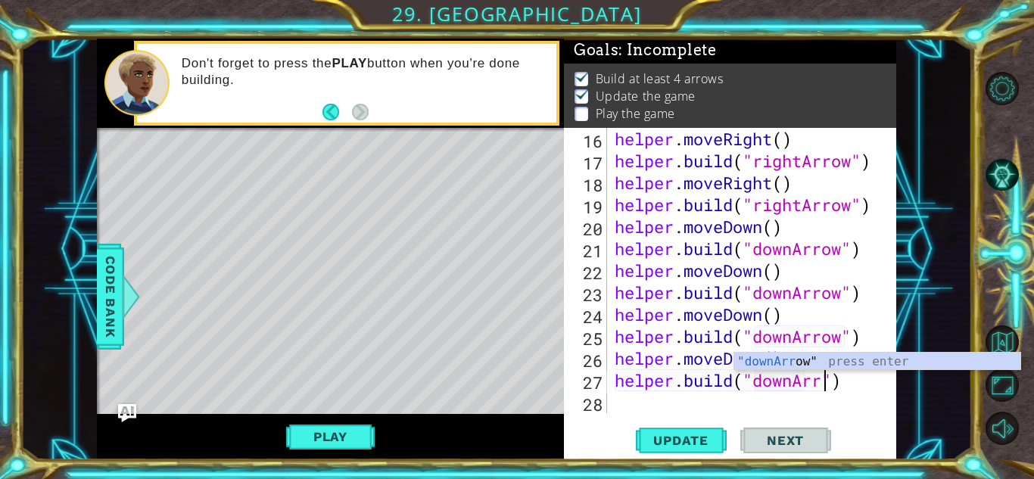
scroll to position [0, 10]
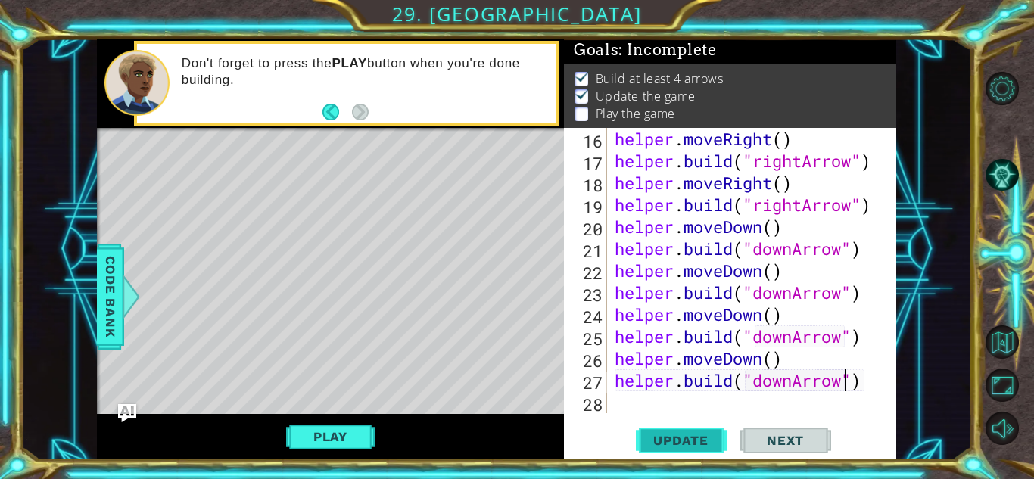
type textarea "[DOMAIN_NAME]("downArrow")"
click at [723, 440] on button "Update" at bounding box center [681, 440] width 91 height 33
click at [667, 412] on div "helper . moveRight ( ) helper . build ( "rightArrow" ) helper . moveRight ( ) h…" at bounding box center [755, 292] width 288 height 329
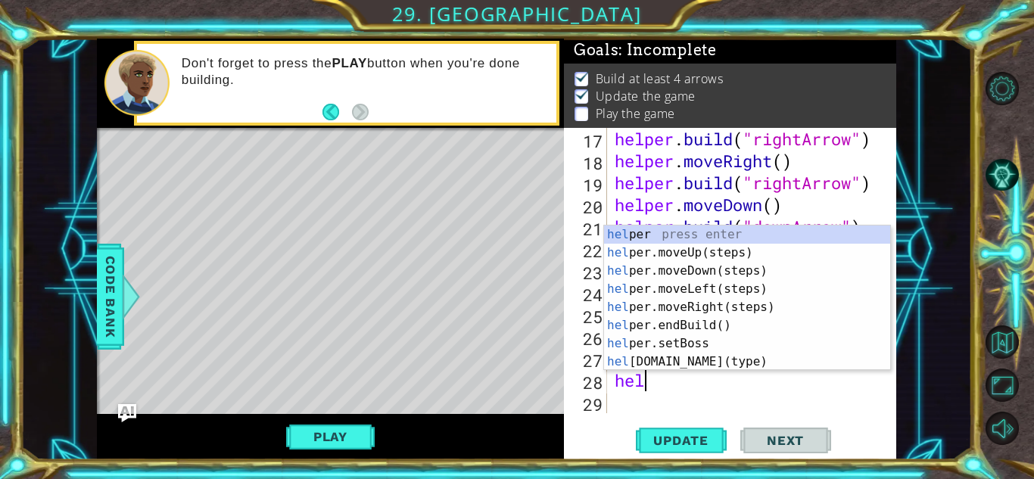
scroll to position [0, 2]
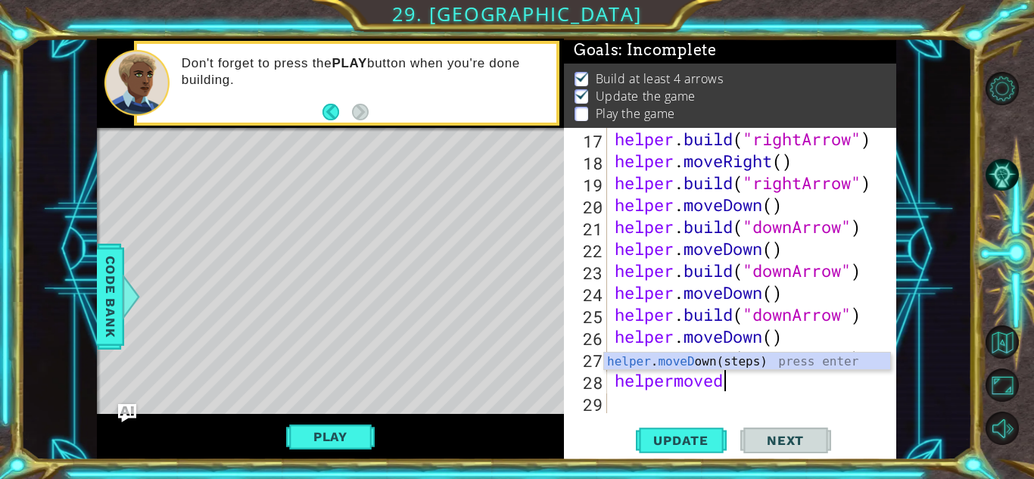
type textarea "helpermovedo"
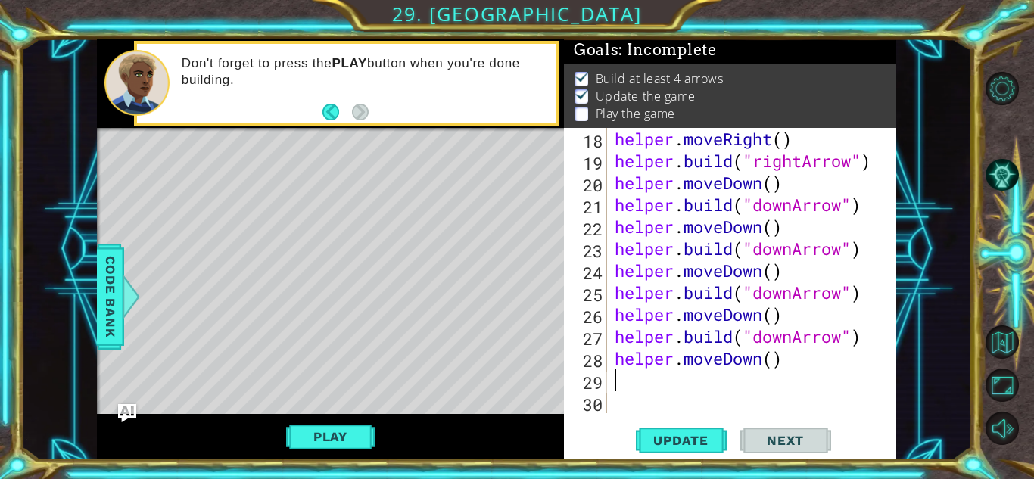
scroll to position [439, 0]
click at [666, 440] on span "Update" at bounding box center [680, 440] width 85 height 15
click at [343, 440] on button "Play" at bounding box center [330, 436] width 89 height 29
click at [793, 439] on span "Next" at bounding box center [784, 440] width 67 height 15
click at [793, 439] on body "1 2 3 4 5 6 7 # Don't touch the boss code until [PERSON_NAME] says you're ready…" at bounding box center [517, 239] width 1034 height 479
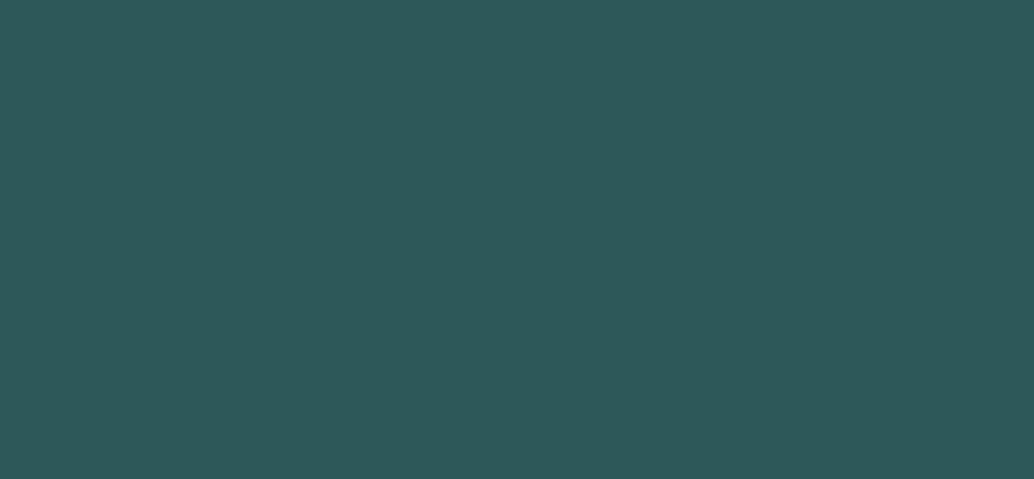
click at [793, 439] on body "1 2 3 4 5 6 "leftArrow " press enter הההההההההההההההההההההההההההההההההההההההההה…" at bounding box center [517, 239] width 1034 height 479
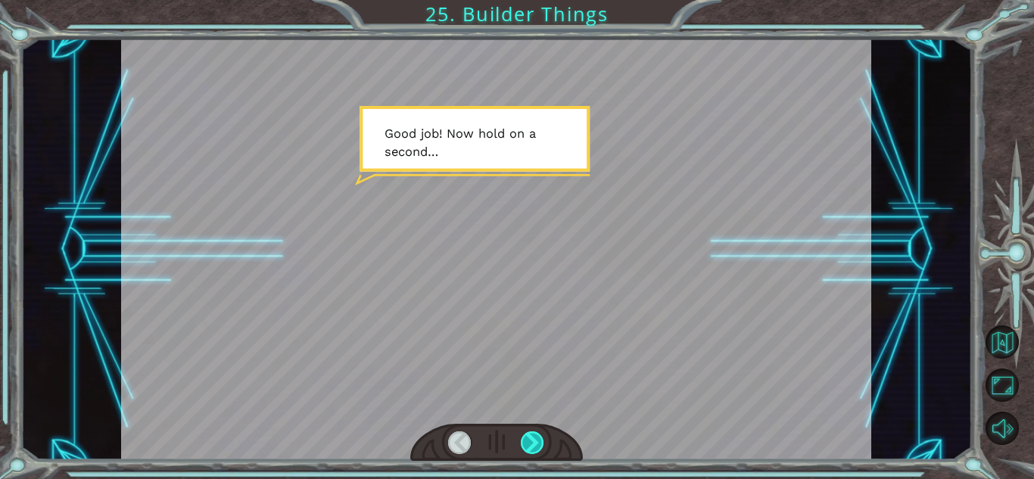
click at [543, 433] on div at bounding box center [532, 442] width 23 height 23
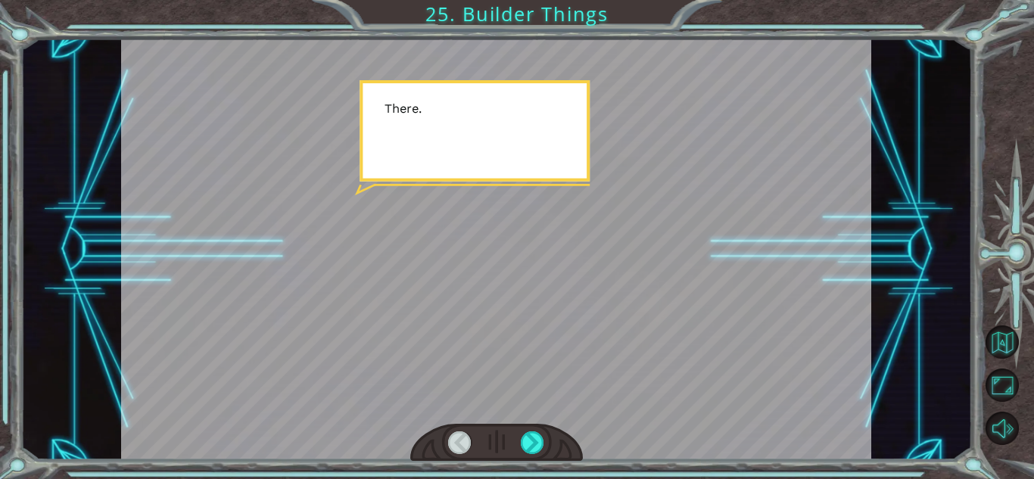
click at [544, 431] on div at bounding box center [496, 443] width 173 height 38
click at [538, 438] on div at bounding box center [532, 442] width 23 height 23
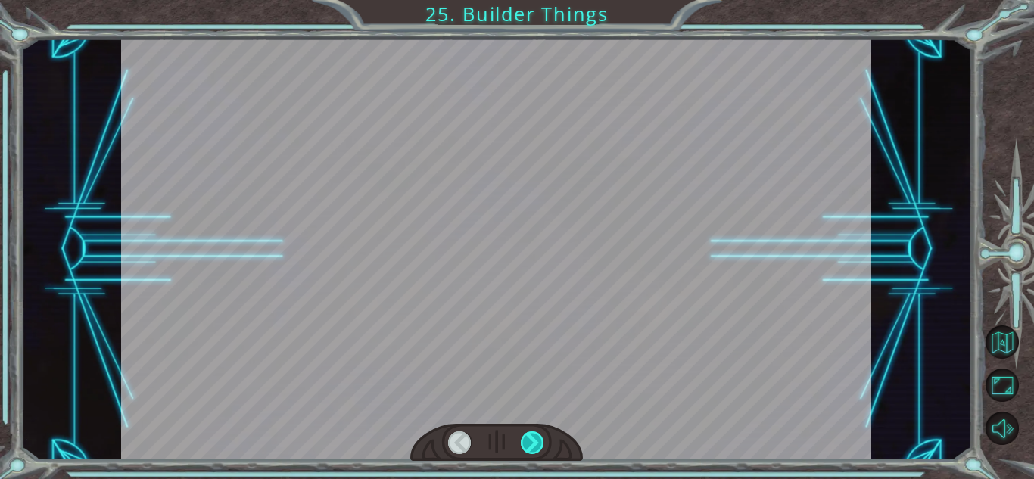
click at [538, 438] on div at bounding box center [532, 442] width 23 height 23
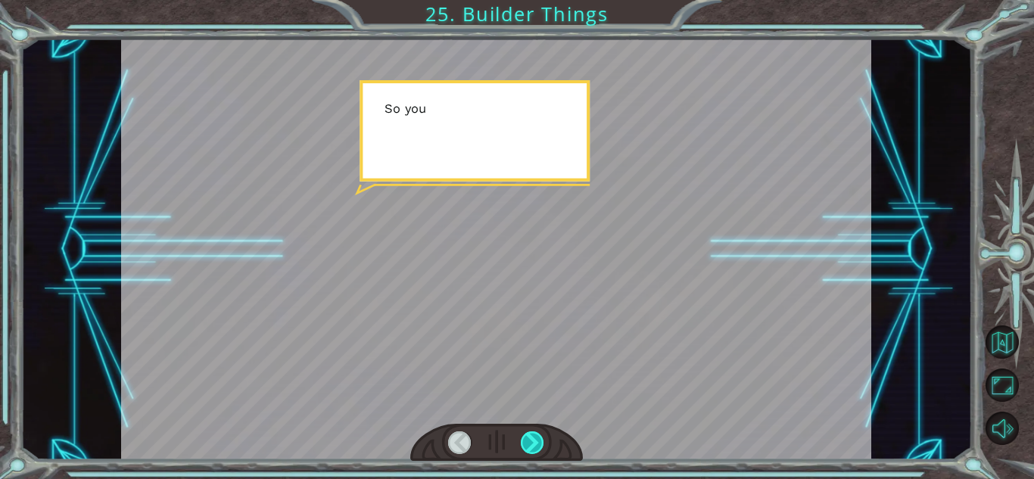
click at [538, 438] on div at bounding box center [532, 442] width 23 height 23
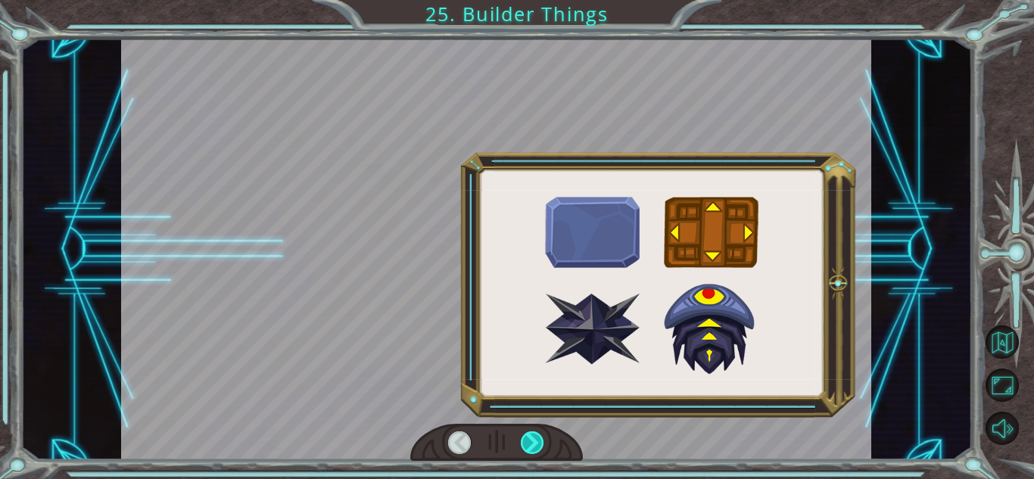
click at [538, 438] on div at bounding box center [532, 442] width 23 height 23
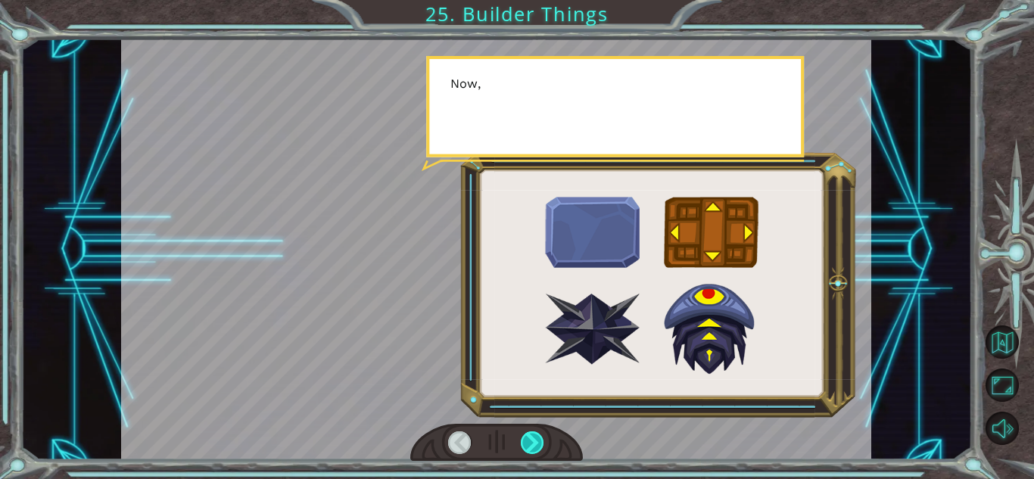
click at [538, 438] on div at bounding box center [532, 442] width 23 height 23
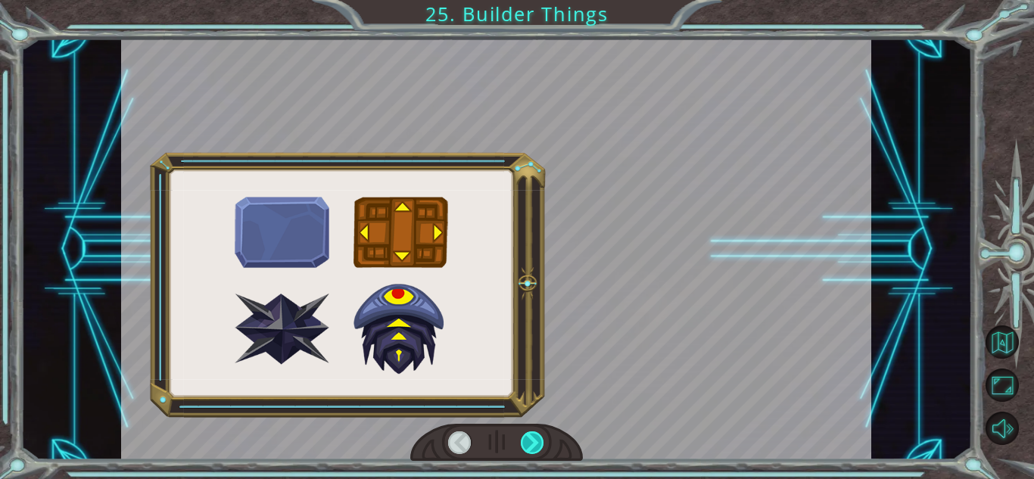
click at [538, 438] on div at bounding box center [532, 442] width 23 height 23
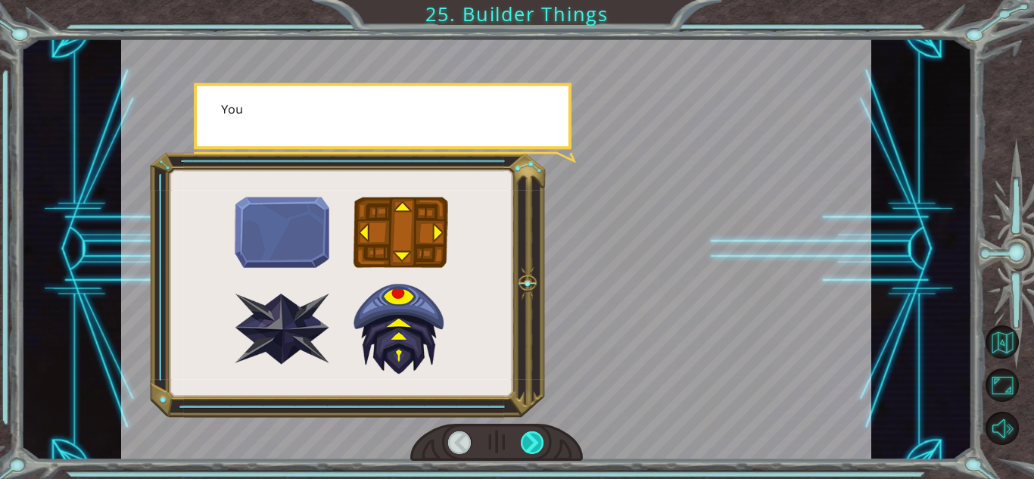
click at [538, 438] on div at bounding box center [532, 442] width 23 height 23
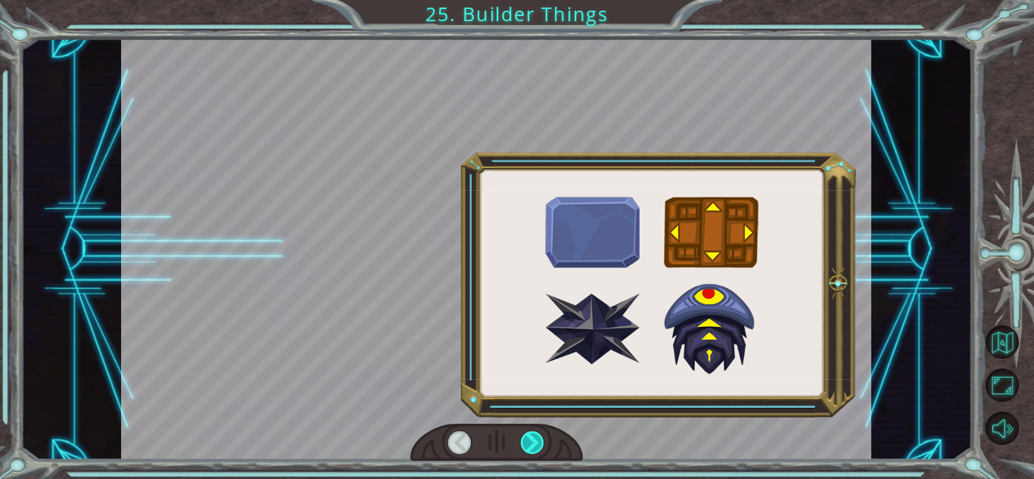
click at [538, 438] on div at bounding box center [532, 442] width 23 height 23
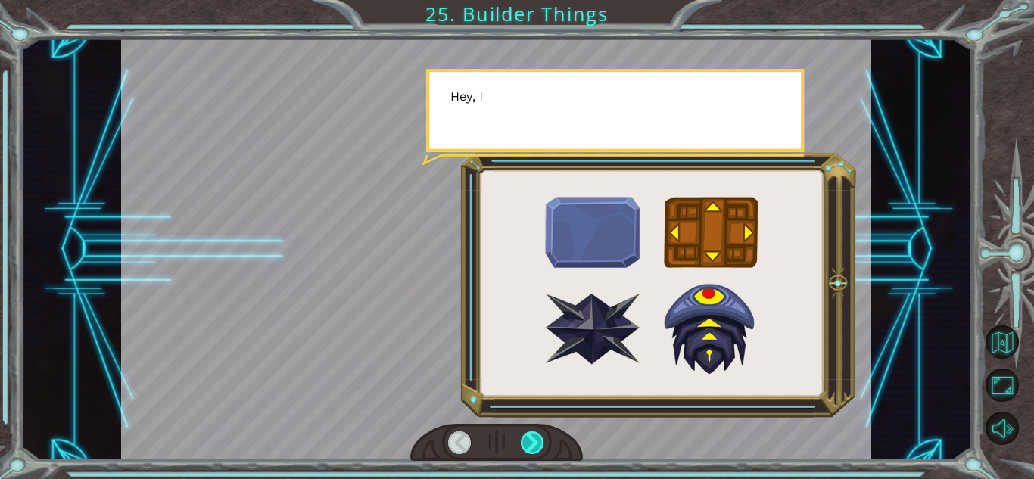
click at [538, 438] on div at bounding box center [532, 442] width 23 height 23
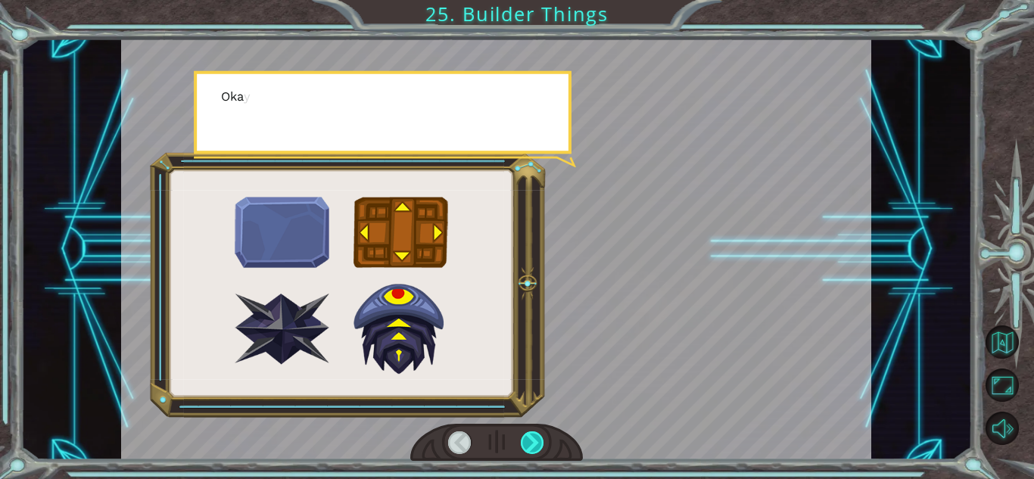
click at [538, 438] on div at bounding box center [532, 442] width 23 height 23
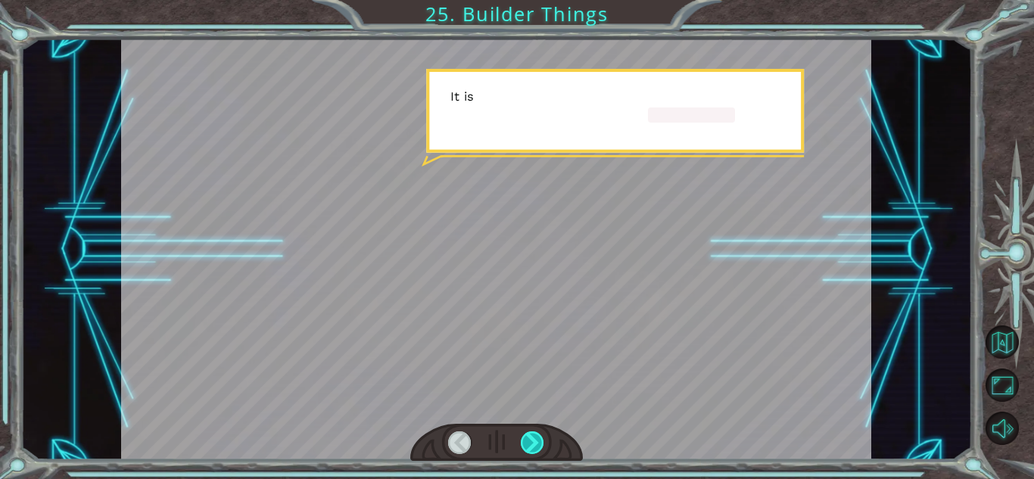
click at [538, 438] on div at bounding box center [532, 442] width 23 height 23
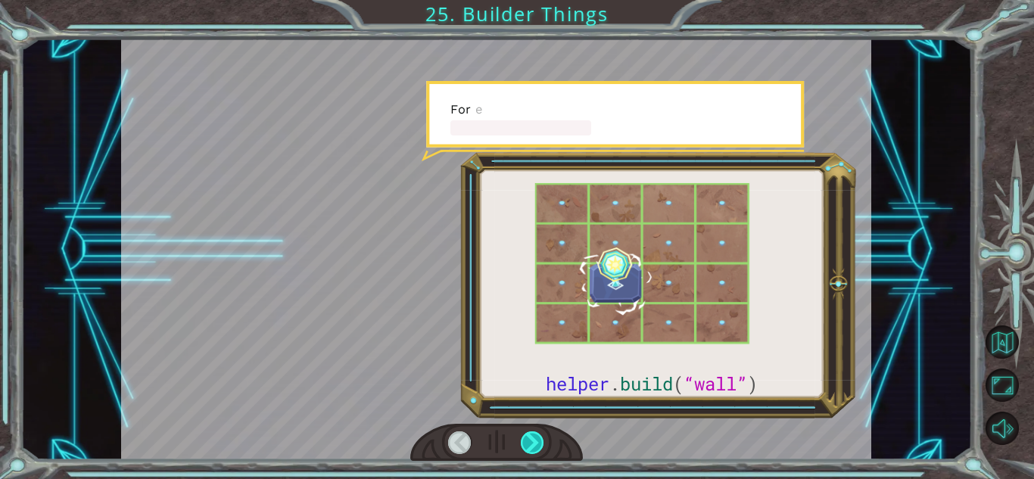
click at [538, 438] on div at bounding box center [532, 442] width 23 height 23
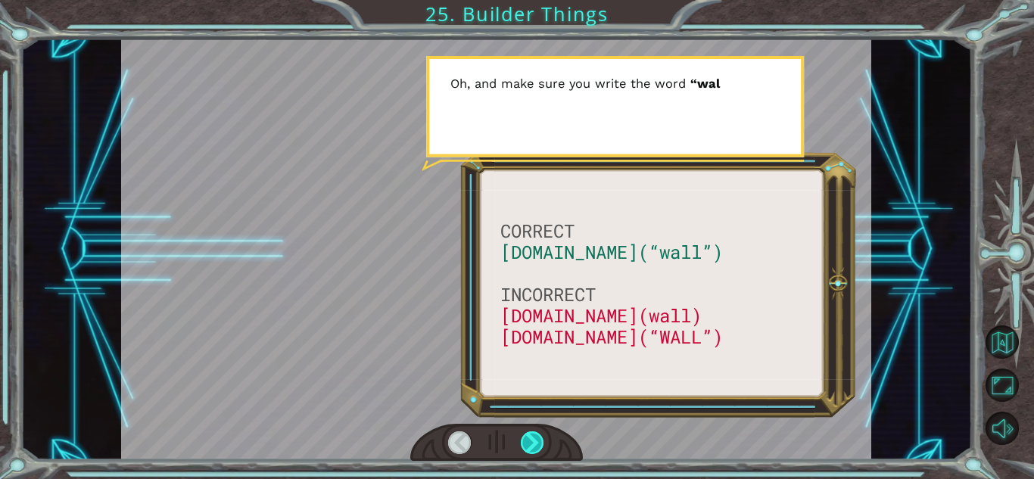
click at [537, 438] on div at bounding box center [532, 442] width 23 height 23
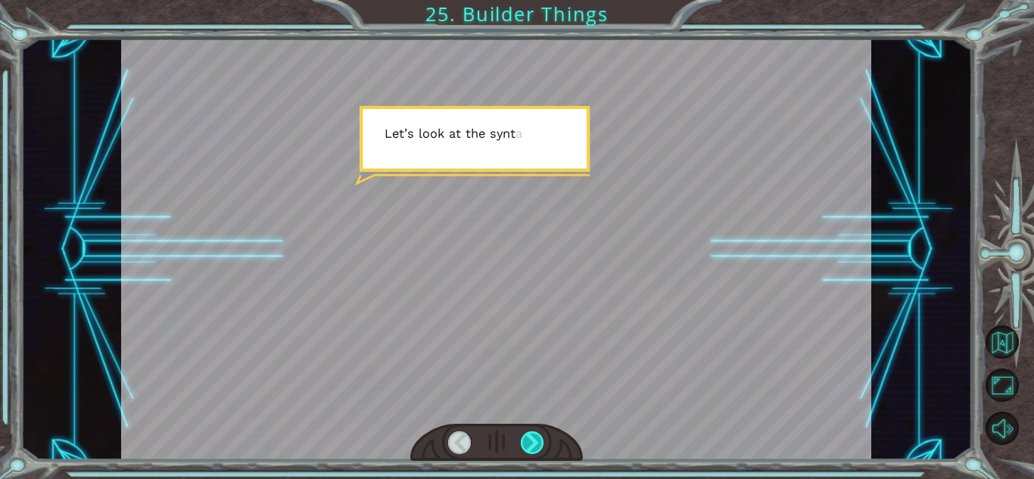
click at [537, 439] on div at bounding box center [532, 442] width 23 height 23
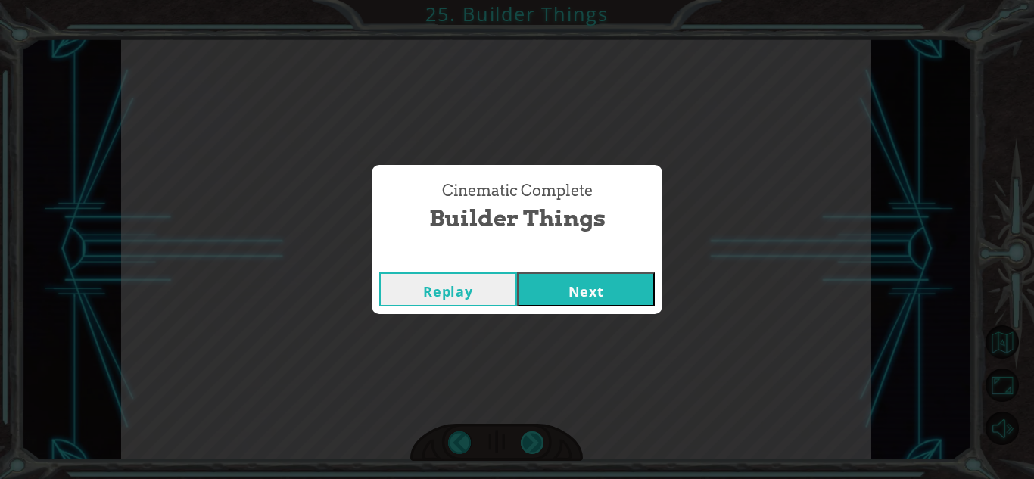
click at [537, 439] on div "Cinematic Complete Builder Things Replay Next" at bounding box center [517, 239] width 1034 height 479
click at [598, 284] on button "Next" at bounding box center [586, 289] width 138 height 34
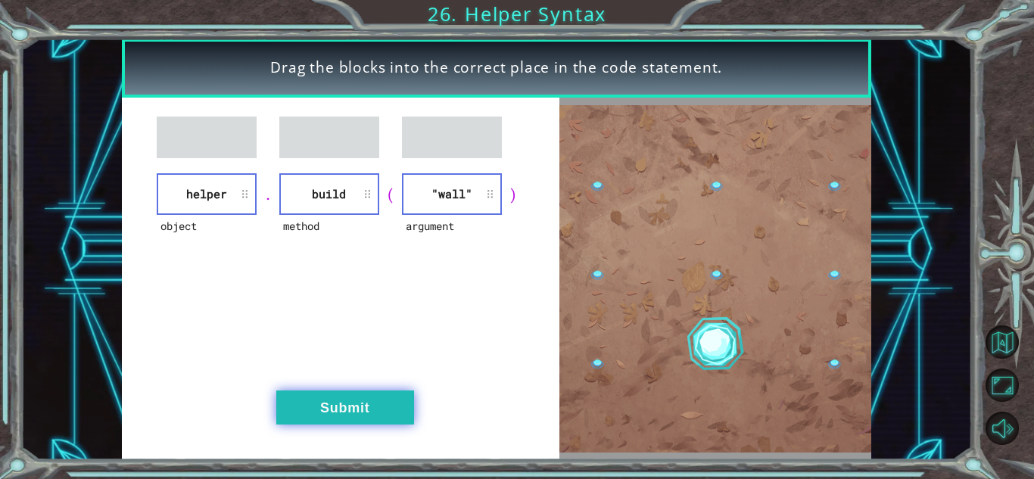
click at [335, 424] on button "Submit" at bounding box center [345, 407] width 138 height 34
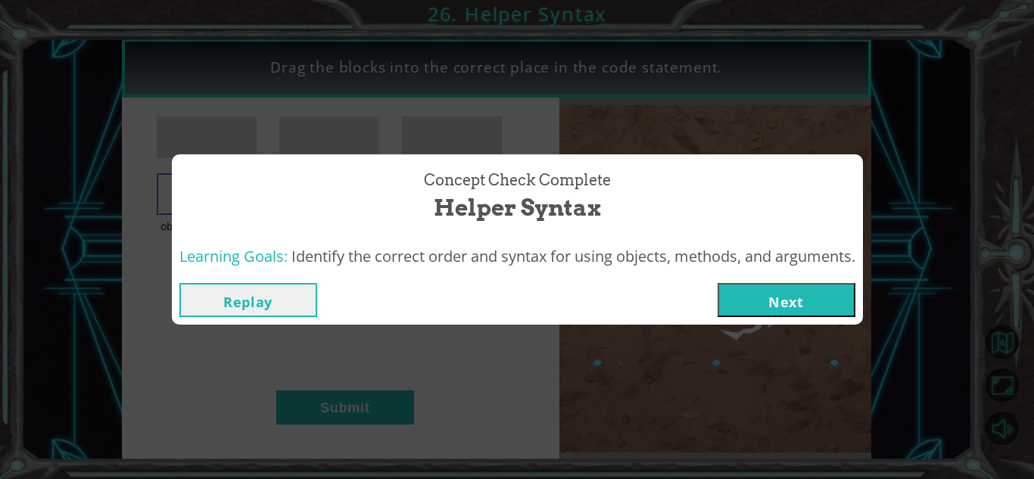
click at [760, 264] on span "Identify the correct order and syntax for using objects, methods, and arguments." at bounding box center [573, 256] width 564 height 20
click at [754, 293] on button "Next" at bounding box center [786, 300] width 138 height 34
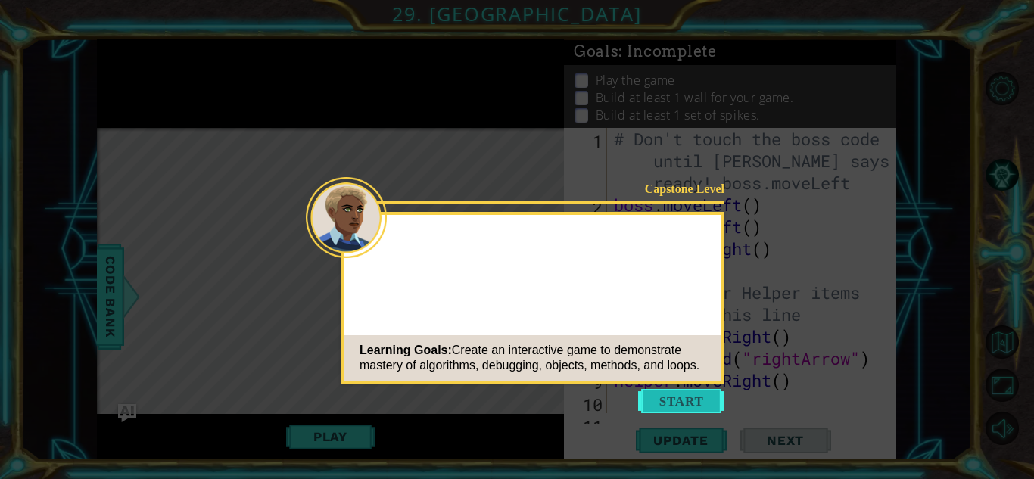
click at [682, 393] on button "Start" at bounding box center [681, 401] width 86 height 24
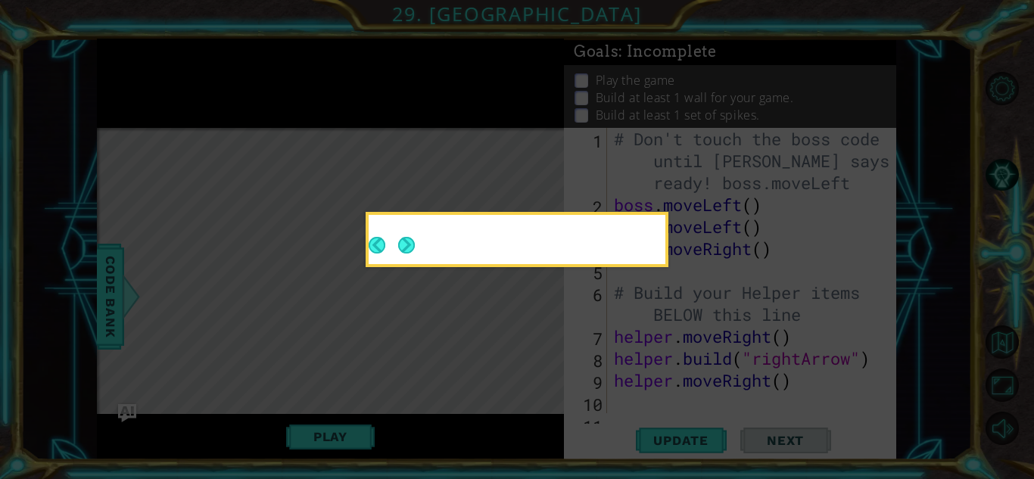
click at [410, 227] on footer at bounding box center [391, 245] width 46 height 37
click at [410, 232] on footer at bounding box center [391, 245] width 46 height 37
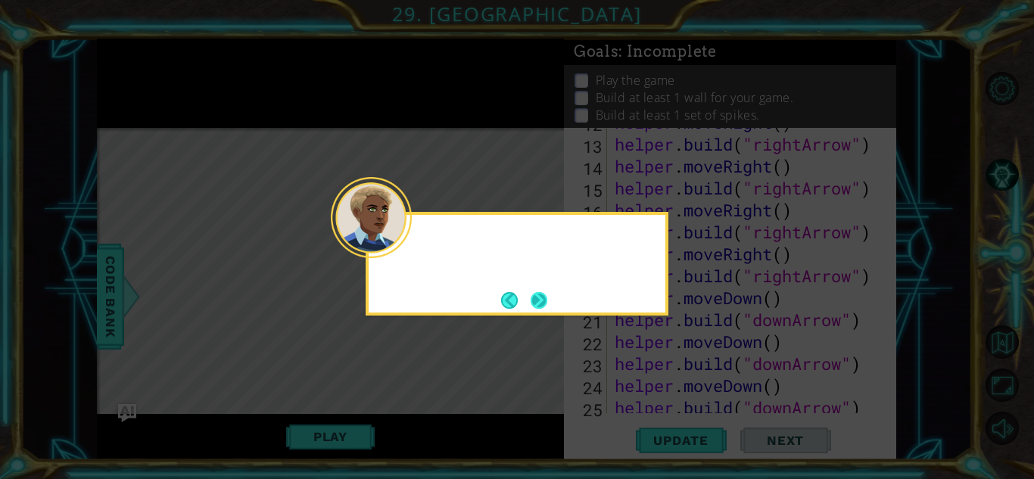
click at [546, 305] on button "Next" at bounding box center [538, 300] width 17 height 17
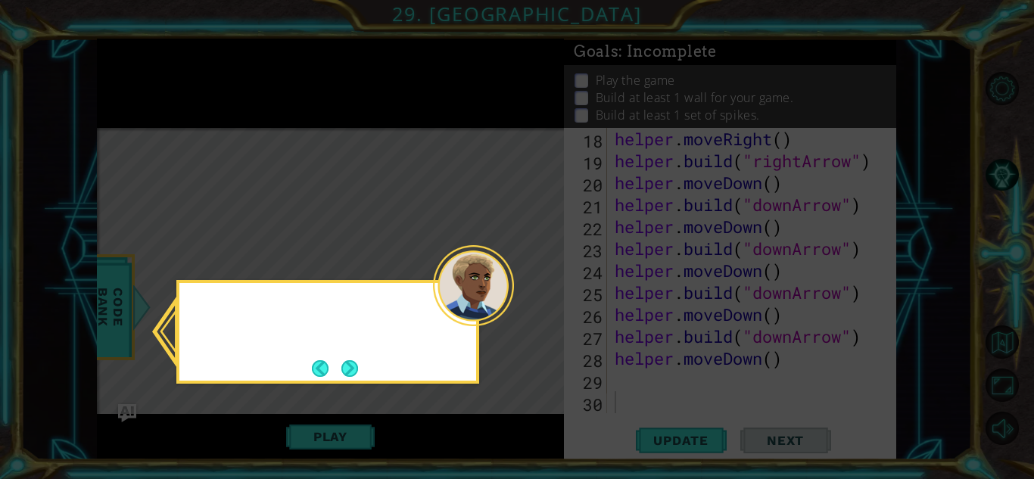
scroll to position [439, 0]
click at [546, 305] on icon at bounding box center [517, 239] width 1034 height 479
click at [369, 353] on div "In the CODE BANK , go to Items" at bounding box center [327, 332] width 303 height 104
click at [346, 362] on button "Next" at bounding box center [349, 368] width 17 height 17
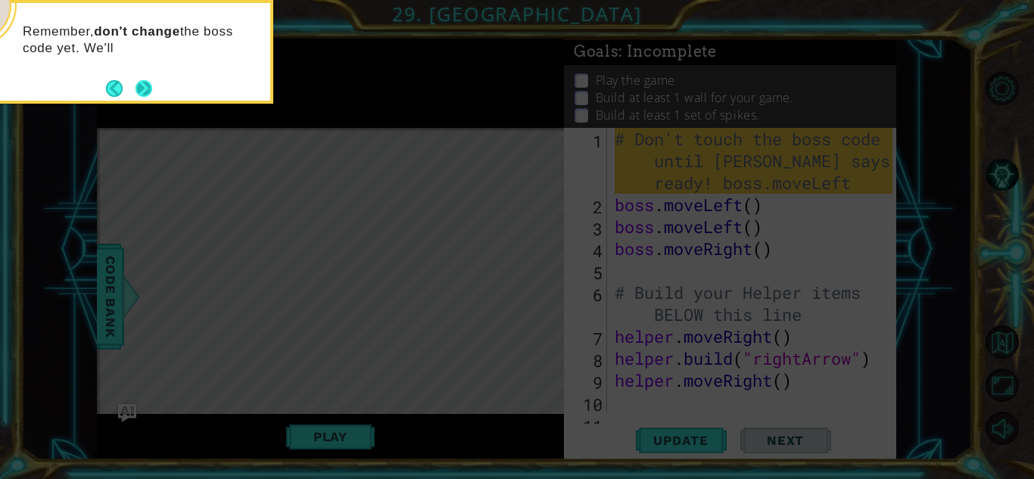
click at [147, 82] on button "Next" at bounding box center [143, 88] width 17 height 17
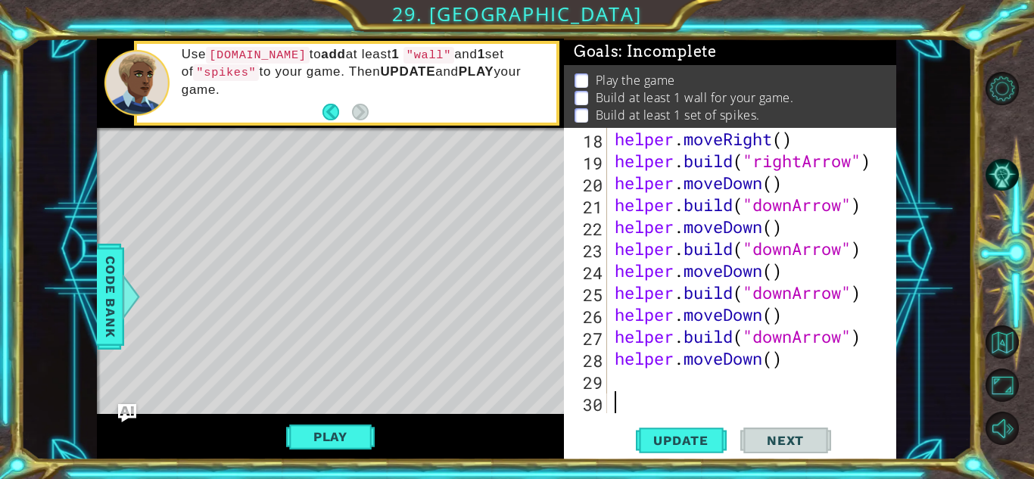
scroll to position [439, 0]
click at [668, 441] on span "Update" at bounding box center [680, 440] width 85 height 15
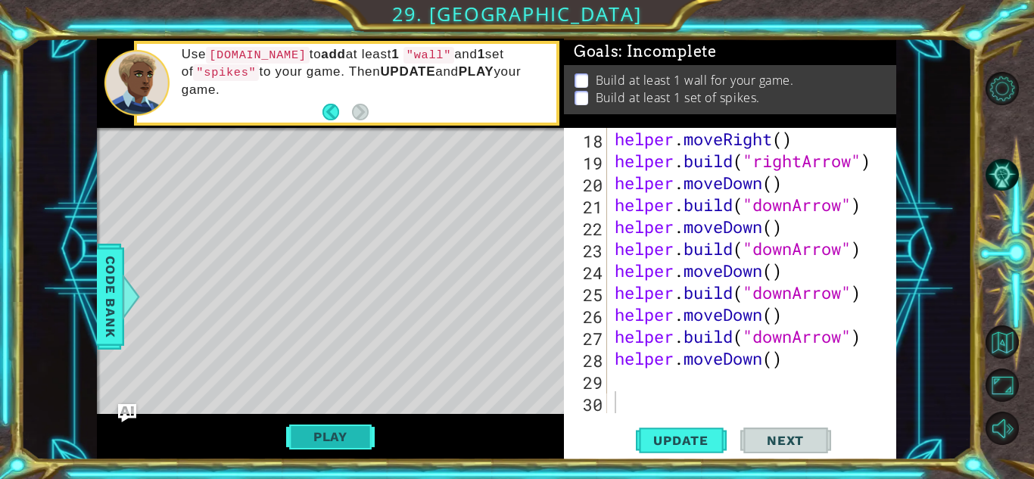
click at [341, 436] on button "Play" at bounding box center [330, 436] width 89 height 29
click at [735, 392] on div "helper . moveRight ( ) helper . build ( "rightArrow" ) helper . moveDown ( ) he…" at bounding box center [755, 292] width 288 height 329
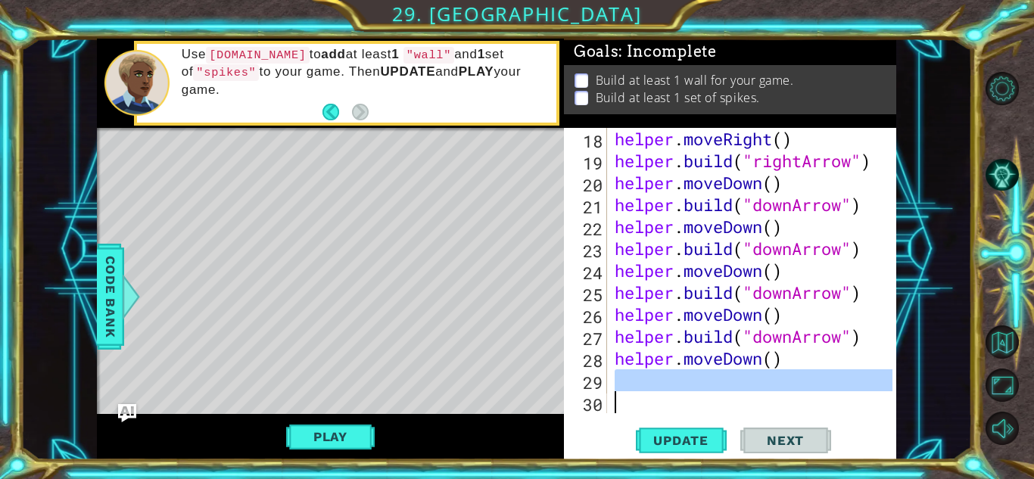
click at [735, 392] on div "helper . moveRight ( ) helper . build ( "rightArrow" ) helper . moveDown ( ) he…" at bounding box center [751, 270] width 281 height 285
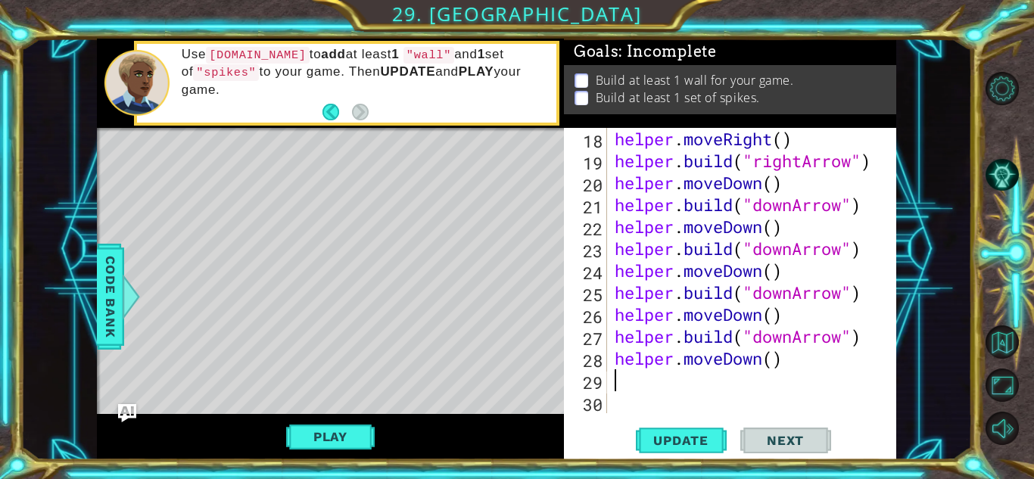
click at [730, 386] on div "helper . moveRight ( ) helper . build ( "rightArrow" ) helper . moveDown ( ) he…" at bounding box center [755, 292] width 288 height 329
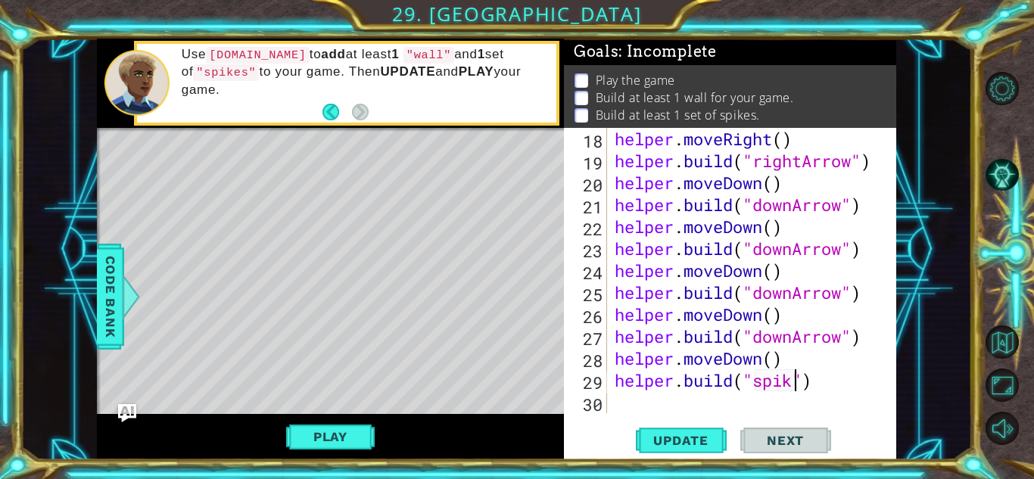
scroll to position [0, 8]
type textarea "[DOMAIN_NAME]("spikes")"
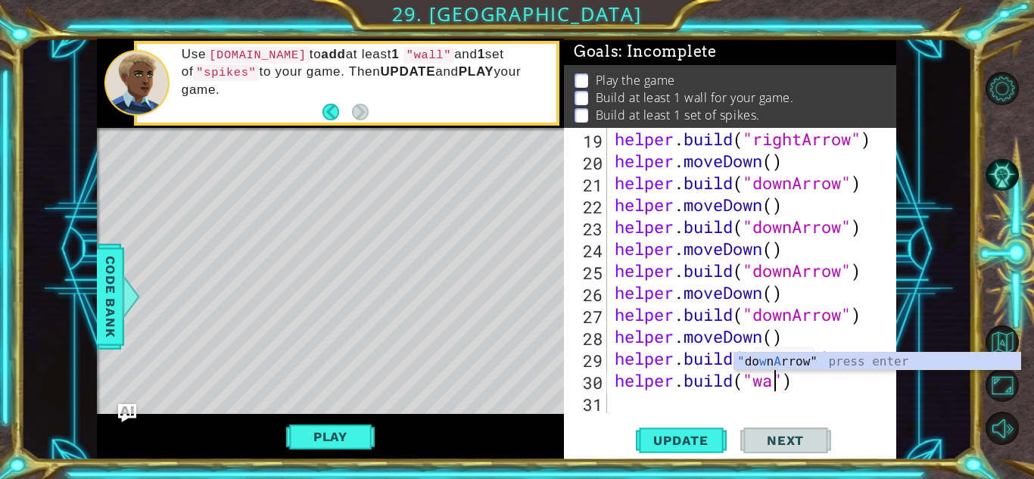
scroll to position [0, 8]
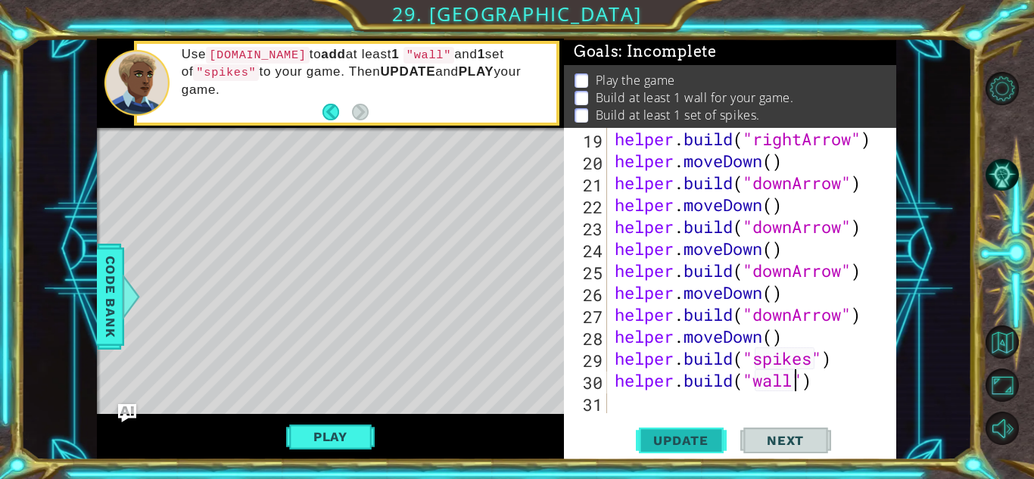
type textarea "[DOMAIN_NAME]("wall")"
click at [709, 443] on span "Update" at bounding box center [680, 440] width 85 height 15
click at [372, 427] on button "Play" at bounding box center [330, 436] width 89 height 29
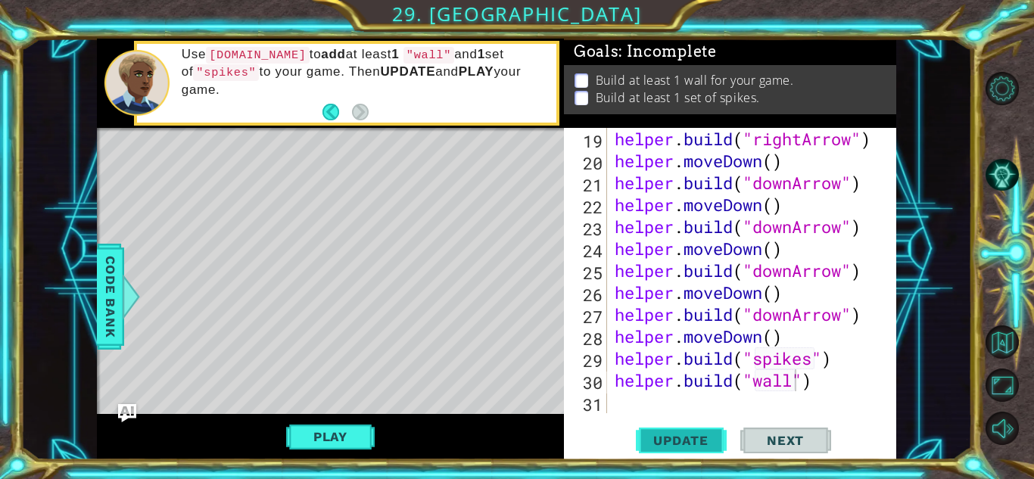
click at [655, 441] on span "Update" at bounding box center [680, 440] width 85 height 15
click at [832, 393] on div "helper . build ( "rightArrow" ) helper . moveDown ( ) helper . build ( "downArr…" at bounding box center [755, 292] width 288 height 329
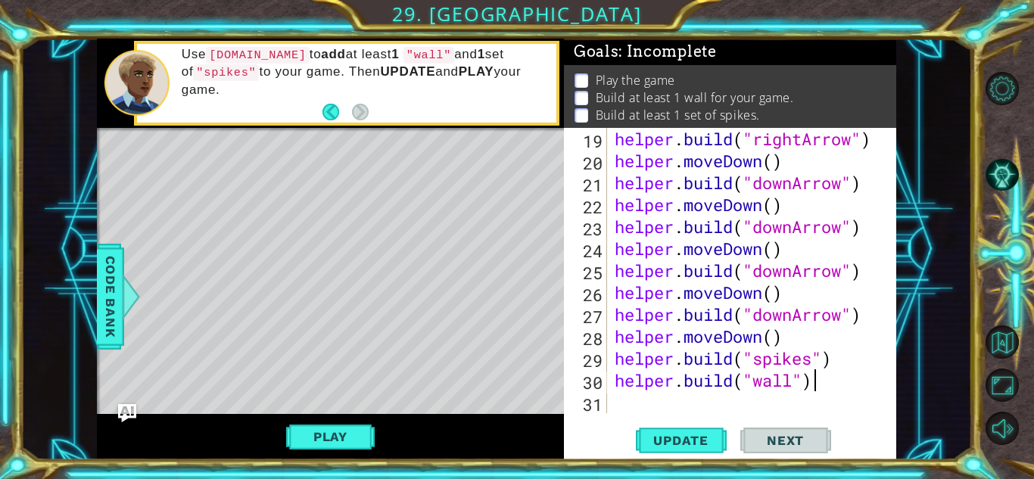
scroll to position [461, 0]
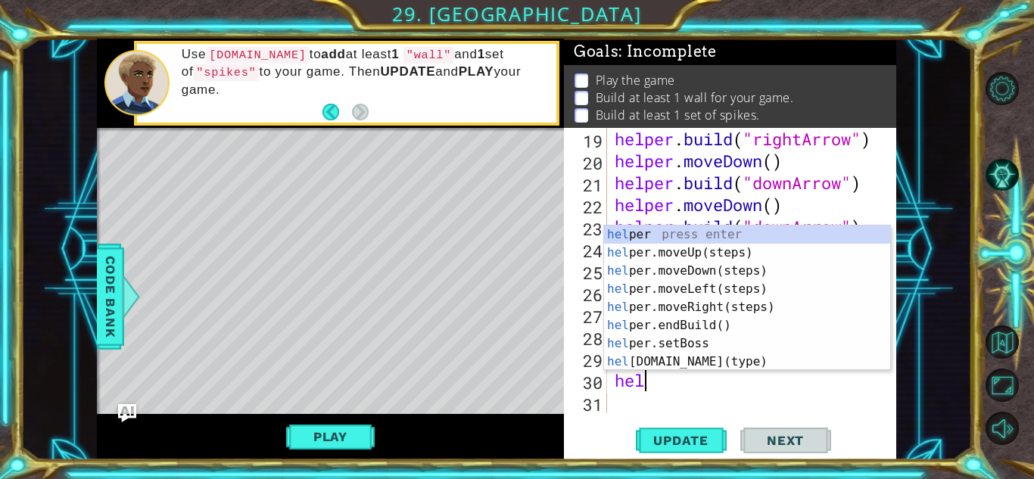
type textarea "h"
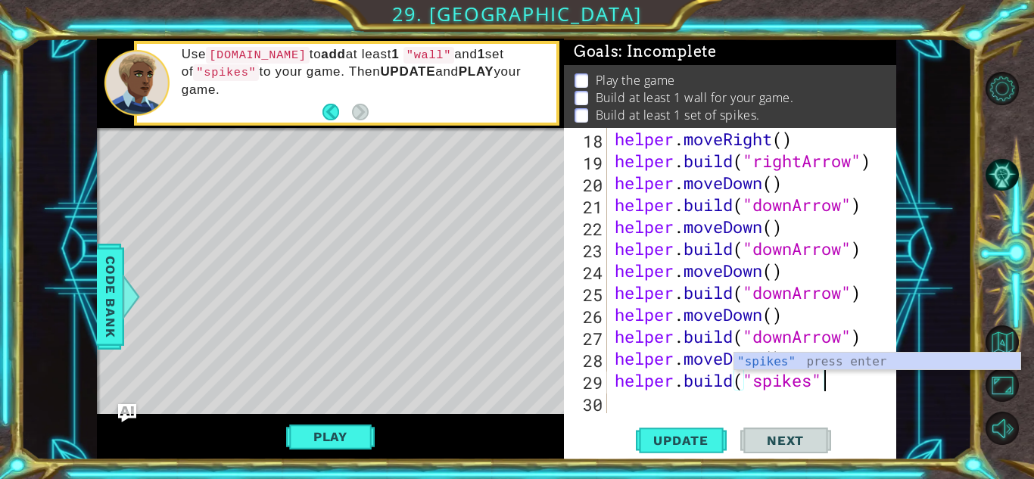
scroll to position [439, 0]
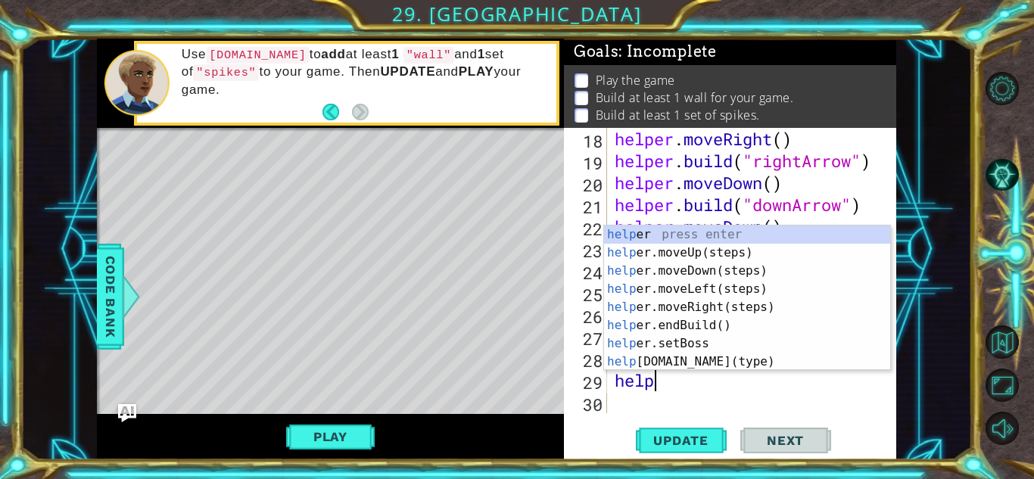
type textarea "h"
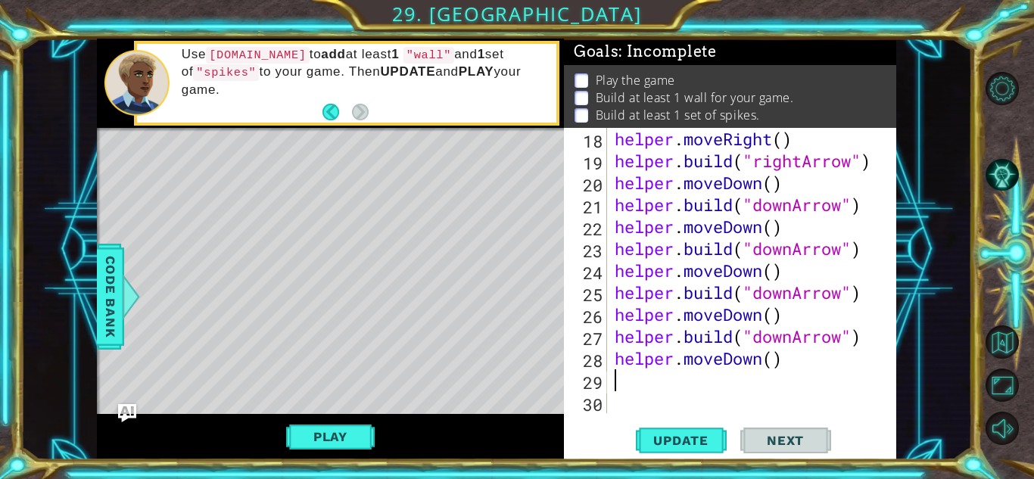
type textarea "helper.moveDown()"
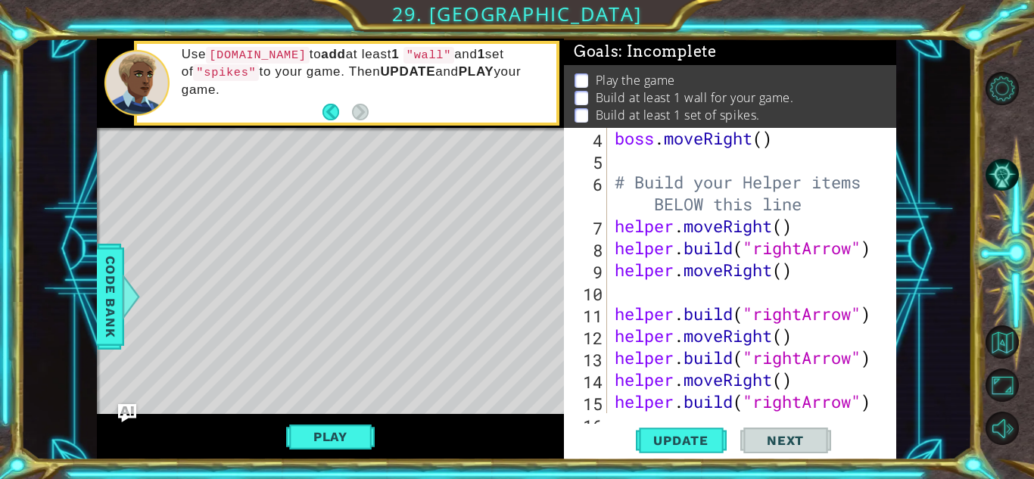
scroll to position [111, 0]
click at [625, 294] on div "boss . moveRight ( ) # Build your Helper items BELOW this line helper . moveRig…" at bounding box center [755, 291] width 288 height 329
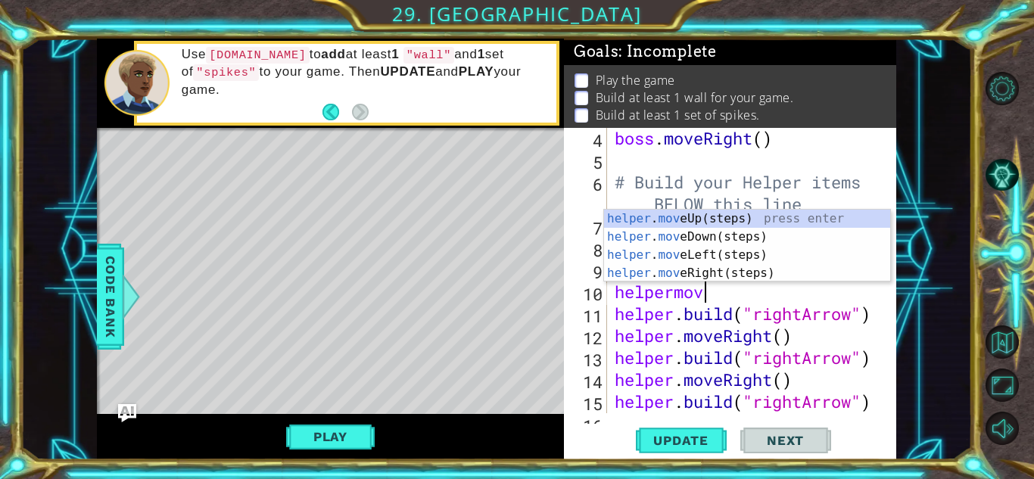
scroll to position [0, 4]
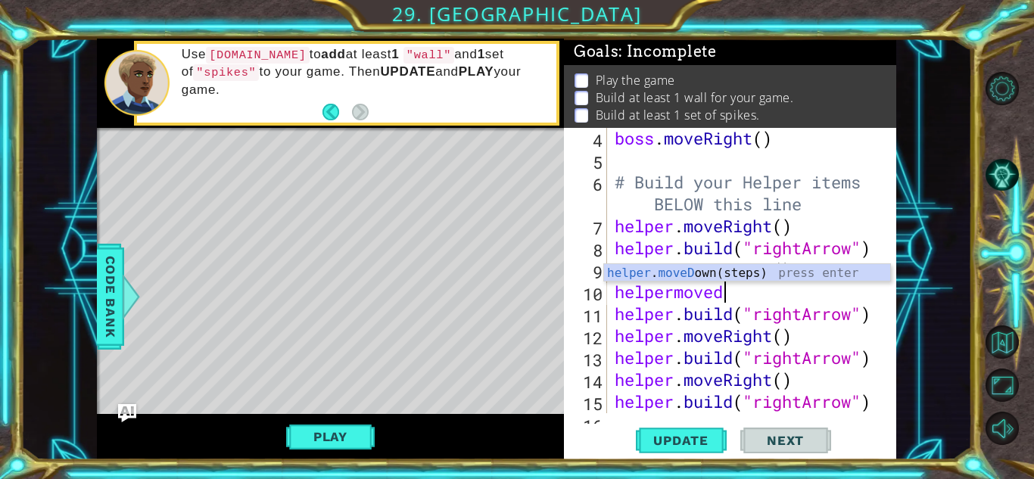
type textarea "helpermovedo"
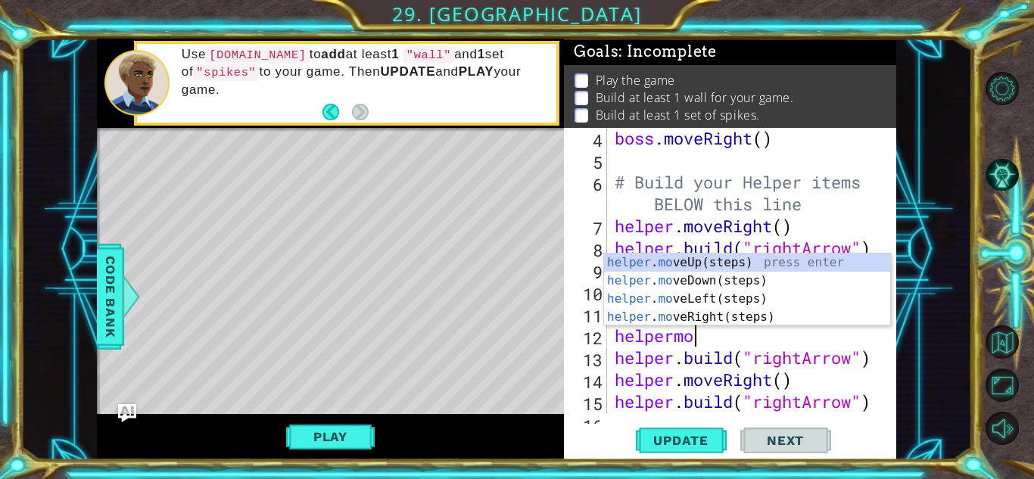
scroll to position [0, 13]
type textarea "helpermove"
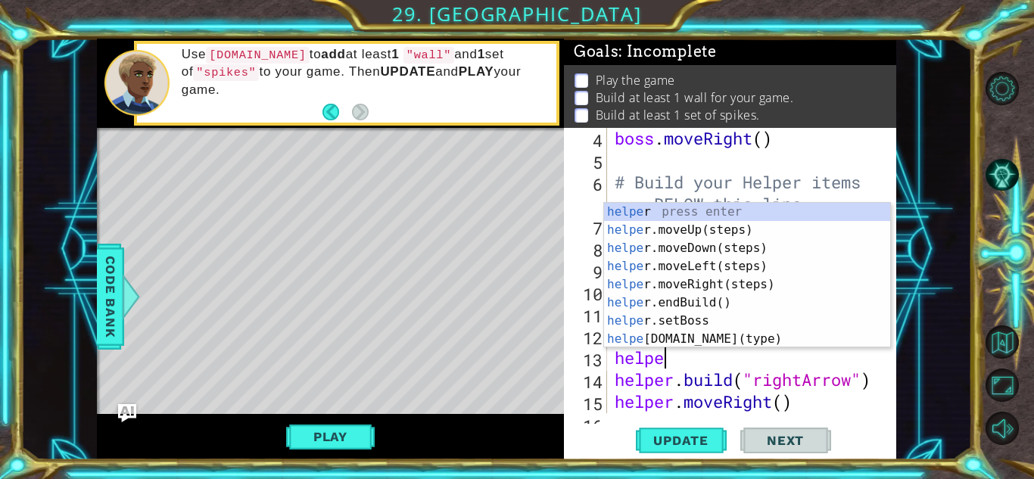
scroll to position [0, 2]
type textarea "helper"
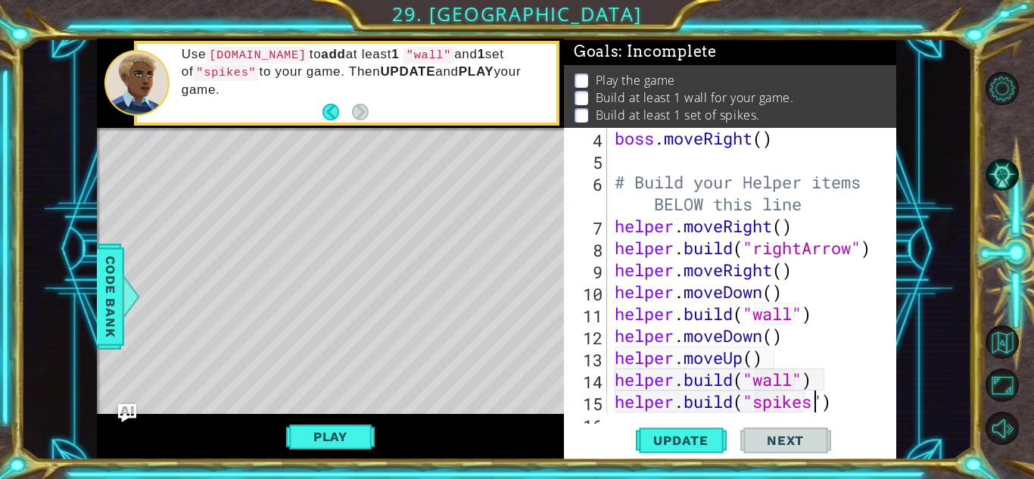
scroll to position [0, 9]
click at [650, 440] on span "Update" at bounding box center [680, 440] width 85 height 15
click at [331, 426] on button "Play" at bounding box center [330, 436] width 89 height 29
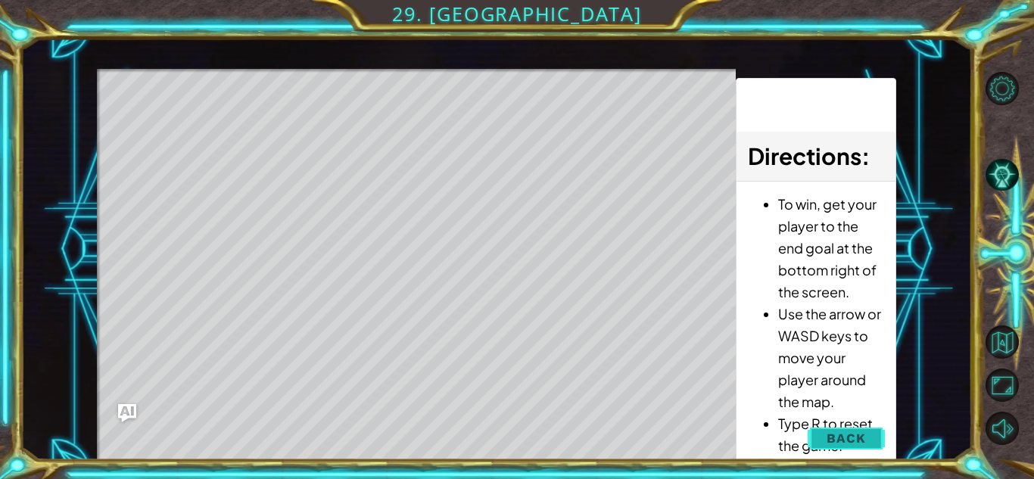
click at [828, 431] on span "Back" at bounding box center [845, 438] width 39 height 15
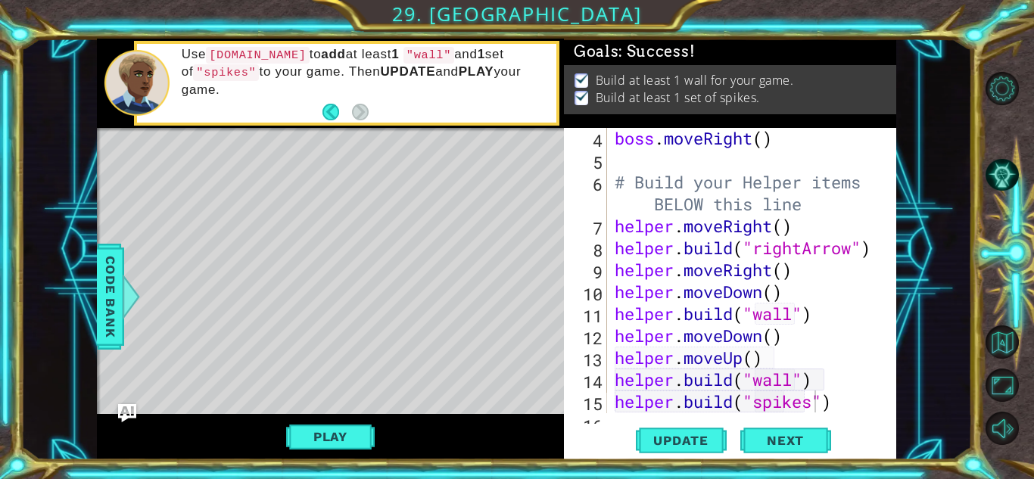
scroll to position [0, 0]
click at [235, 207] on div "Level Map" at bounding box center [446, 351] width 699 height 446
click at [393, 306] on div "Level Map" at bounding box center [446, 351] width 699 height 446
click at [772, 452] on button "Next" at bounding box center [785, 440] width 91 height 33
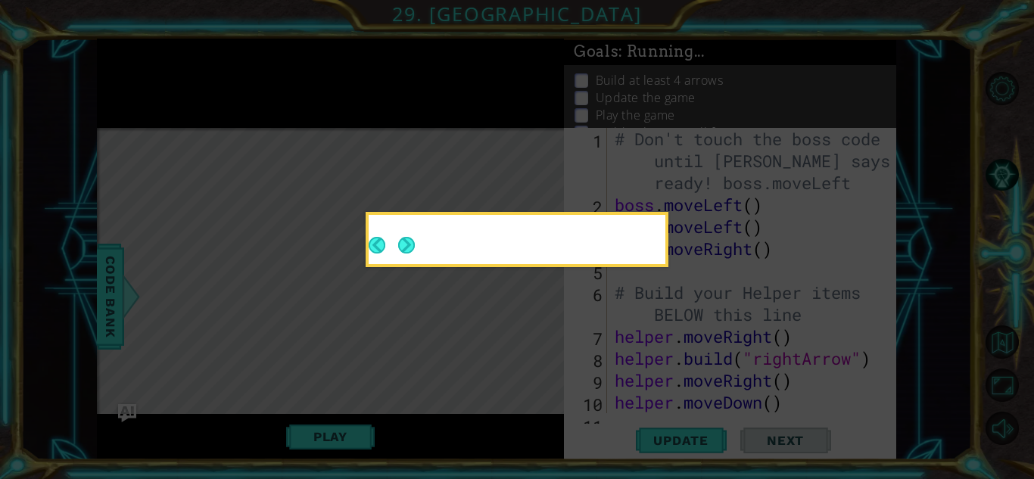
click at [772, 452] on icon at bounding box center [517, 239] width 1034 height 479
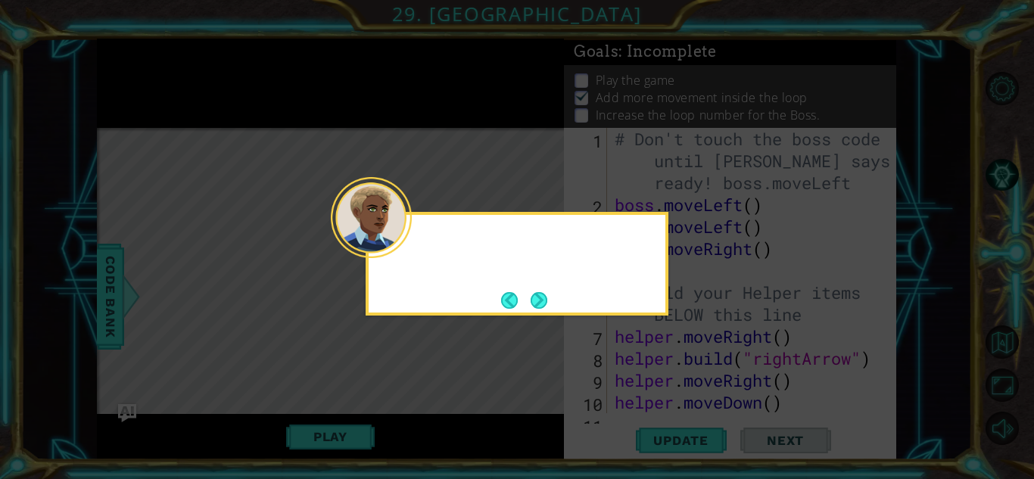
scroll to position [3, 0]
click at [536, 303] on button "Next" at bounding box center [538, 300] width 17 height 17
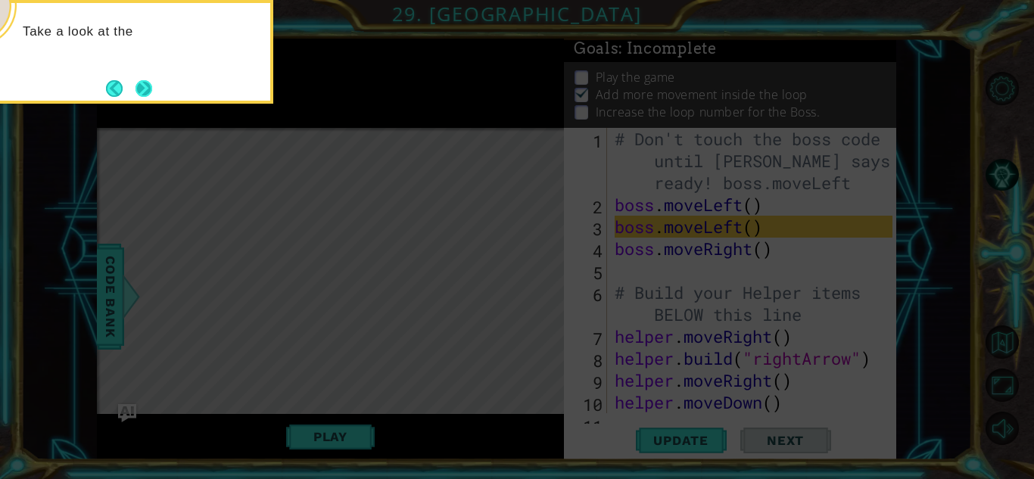
click at [150, 89] on button "Next" at bounding box center [143, 88] width 17 height 17
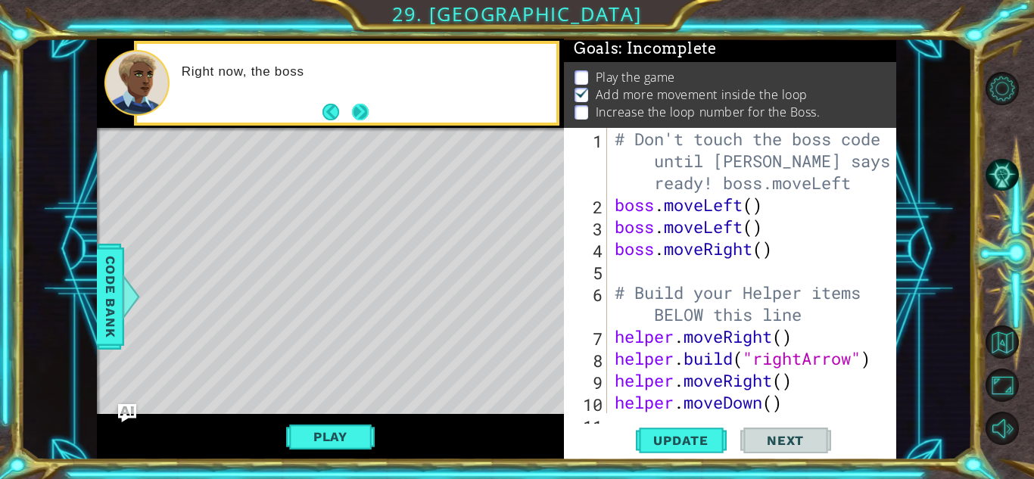
click at [359, 113] on button "Next" at bounding box center [360, 112] width 17 height 17
click at [359, 113] on div "Right now, the boss" at bounding box center [330, 84] width 467 height 90
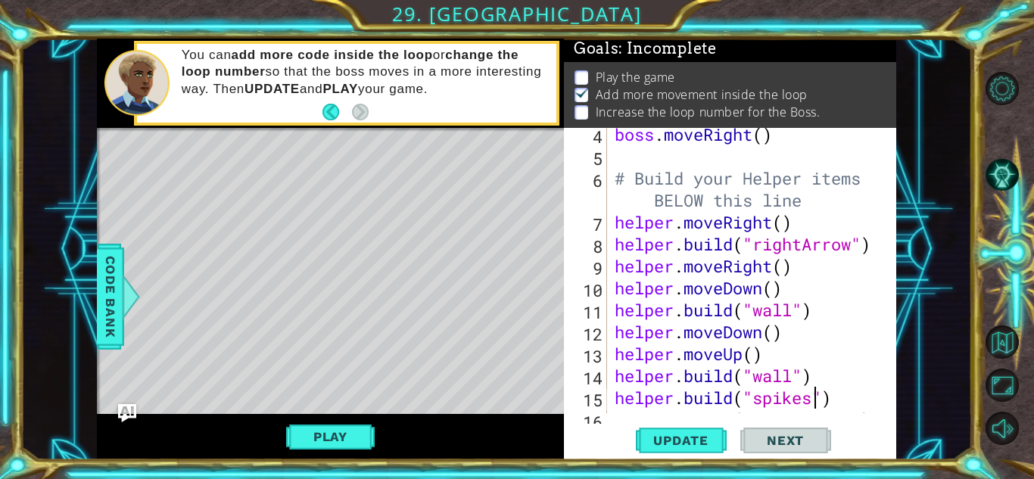
scroll to position [126, 0]
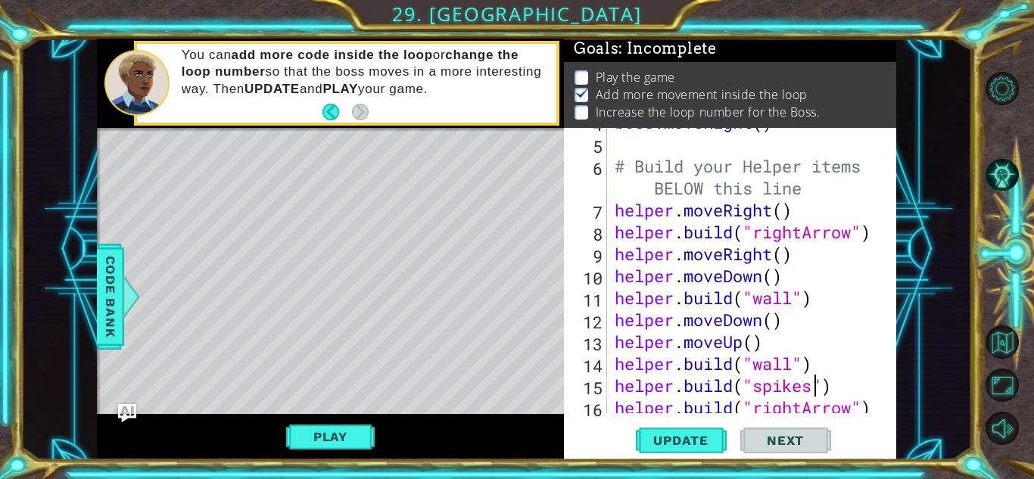
click at [686, 420] on div "[DOMAIN_NAME]("spikes") 4 5 6 7 8 9 10 11 12 13 14 15 16 17 boss . moveRight ( …" at bounding box center [730, 293] width 332 height 331
click at [649, 433] on span "Update" at bounding box center [680, 440] width 85 height 15
click at [378, 423] on div "Play" at bounding box center [330, 437] width 467 height 46
click at [342, 437] on button "Play" at bounding box center [330, 436] width 89 height 29
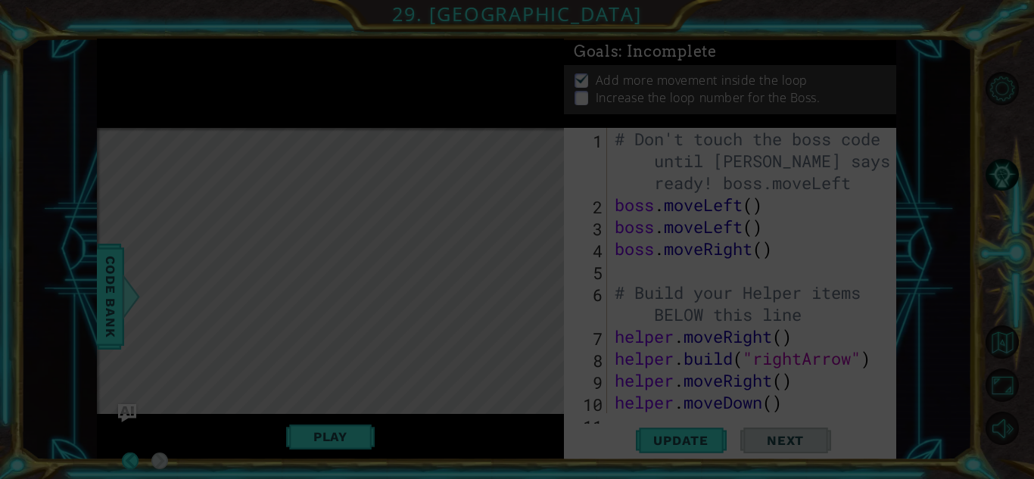
scroll to position [0, 0]
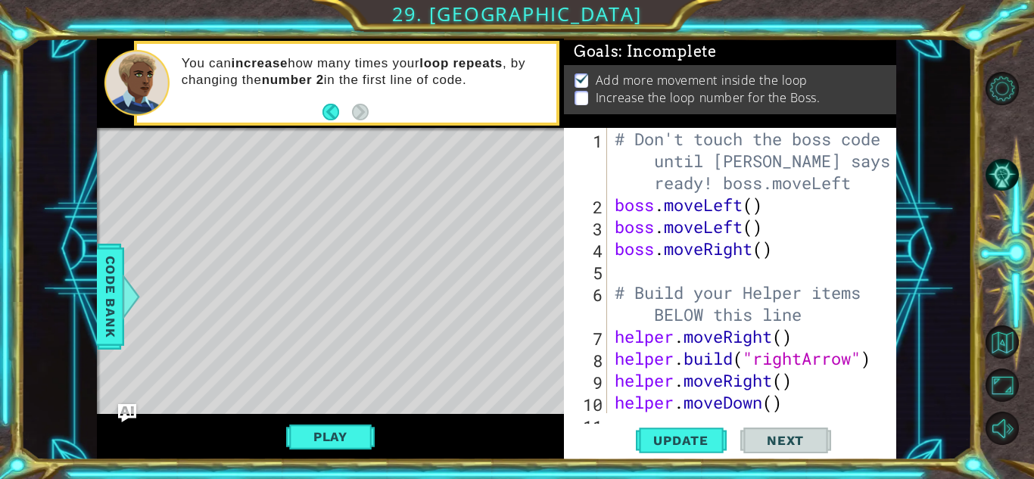
click at [750, 202] on div "# Don't touch the boss code until [PERSON_NAME] says you're ready! boss.moveLef…" at bounding box center [755, 314] width 288 height 373
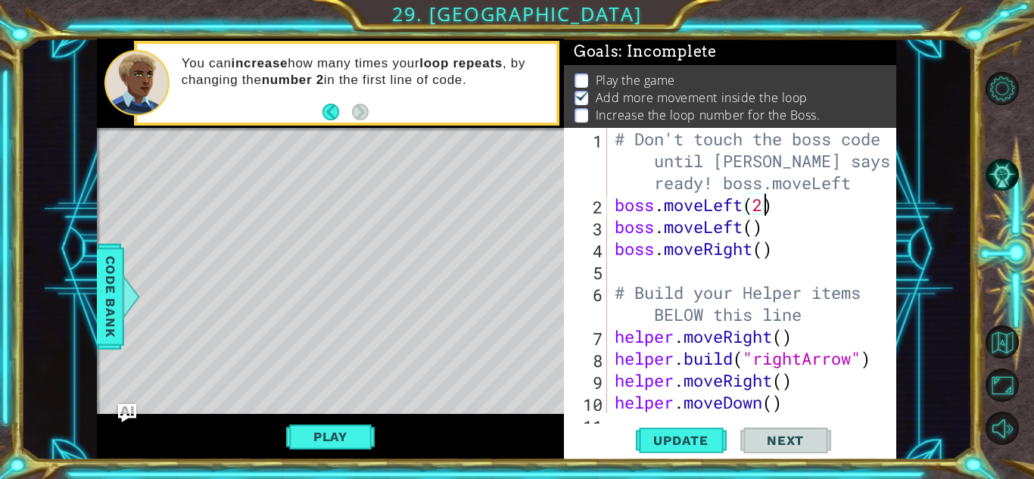
scroll to position [0, 6]
click at [763, 244] on div "# Don't touch the boss code until [PERSON_NAME] says you're ready! boss.moveLef…" at bounding box center [755, 314] width 288 height 373
type textarea "boss.moveRight()"
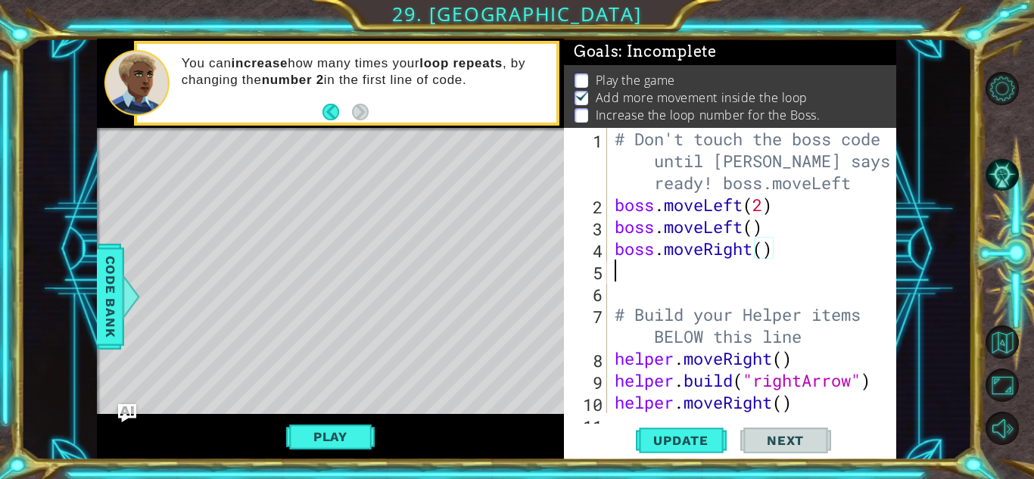
scroll to position [0, 0]
type textarea "h"
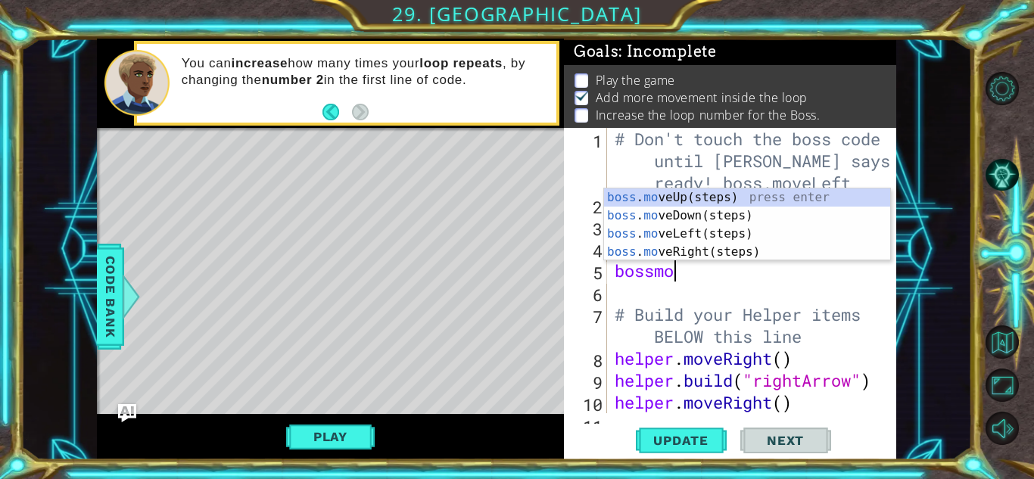
type textarea "bossmove"
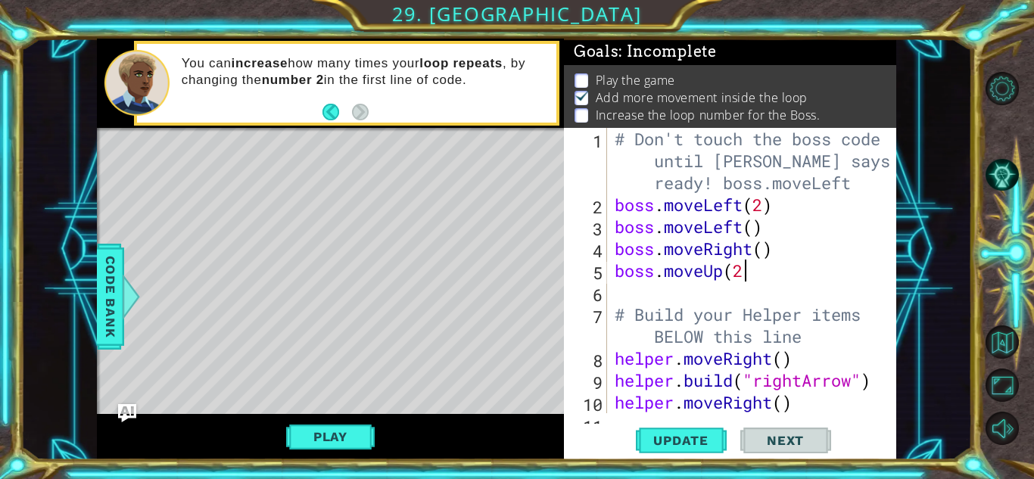
scroll to position [0, 5]
type textarea "boss.moveUp(2)"
click at [662, 437] on span "Update" at bounding box center [680, 440] width 85 height 15
click at [359, 433] on button "Play" at bounding box center [330, 436] width 89 height 29
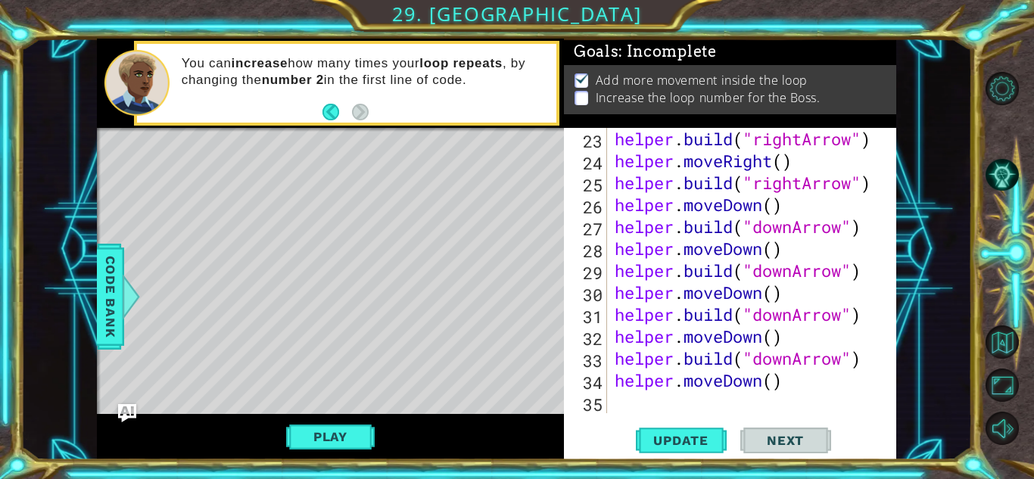
scroll to position [549, 0]
click at [654, 408] on div "helper . build ( "rightArrow" ) helper . moveRight ( ) helper . build ( "rightA…" at bounding box center [755, 292] width 288 height 329
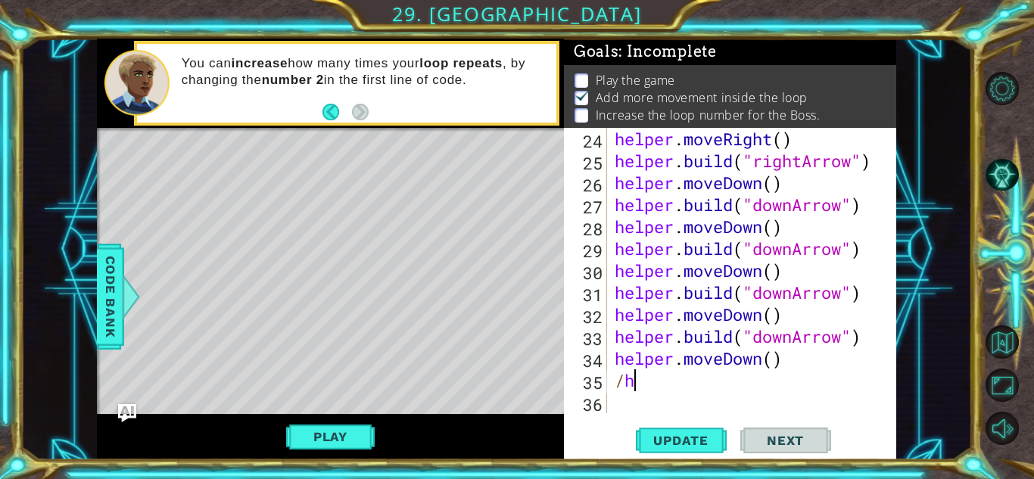
scroll to position [0, 0]
type textarea "/"
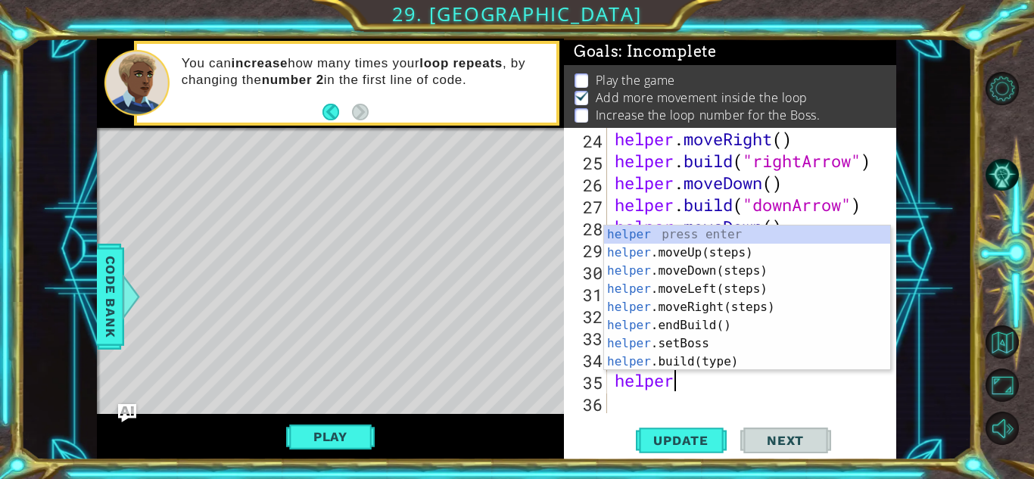
type textarea "helpermove"
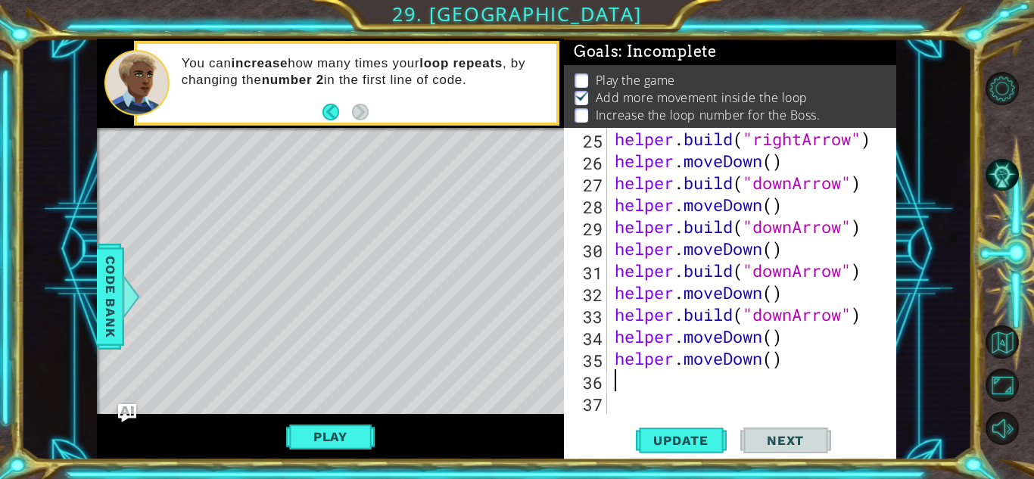
scroll to position [592, 0]
click at [776, 366] on div "helper . build ( "rightArrow" ) helper . moveDown ( ) helper . build ( "downArr…" at bounding box center [755, 292] width 288 height 329
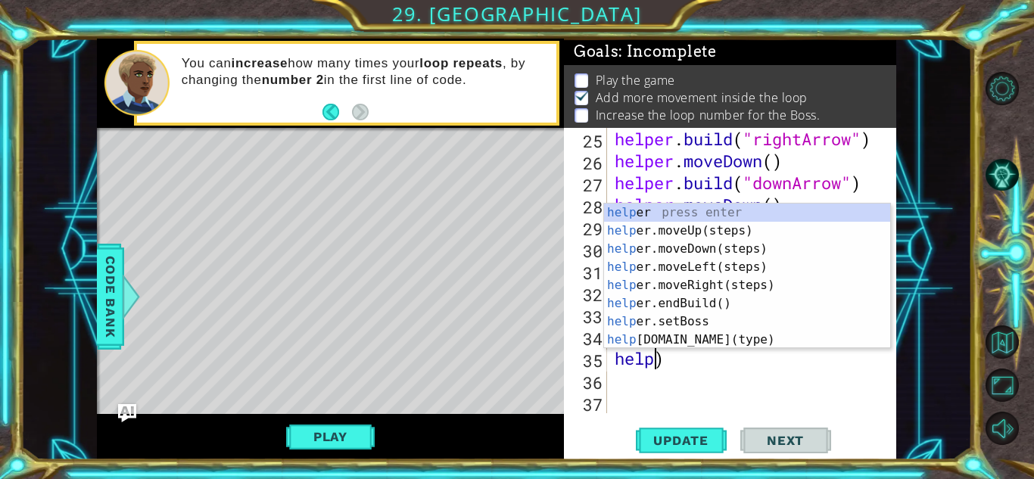
click at [819, 390] on div "helper . build ( "rightArrow" ) helper . moveDown ( ) helper . build ( "downArr…" at bounding box center [755, 292] width 288 height 329
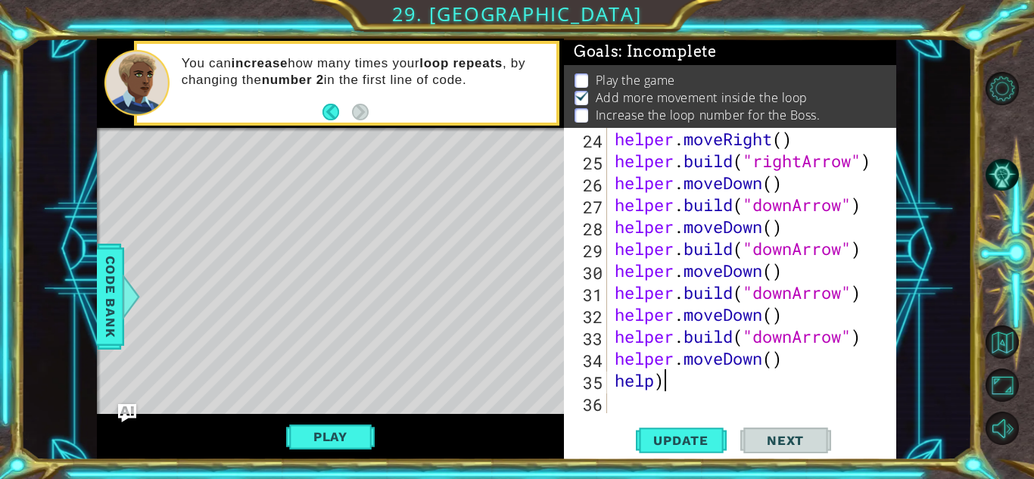
scroll to position [570, 0]
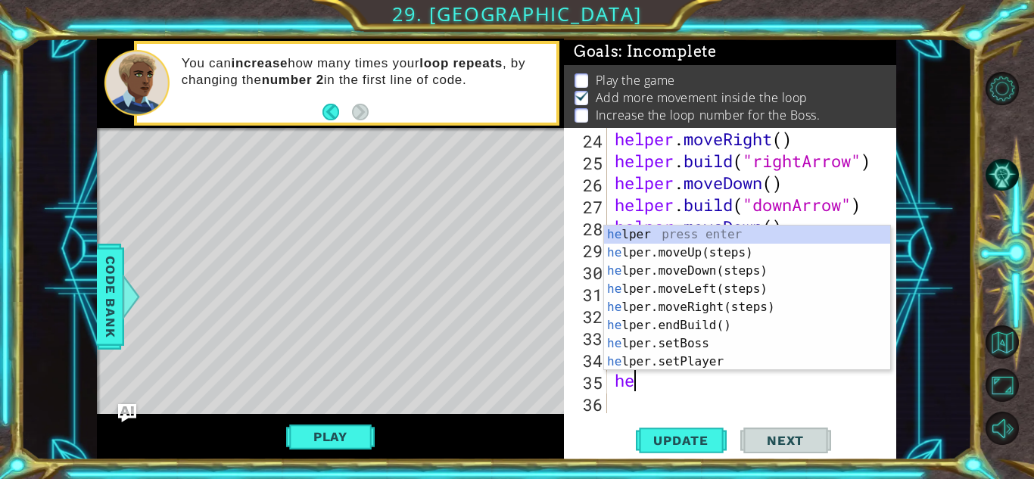
type textarea "h"
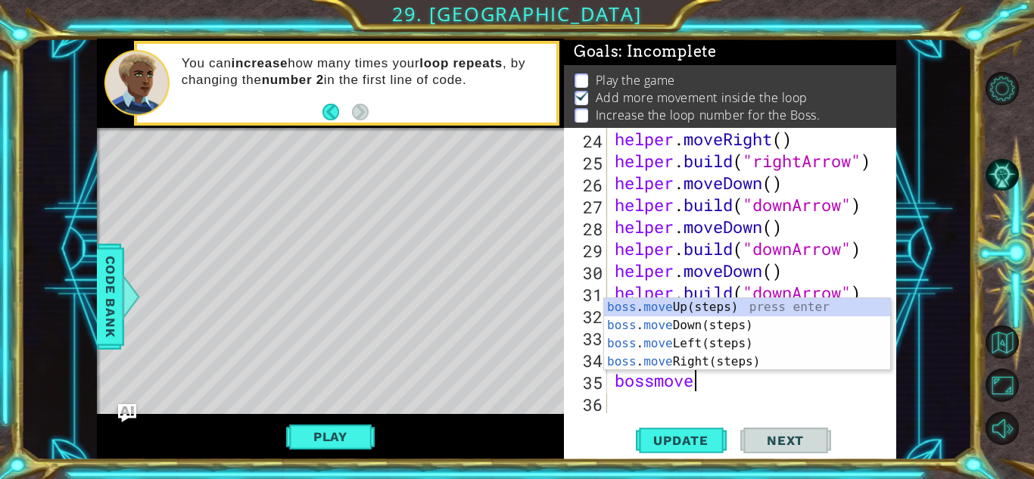
scroll to position [0, 4]
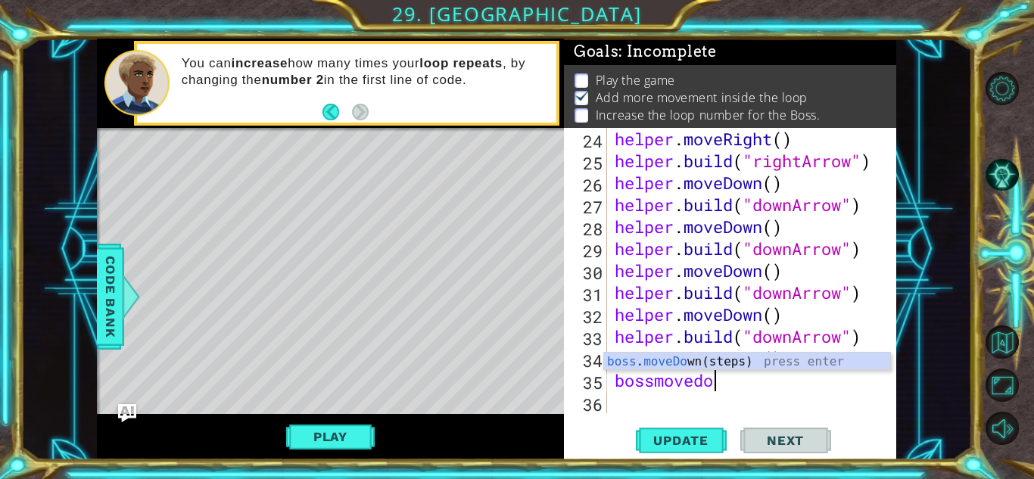
type textarea "bossmovedow"
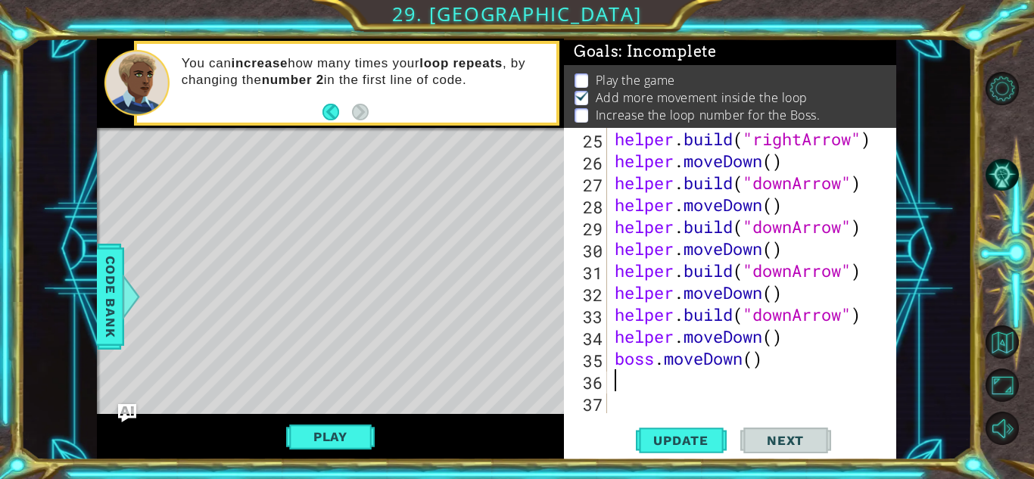
scroll to position [592, 0]
click at [714, 434] on span "Update" at bounding box center [680, 440] width 85 height 15
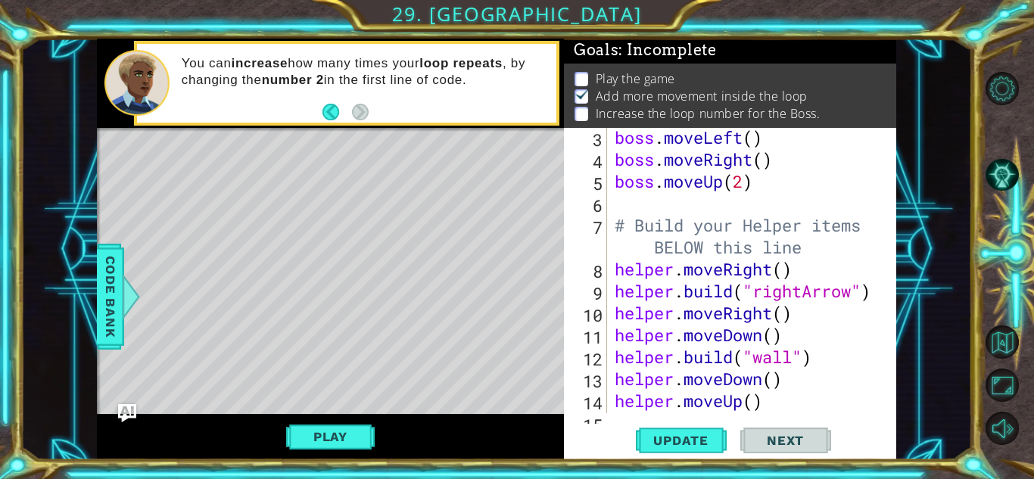
scroll to position [0, 0]
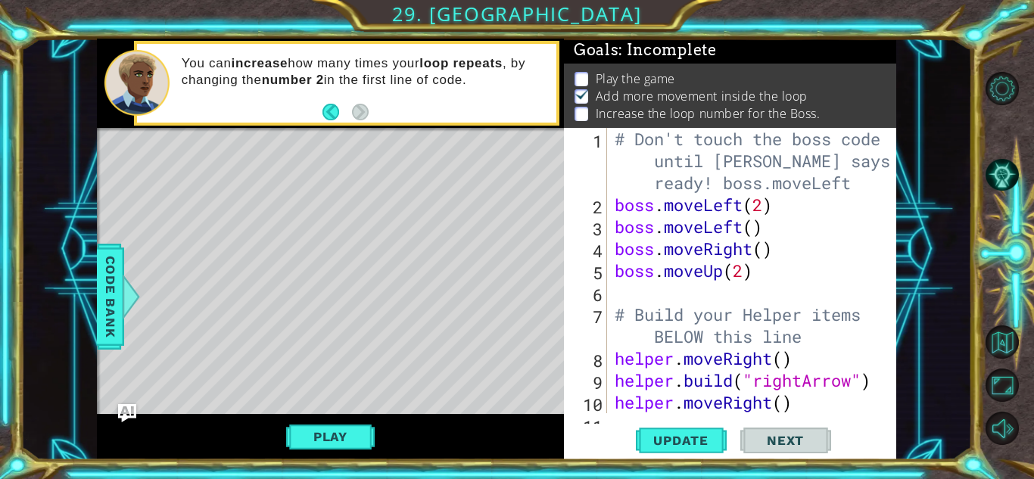
click at [614, 207] on div "# Don't touch the boss code until [PERSON_NAME] says you're ready! boss.moveLef…" at bounding box center [755, 314] width 288 height 373
type textarea "boss.moveLeft(2)"
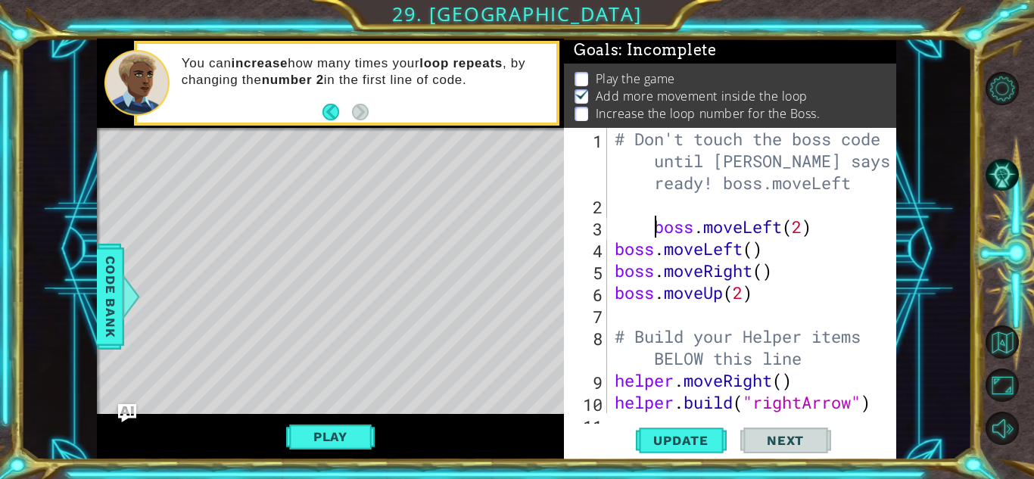
click at [630, 207] on div "# Don't touch the boss code until [PERSON_NAME] says you're ready! boss.moveLef…" at bounding box center [755, 314] width 288 height 373
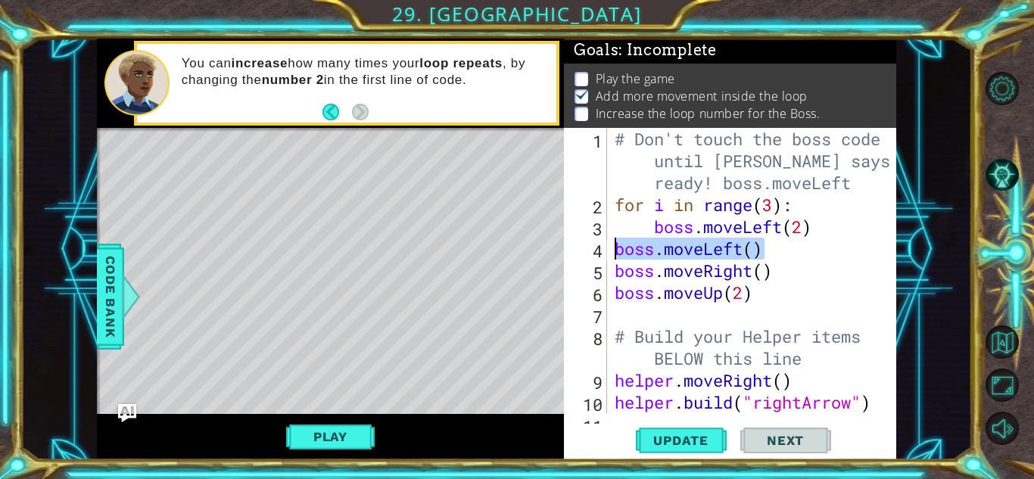
drag, startPoint x: 770, startPoint y: 250, endPoint x: 597, endPoint y: 256, distance: 173.3
click at [597, 256] on div "for i in range(3): 1 2 3 4 5 6 7 8 9 10 11 # Don't touch the boss code until [P…" at bounding box center [728, 270] width 328 height 285
type textarea "boss.moveLeft()"
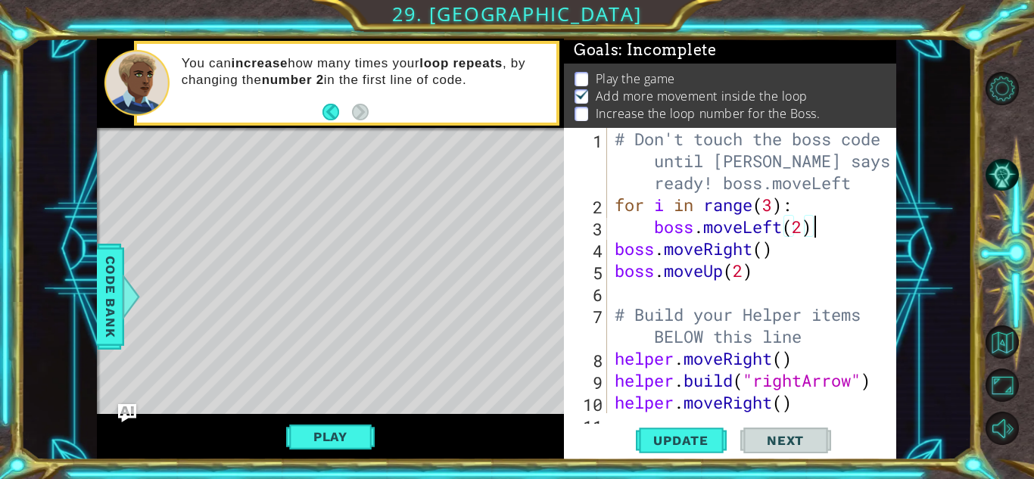
click at [616, 249] on div "# Don't touch the boss code until [PERSON_NAME] says you're ready! boss.moveLef…" at bounding box center [755, 314] width 288 height 373
click at [611, 275] on div "# Don't touch the boss code until [PERSON_NAME] says you're ready! boss.moveLef…" at bounding box center [755, 314] width 288 height 373
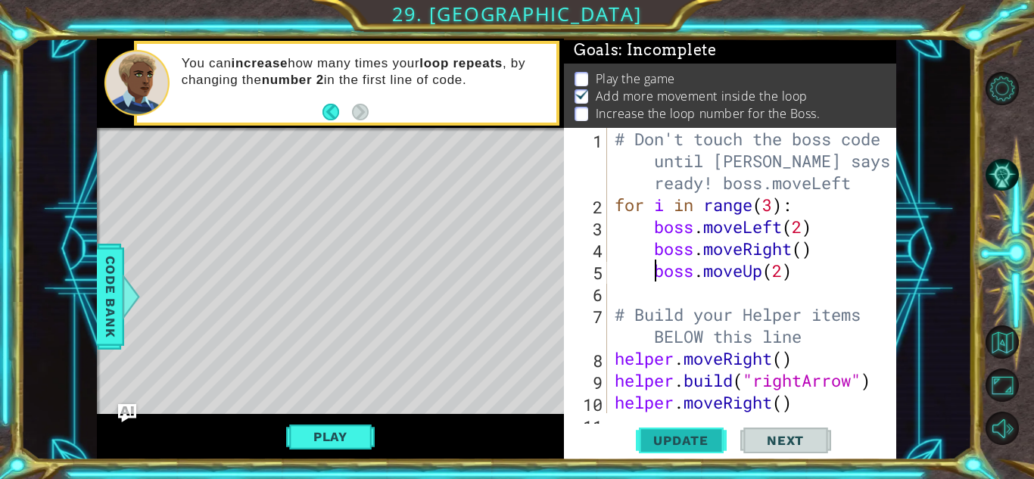
type textarea "boss.moveUp(2)"
click at [698, 428] on button "Update" at bounding box center [681, 440] width 91 height 33
click at [332, 437] on button "Play" at bounding box center [330, 436] width 89 height 29
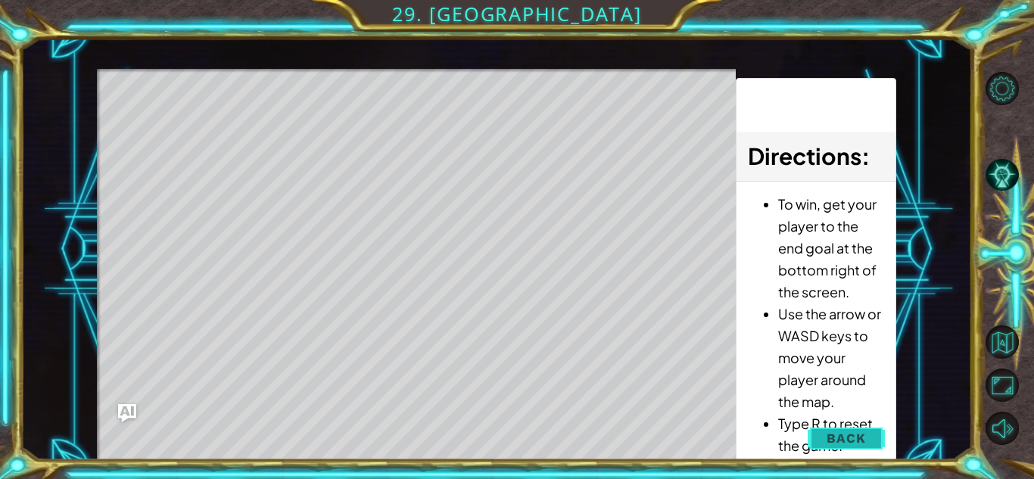
click at [829, 437] on span "Back" at bounding box center [845, 438] width 39 height 15
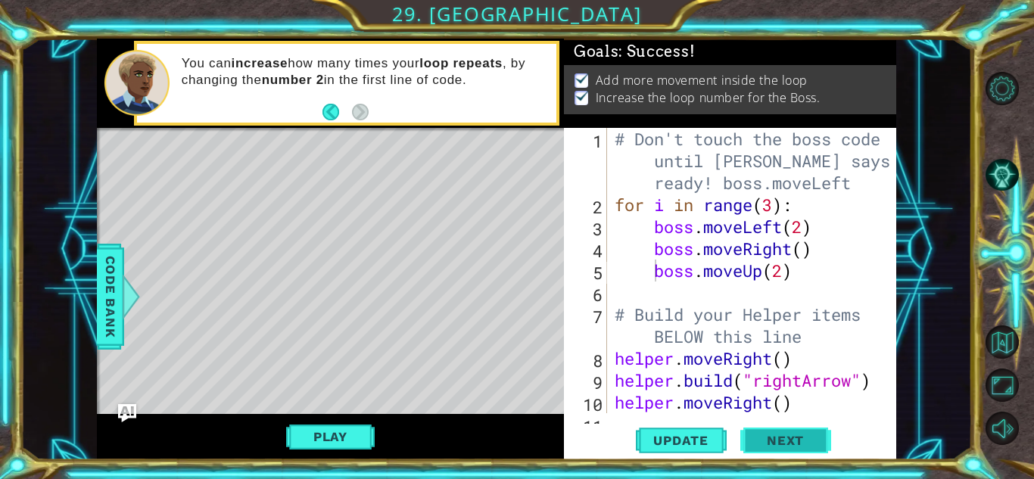
click at [808, 436] on span "Next" at bounding box center [784, 440] width 67 height 15
click at [808, 436] on body "1 ההההההההההההההההההההההההההההההההההההההההההההההההההההההההההההההההההההההההההההה…" at bounding box center [517, 239] width 1034 height 479
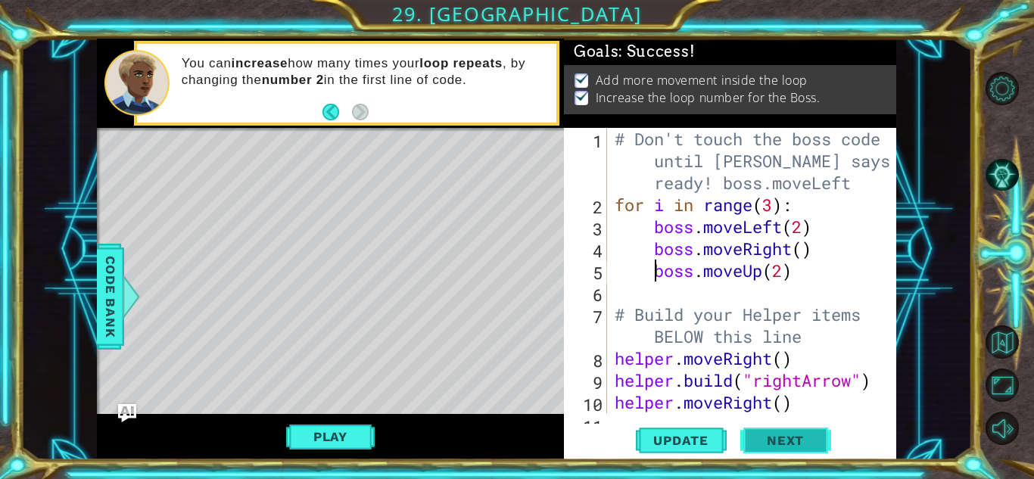
click at [808, 436] on body "1 ההההההההההההההההההההההההההההההההההההההההההההההההההההההההההההההההההההההההההההה…" at bounding box center [517, 239] width 1034 height 479
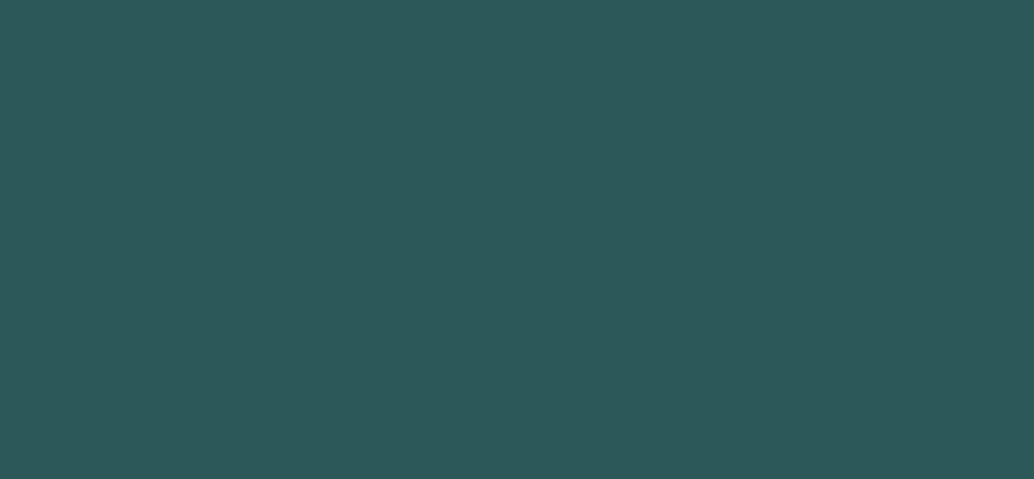
click at [808, 436] on body "1 2 3 4 5 6 "leftArrow " press enter הההההההההההההההההההההההההההההההההההההההההה…" at bounding box center [517, 239] width 1034 height 479
